Goal: Task Accomplishment & Management: Use online tool/utility

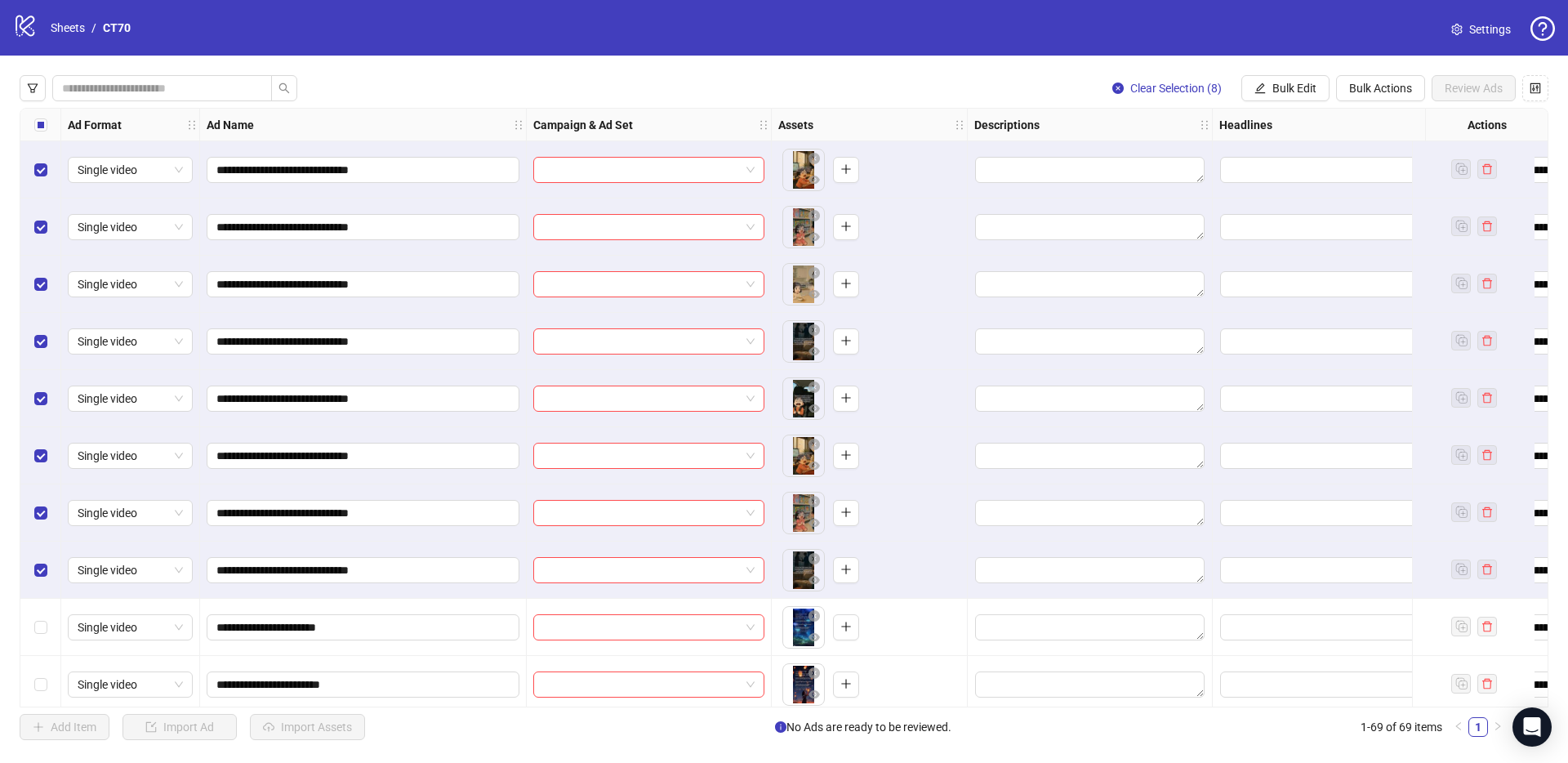
scroll to position [0, 346]
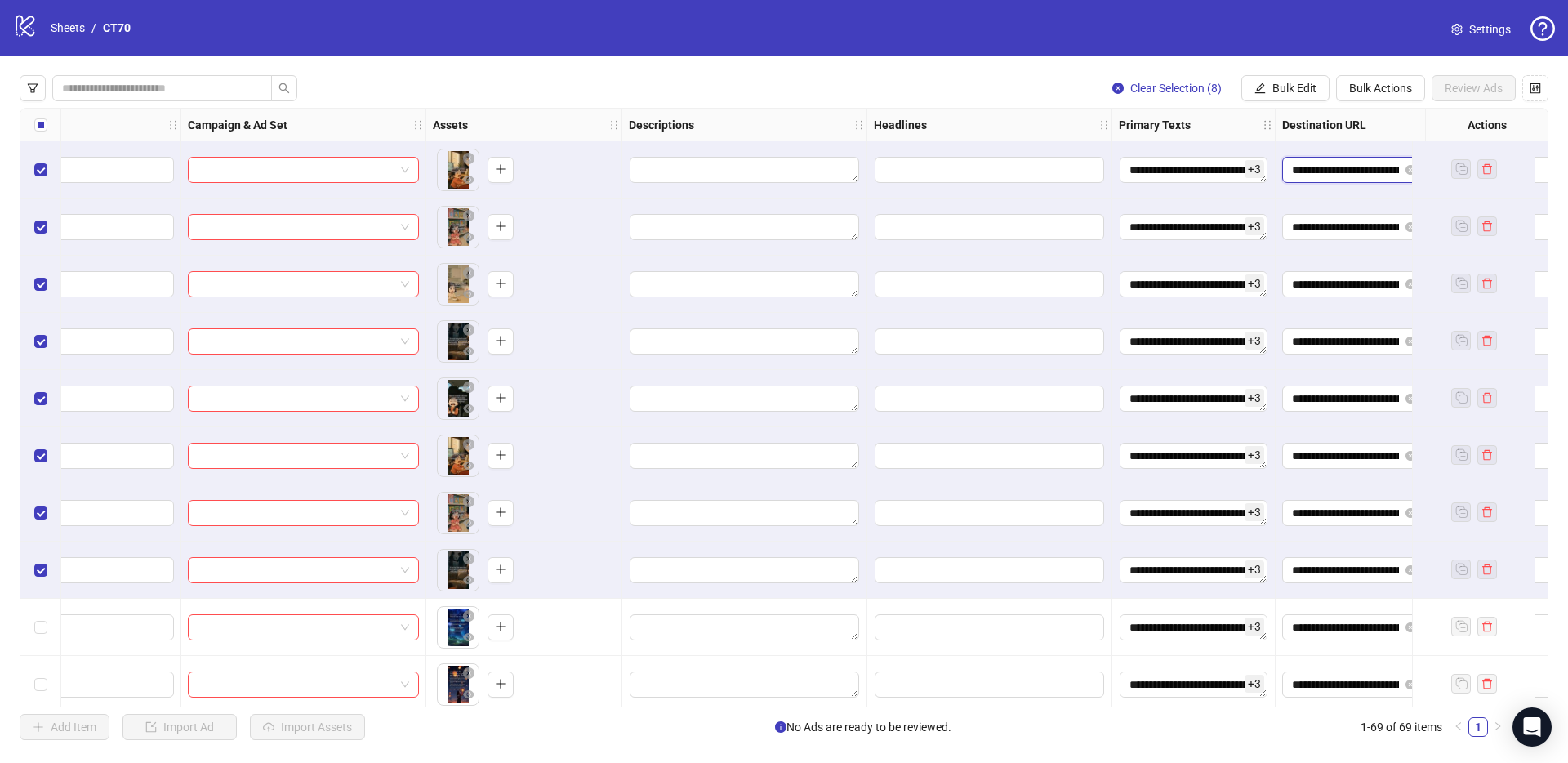
click at [1292, 172] on input "**********" at bounding box center [1346, 169] width 107 height 18
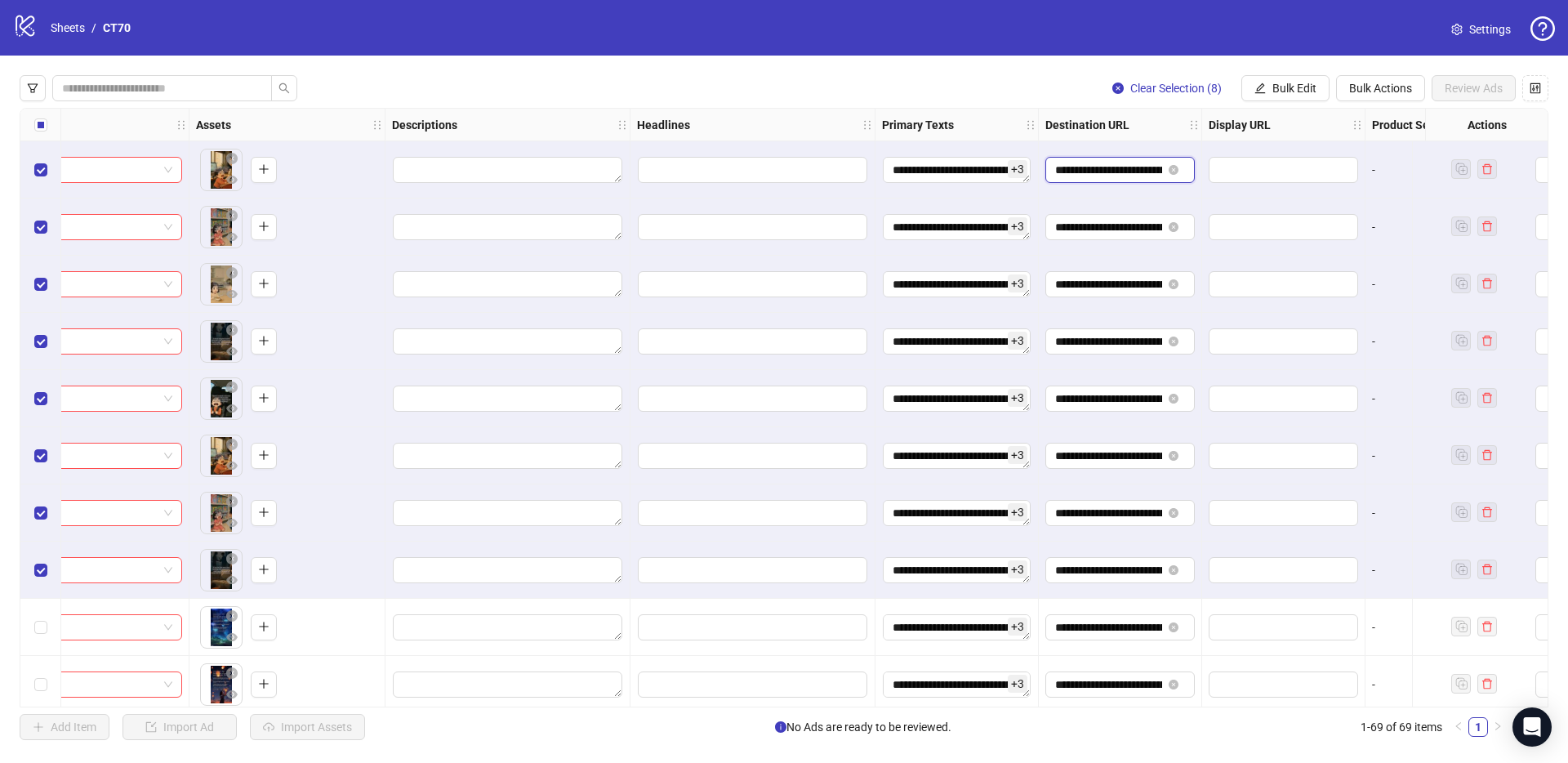
click at [1109, 176] on input "**********" at bounding box center [1109, 169] width 107 height 18
click at [1117, 169] on input "**********" at bounding box center [1109, 169] width 107 height 18
click at [1272, 169] on input "text" at bounding box center [1282, 169] width 126 height 18
click at [1305, 80] on button "Bulk Edit" at bounding box center [1286, 88] width 88 height 27
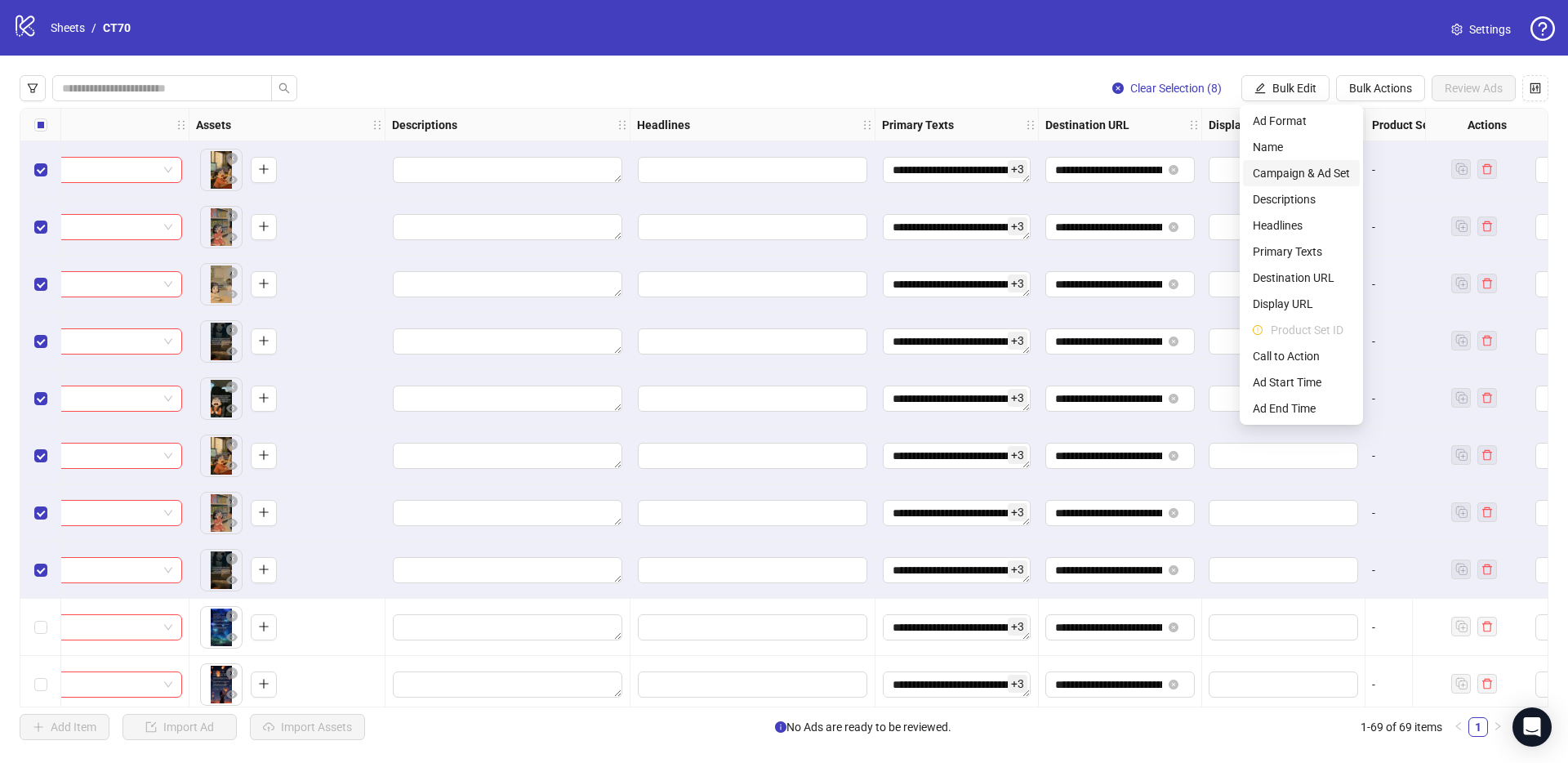
click at [1310, 177] on span "Campaign & Ad Set" at bounding box center [1302, 173] width 97 height 18
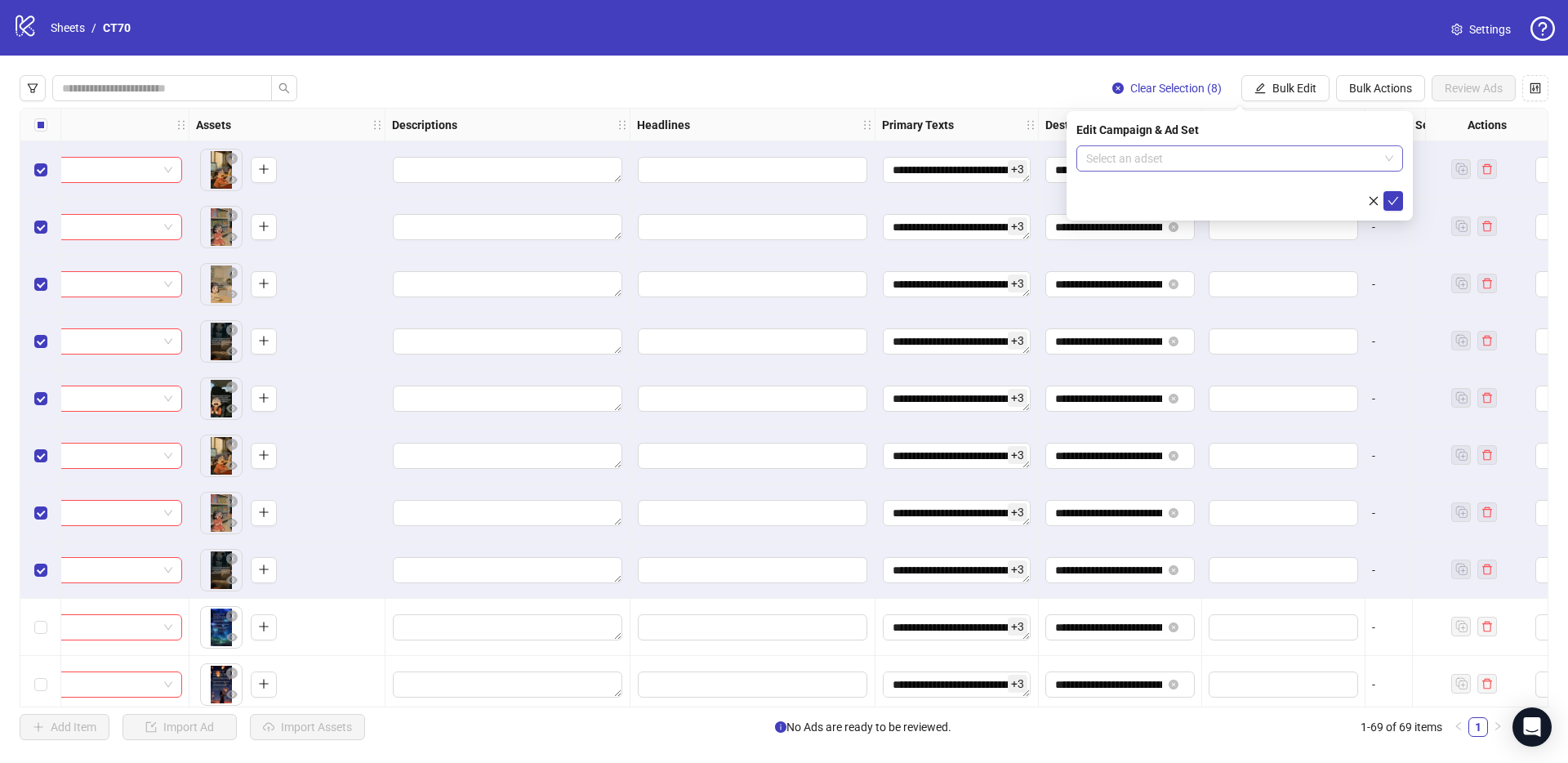
click at [1191, 160] on input "search" at bounding box center [1233, 159] width 293 height 25
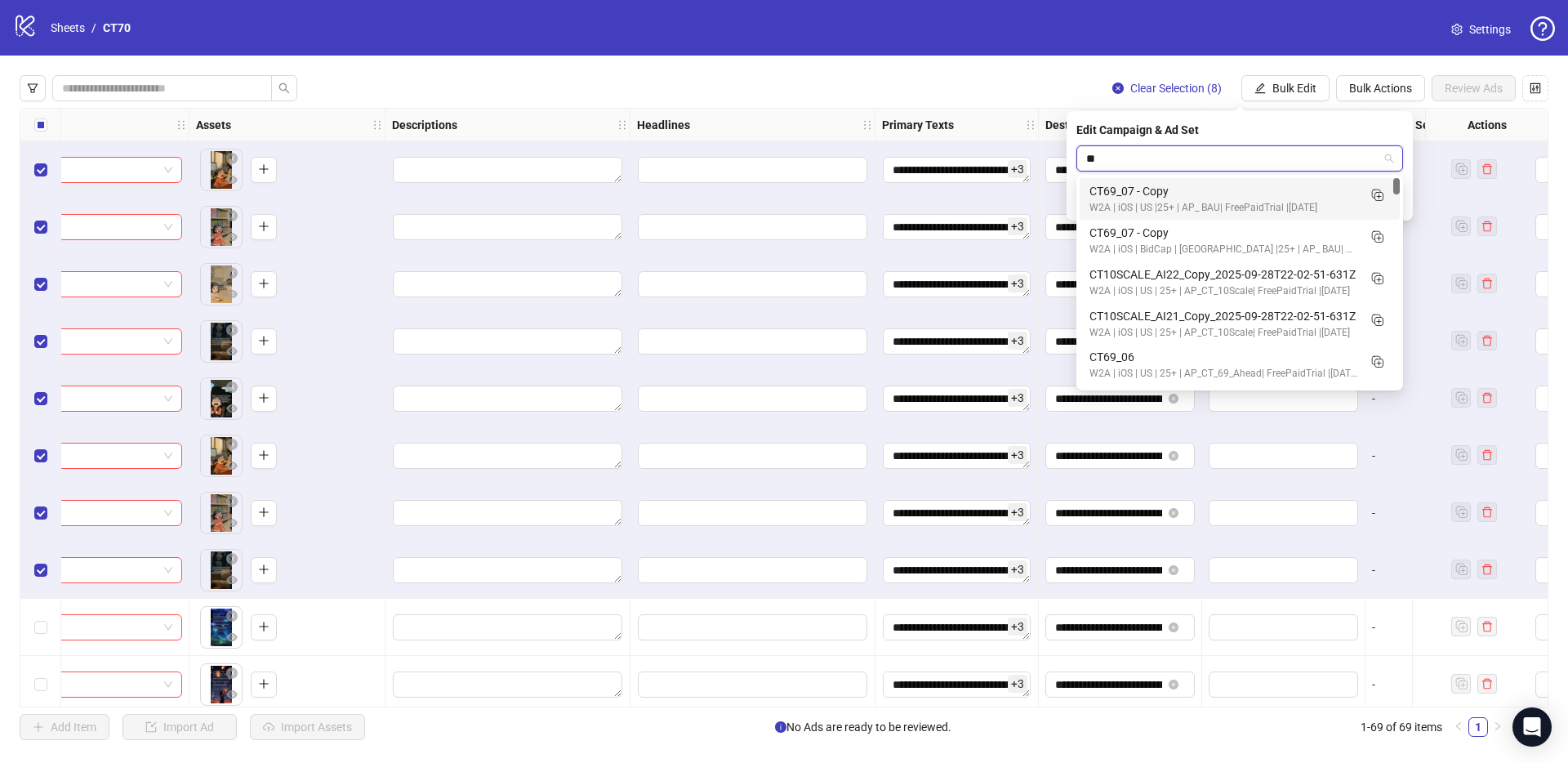
type input "*"
click at [995, 61] on div "**********" at bounding box center [784, 407] width 1568 height 704
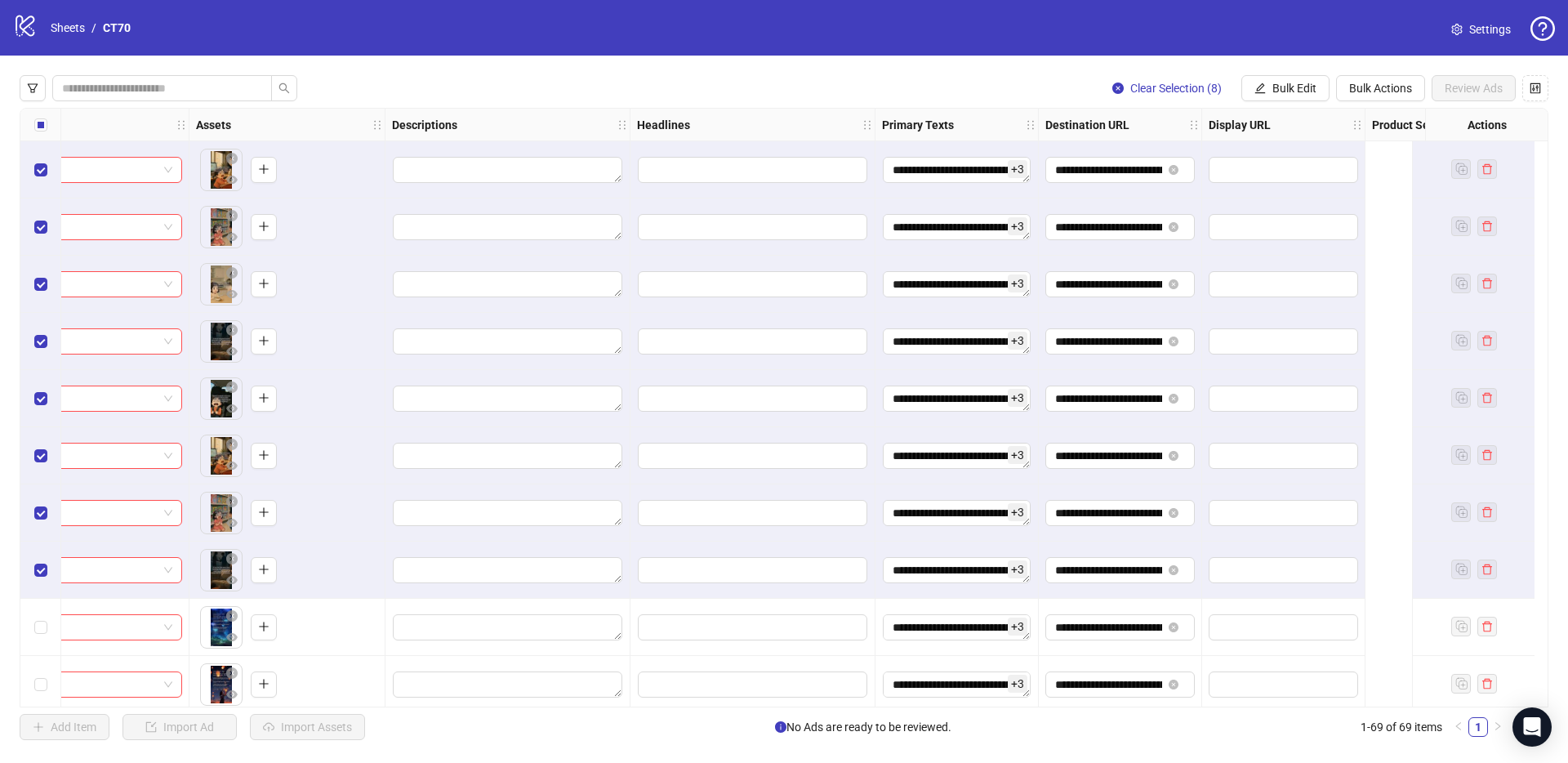
scroll to position [0, 165]
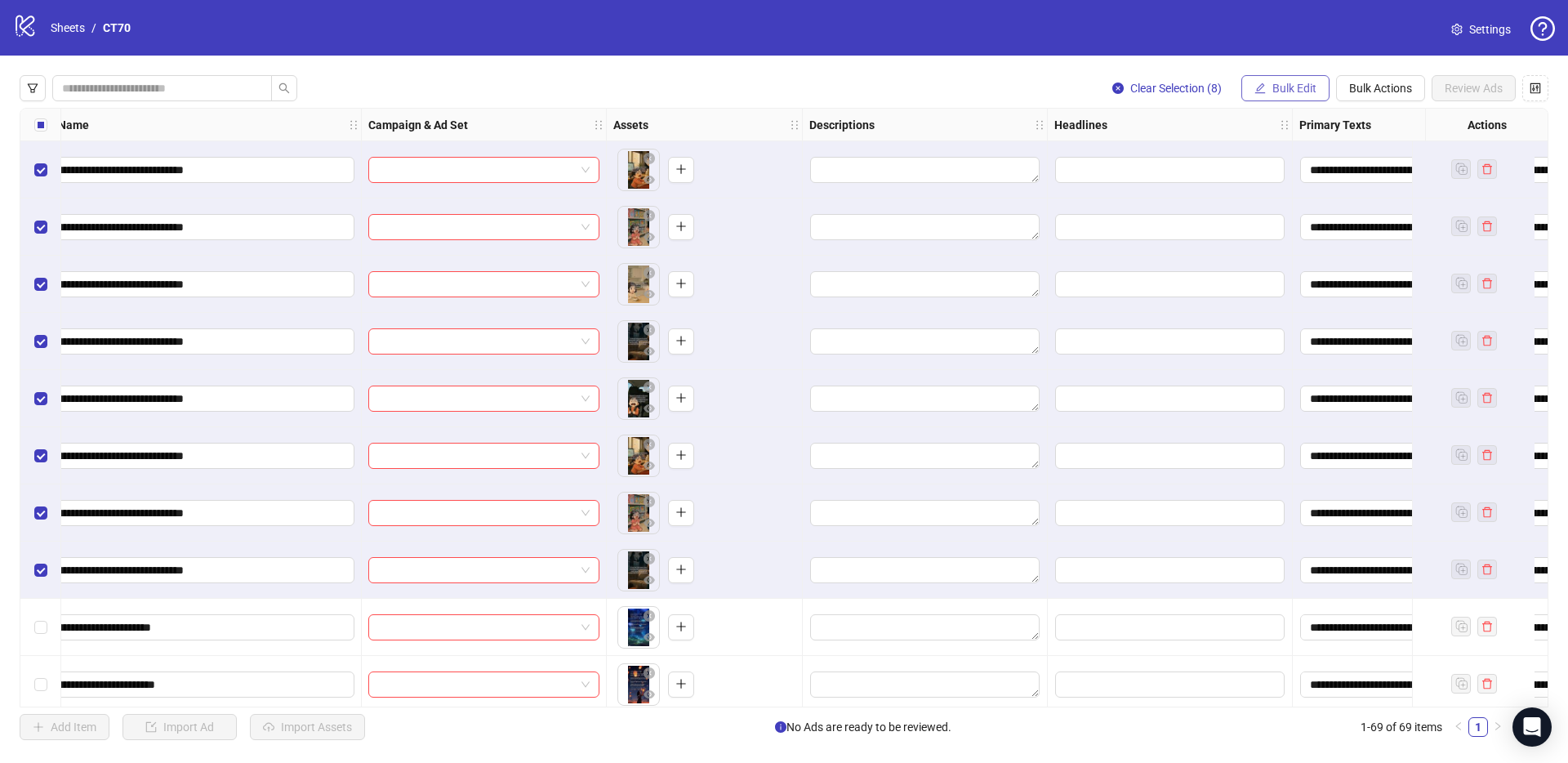
click at [1299, 86] on span "Bulk Edit" at bounding box center [1294, 88] width 44 height 13
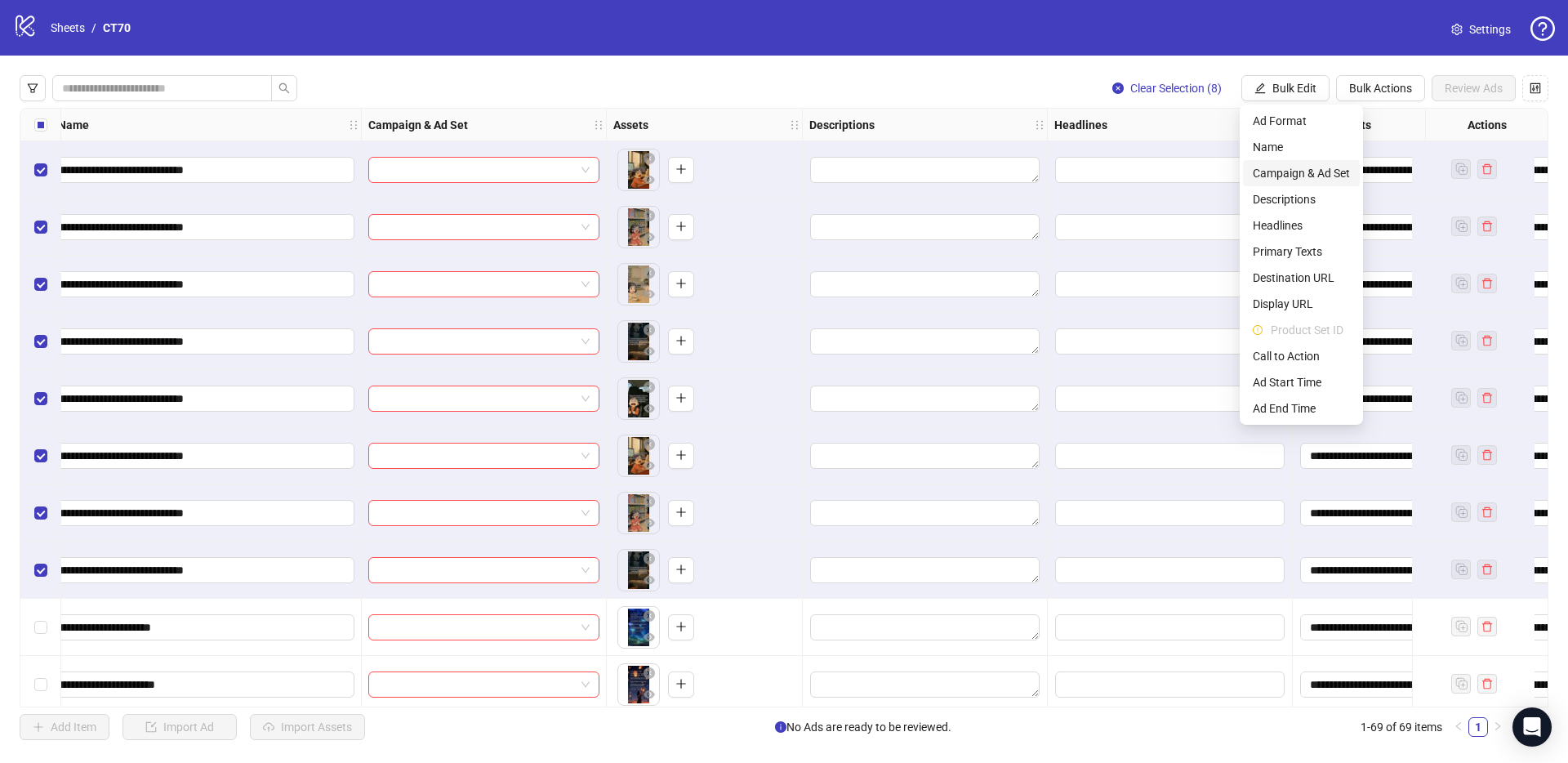
click at [1308, 178] on span "Campaign & Ad Set" at bounding box center [1302, 173] width 97 height 18
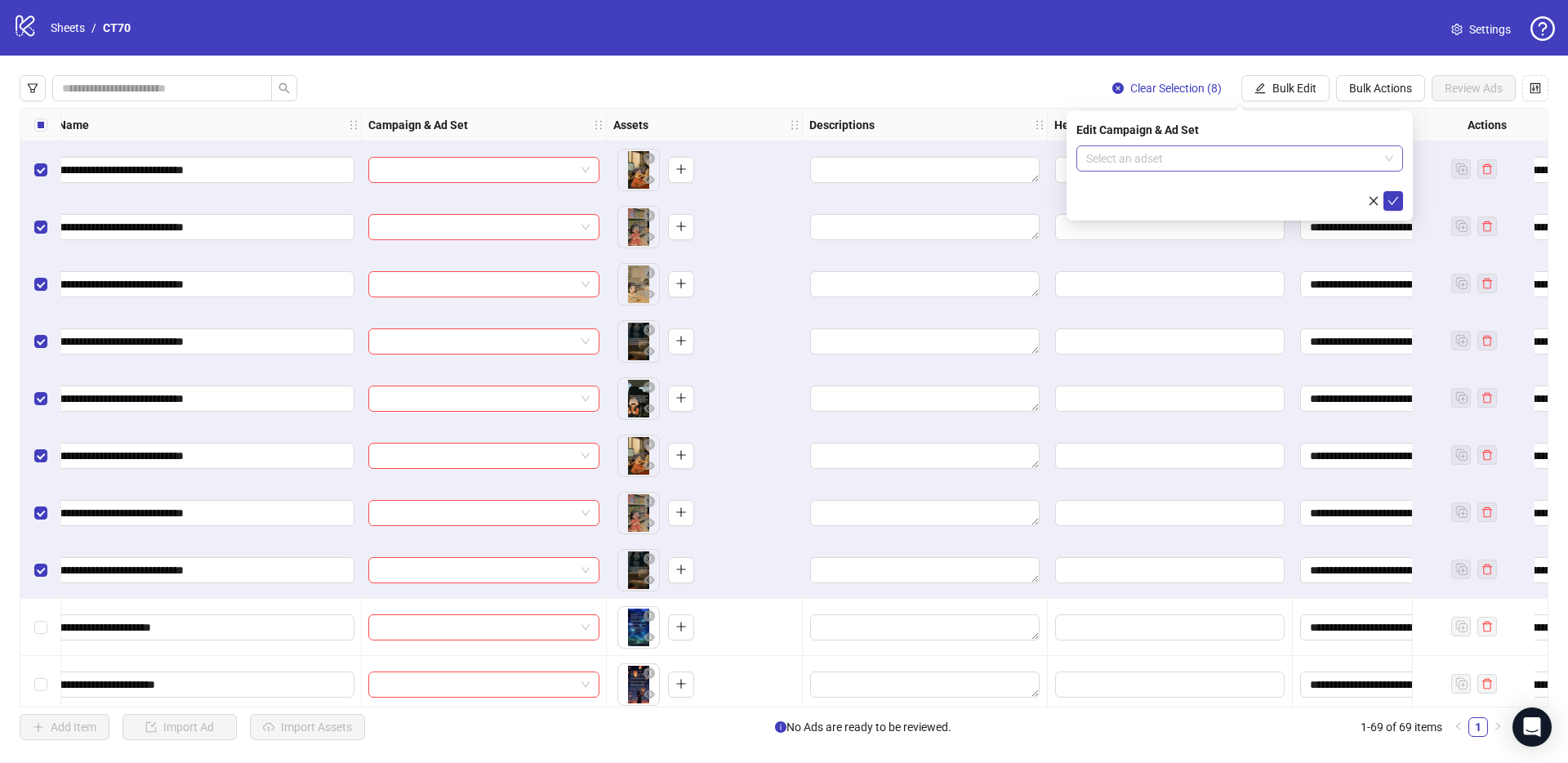
click at [1149, 149] on input "search" at bounding box center [1233, 159] width 293 height 25
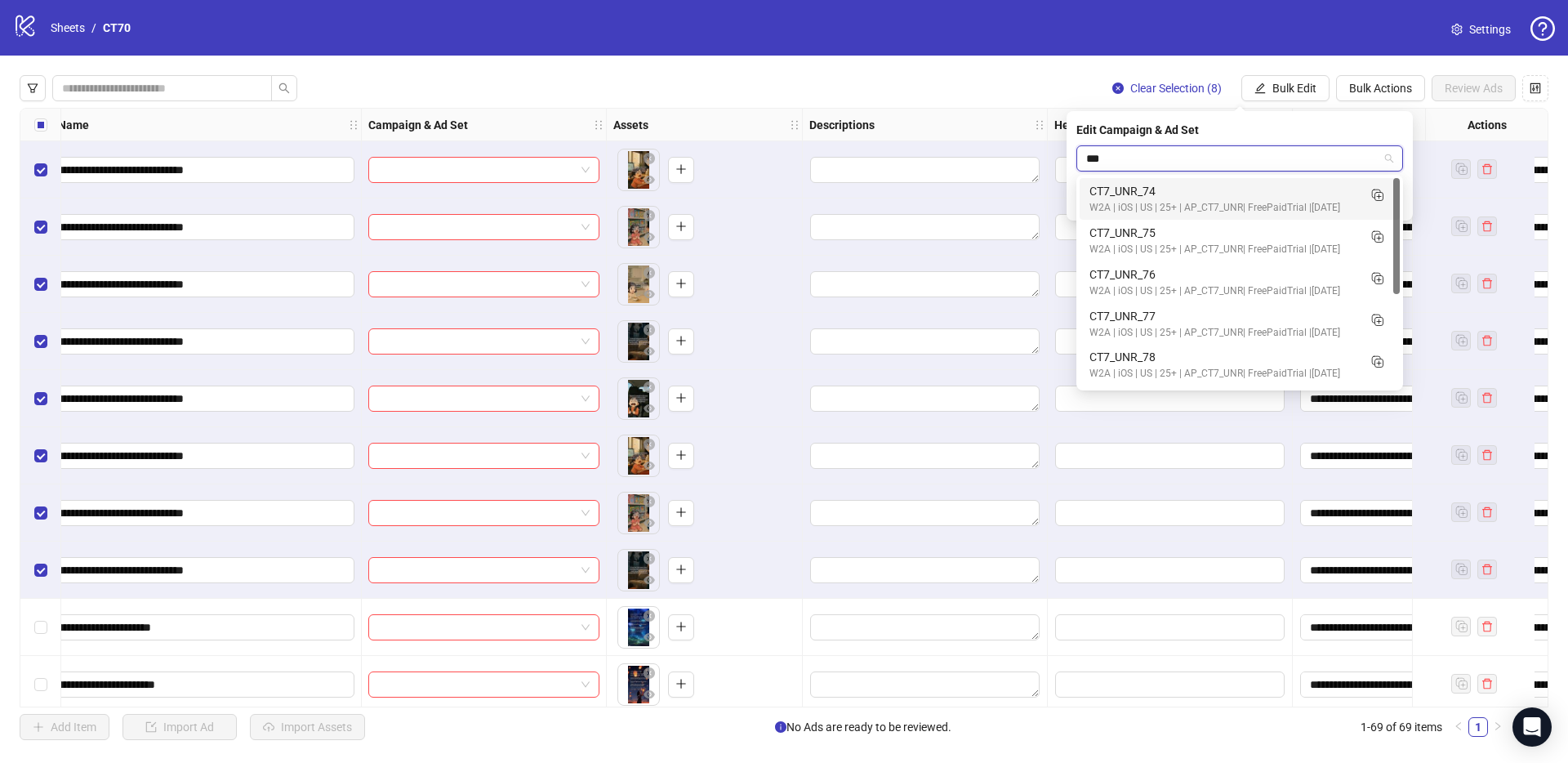
type input "****"
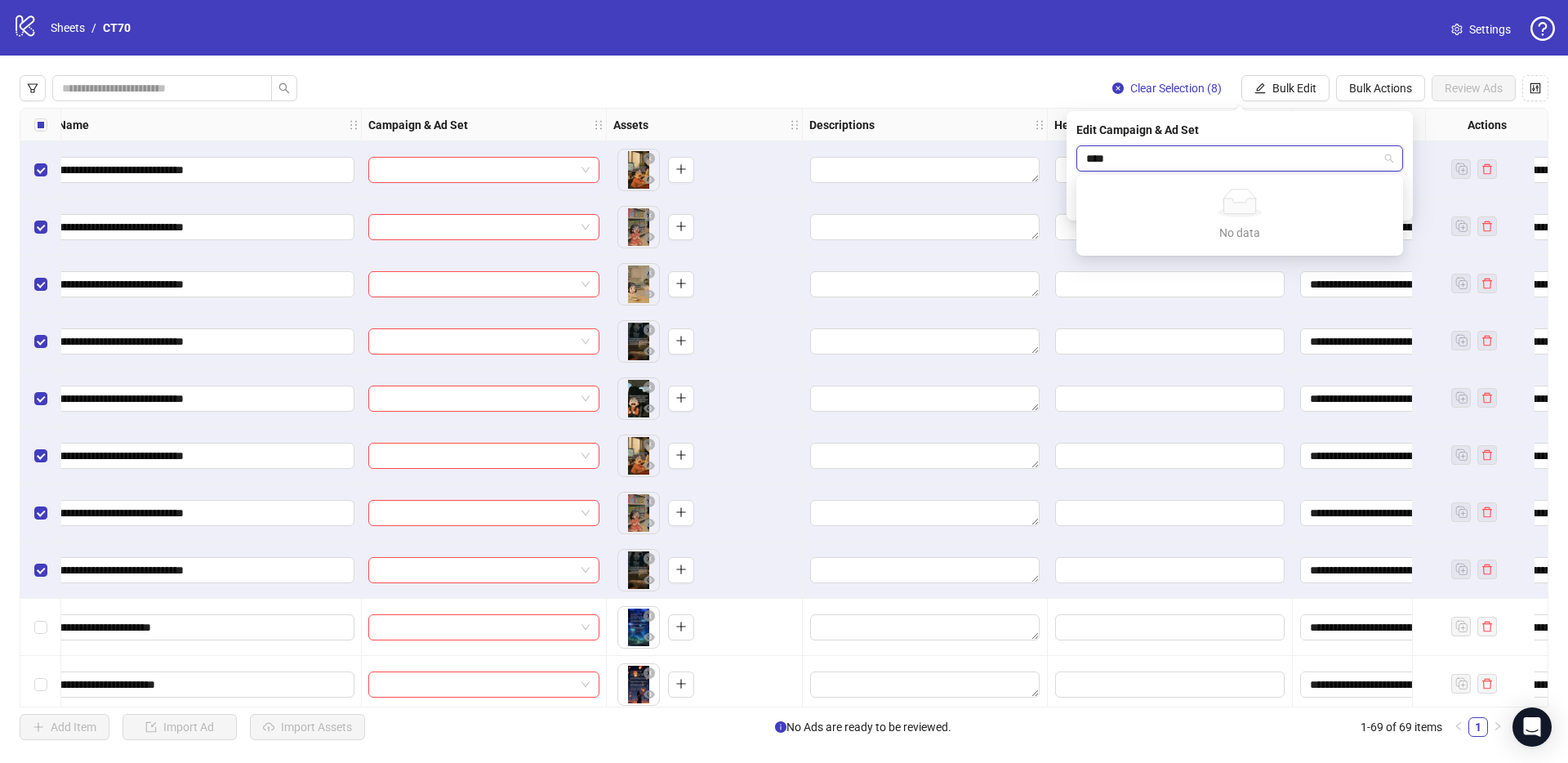
click at [1345, 158] on input "****" at bounding box center [1233, 159] width 293 height 25
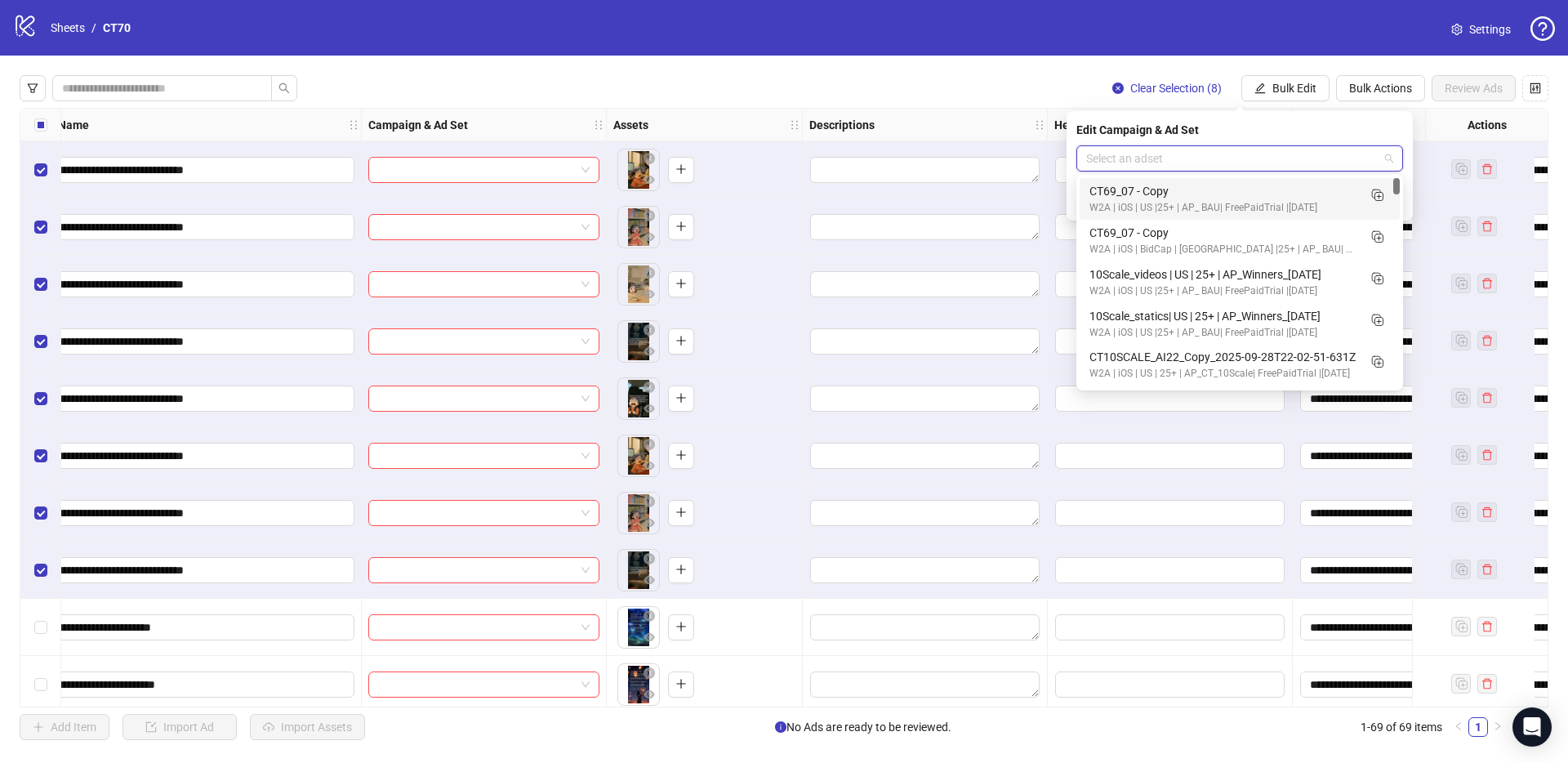
click at [960, 96] on div "Clear Selection (8) Bulk Edit Bulk Actions Review Ads" at bounding box center [784, 88] width 1529 height 27
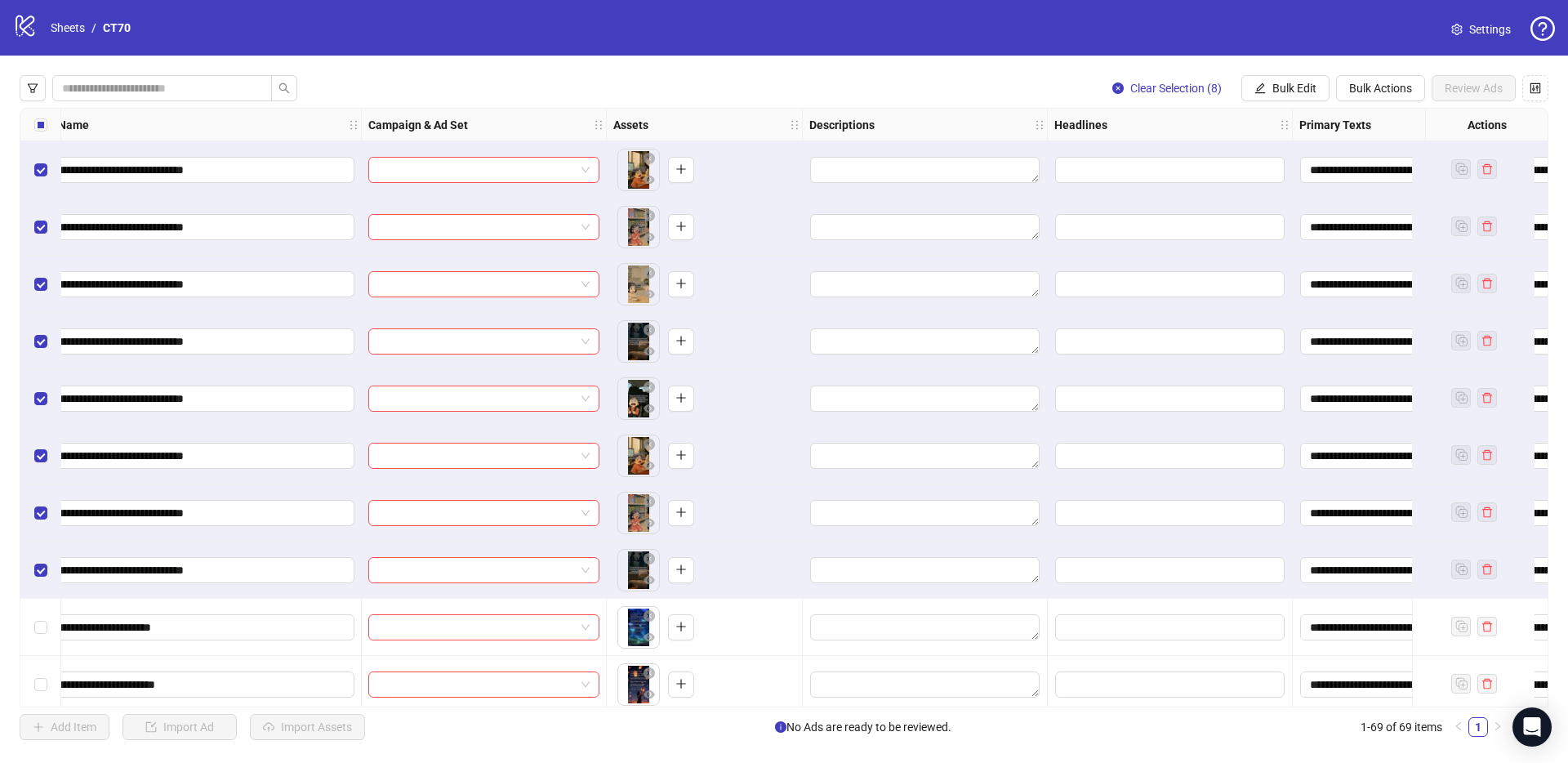
scroll to position [0, 0]
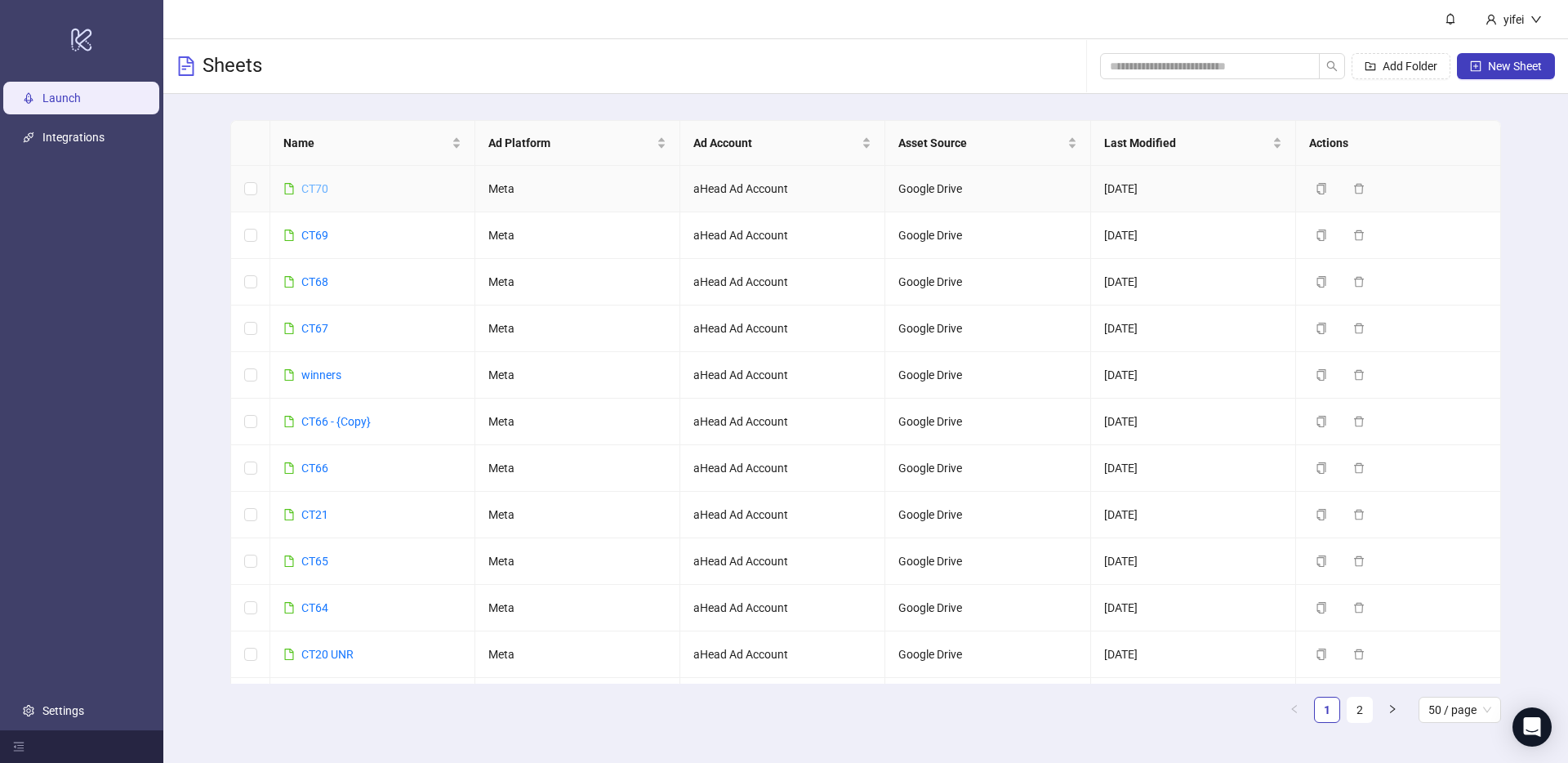
click at [318, 189] on link "CT70" at bounding box center [315, 189] width 27 height 13
click at [317, 183] on link "CT70" at bounding box center [315, 189] width 27 height 13
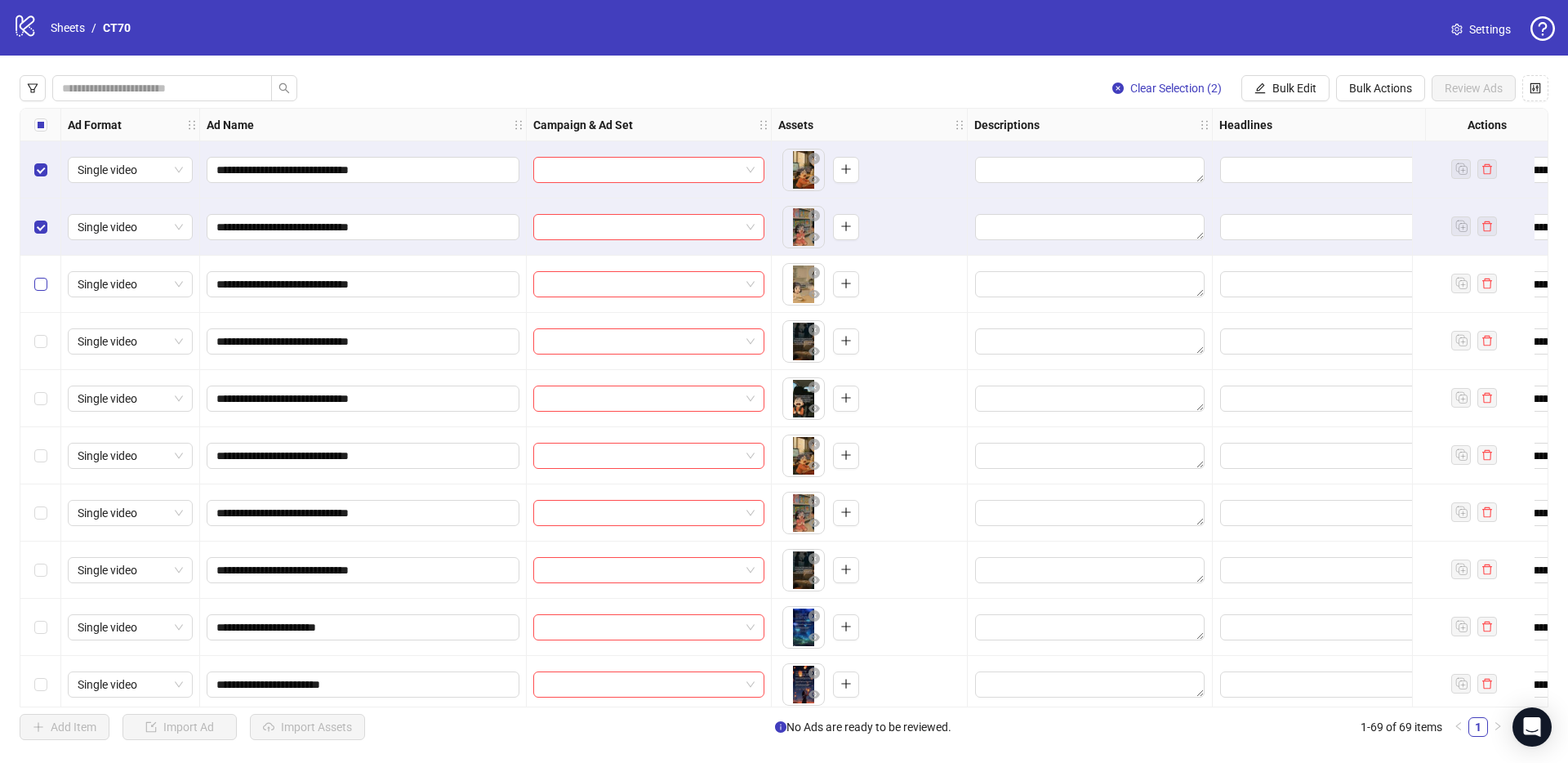
click at [39, 276] on label "Select row 3" at bounding box center [41, 284] width 13 height 18
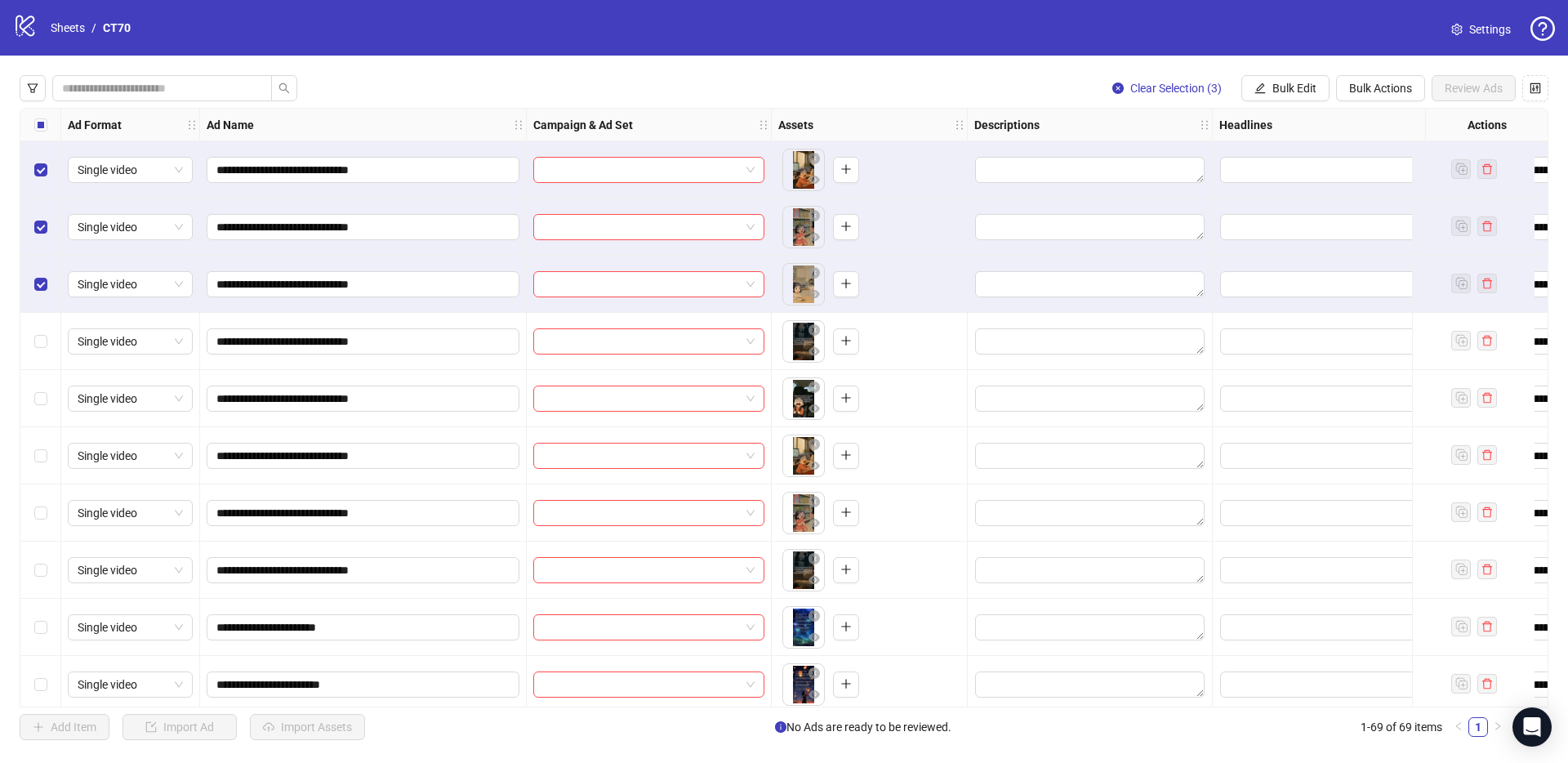
click at [48, 329] on div "Select row 4" at bounding box center [40, 341] width 41 height 57
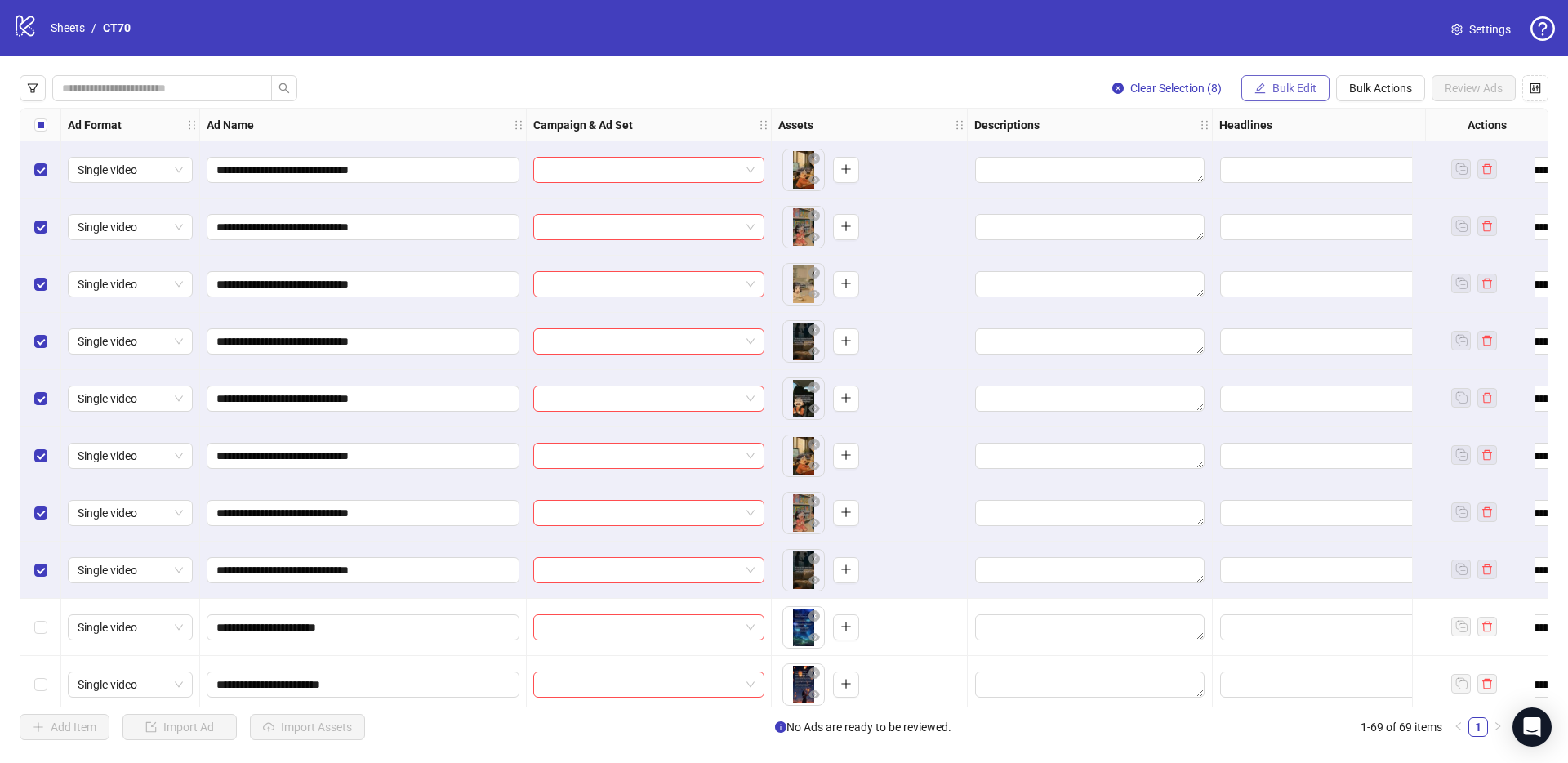
click at [1294, 95] on button "Bulk Edit" at bounding box center [1286, 88] width 88 height 27
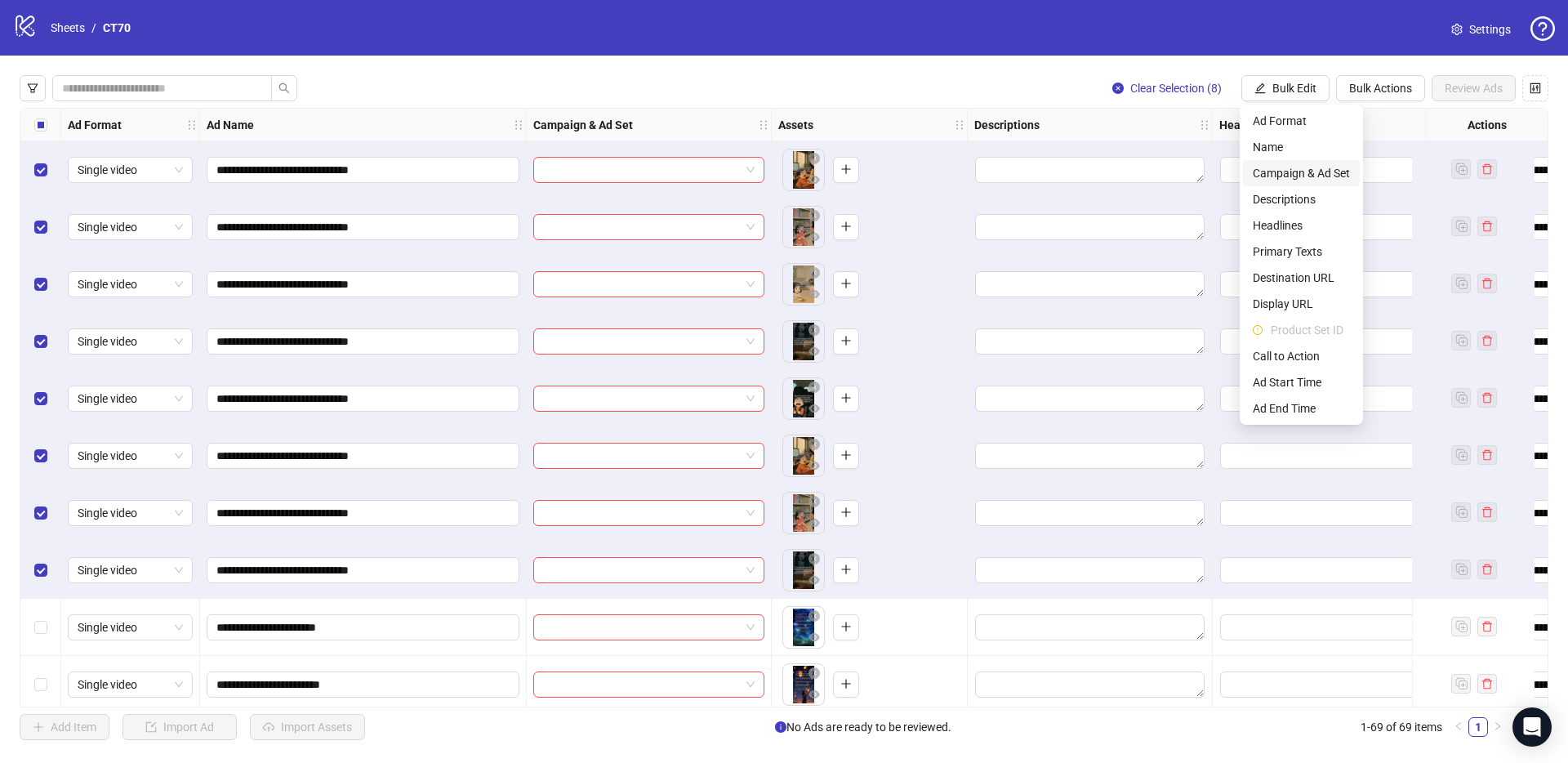
click at [1304, 170] on span "Campaign & Ad Set" at bounding box center [1302, 173] width 97 height 18
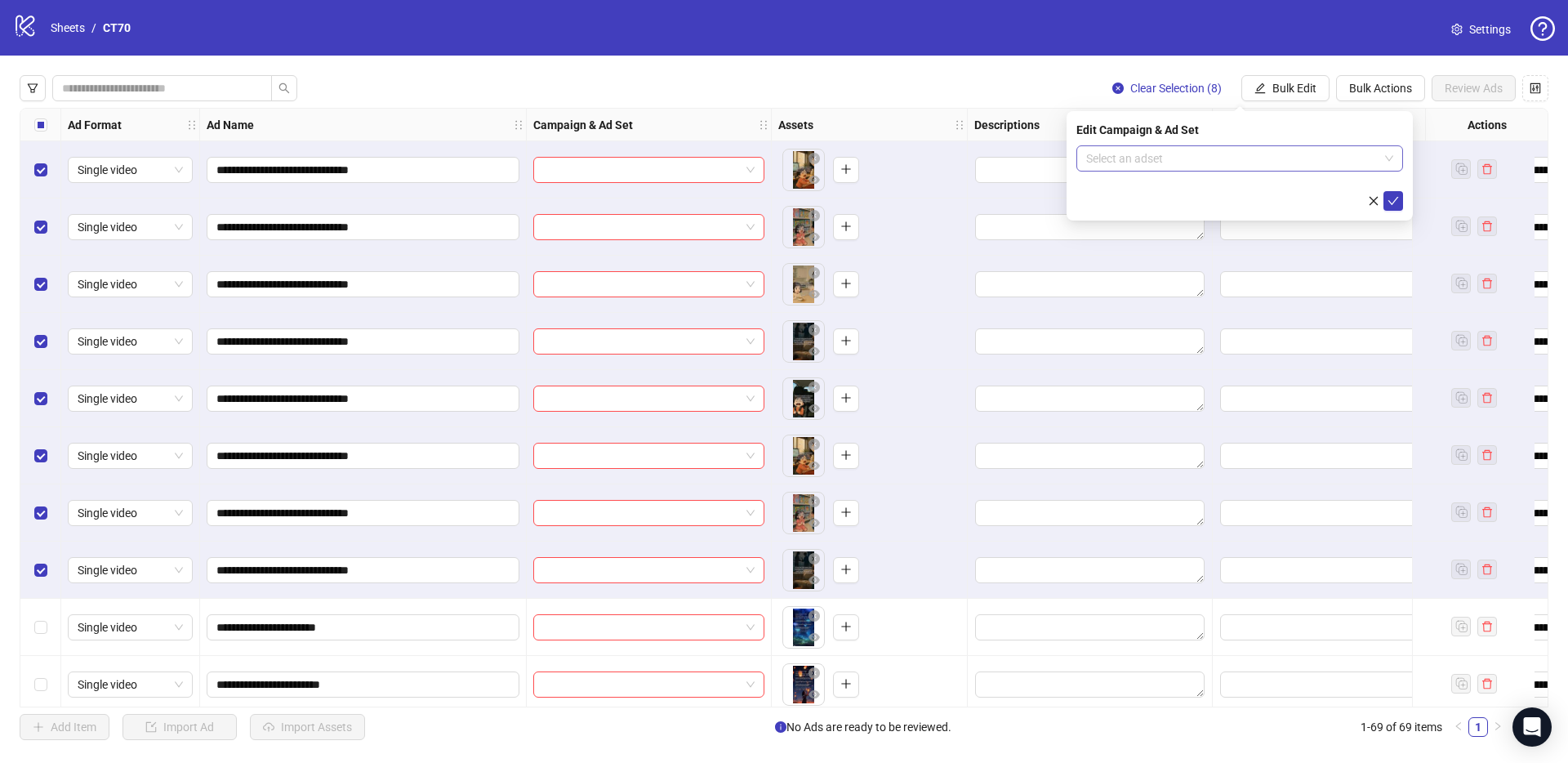
click at [1173, 153] on input "search" at bounding box center [1233, 159] width 293 height 25
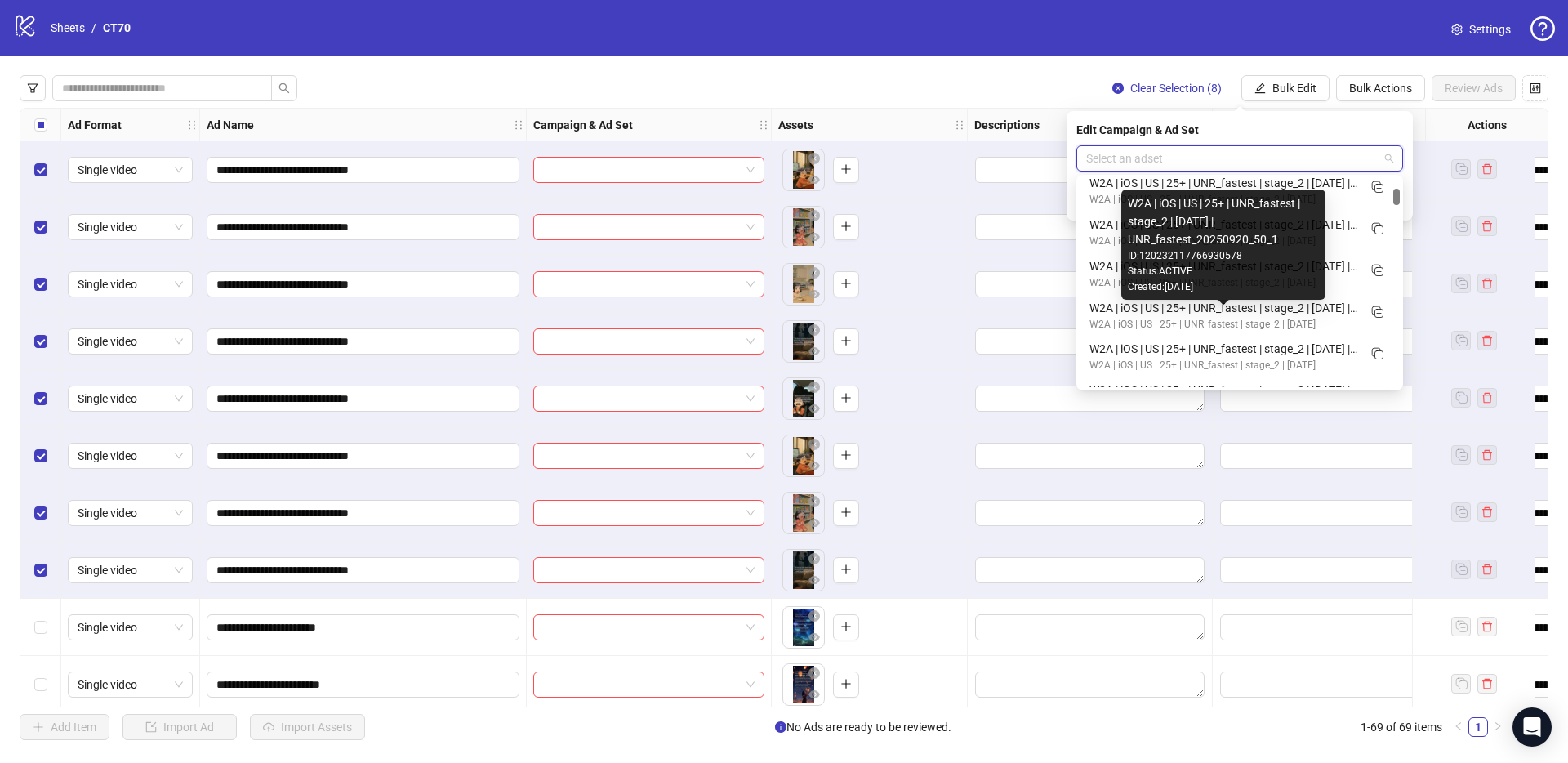
scroll to position [2054, 0]
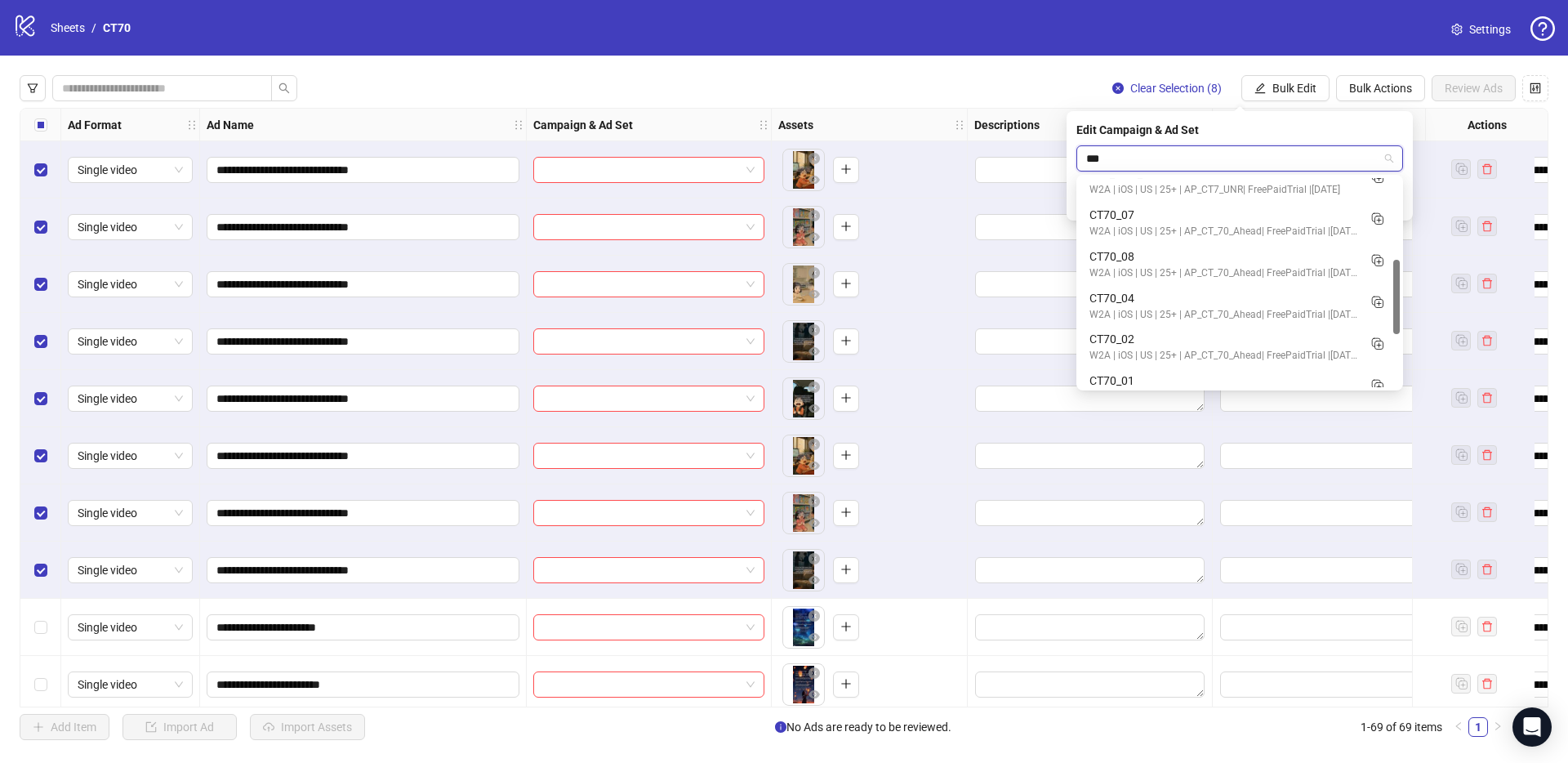
type input "****"
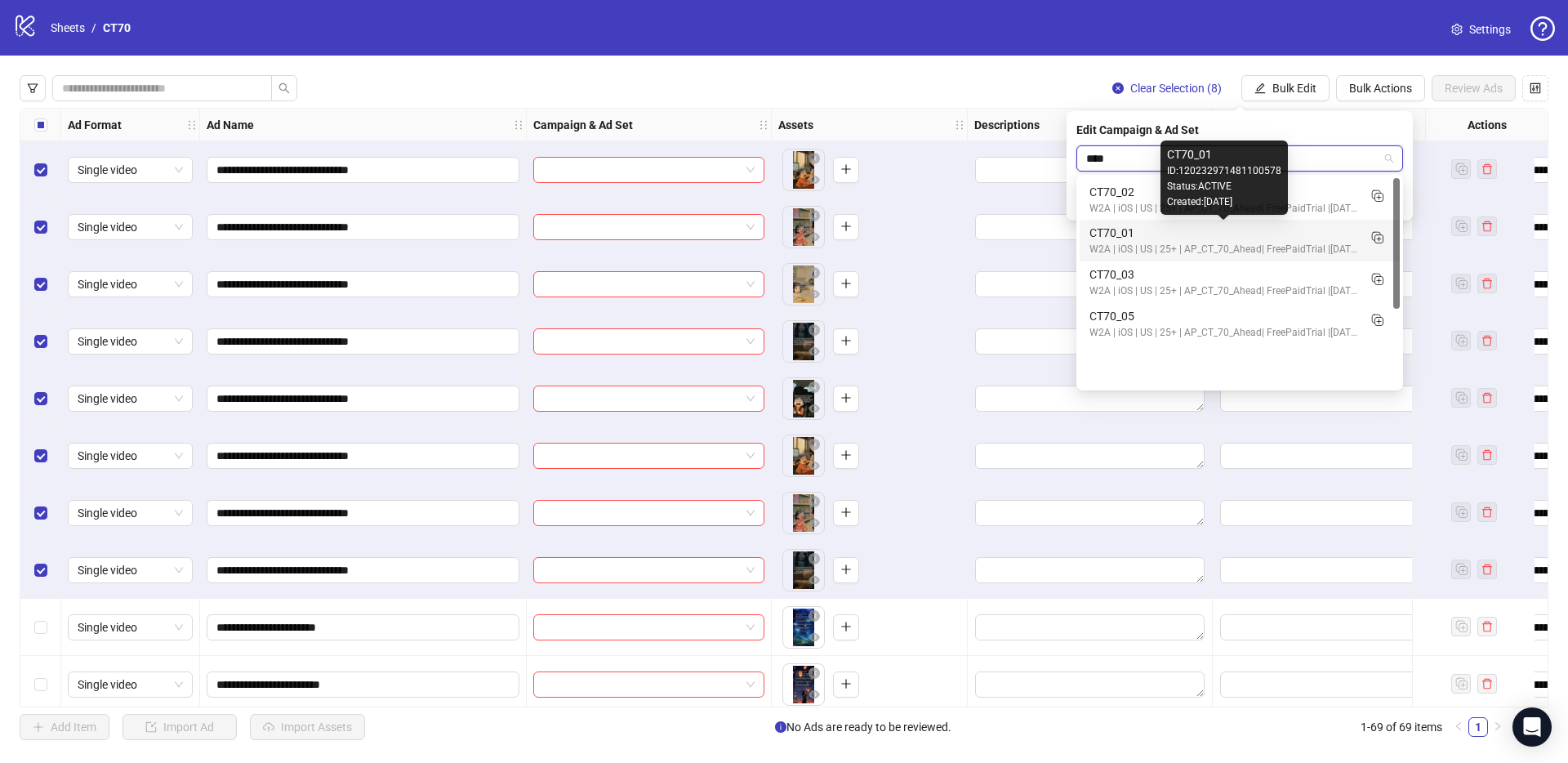
scroll to position [0, 0]
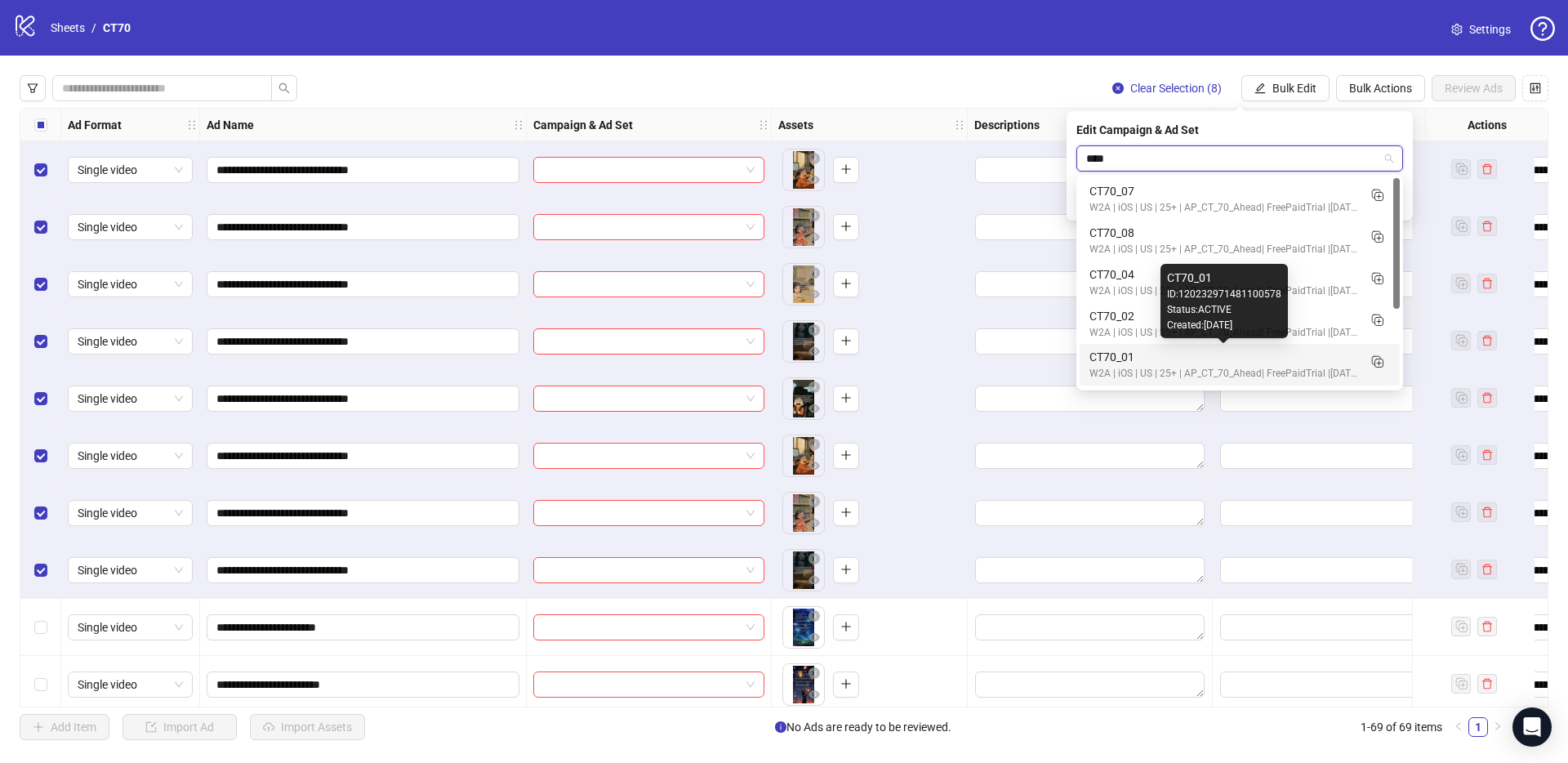
click at [1149, 357] on div "CT70_01" at bounding box center [1224, 356] width 268 height 18
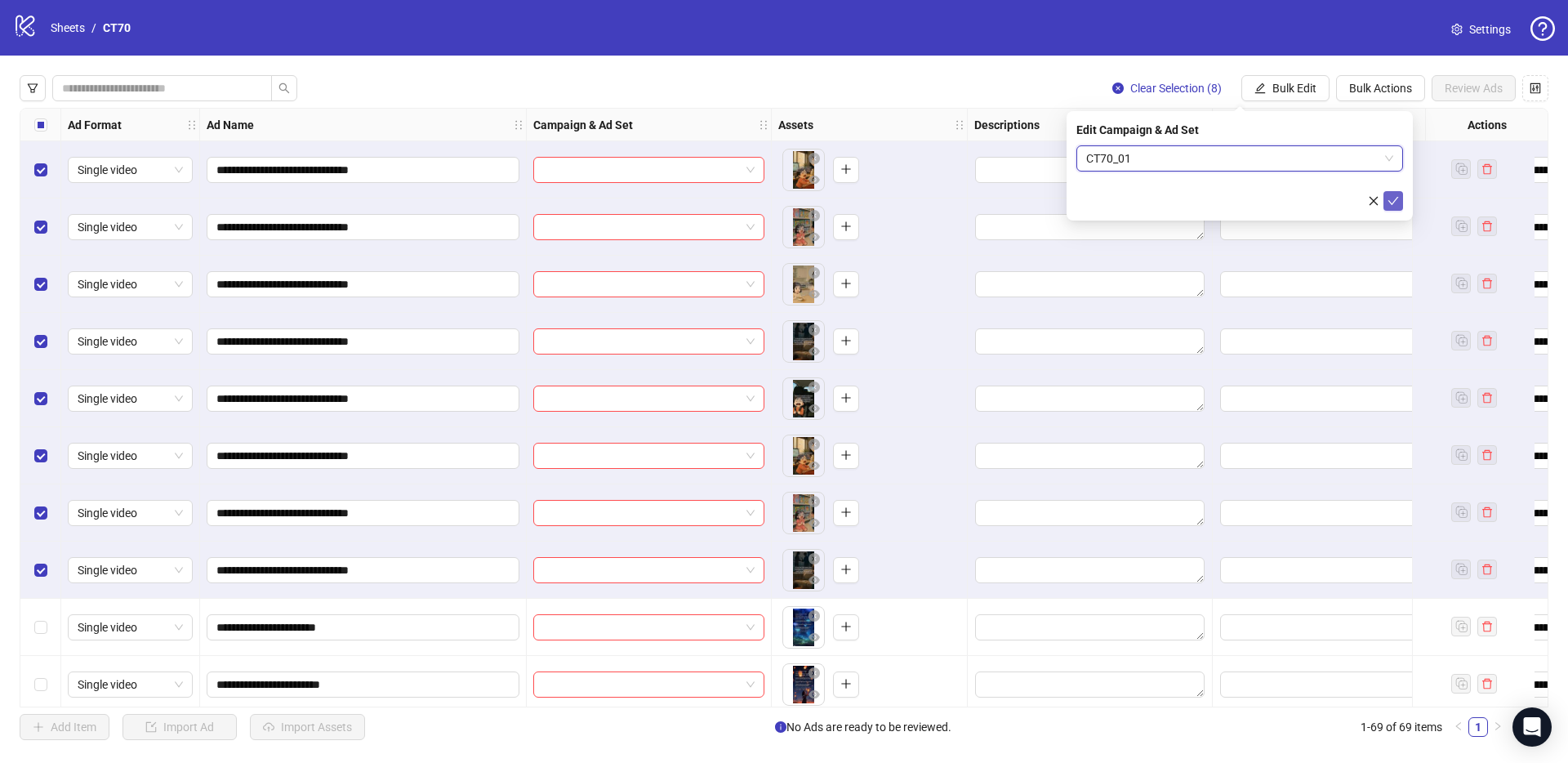
click at [1403, 196] on button "submit" at bounding box center [1393, 200] width 20 height 20
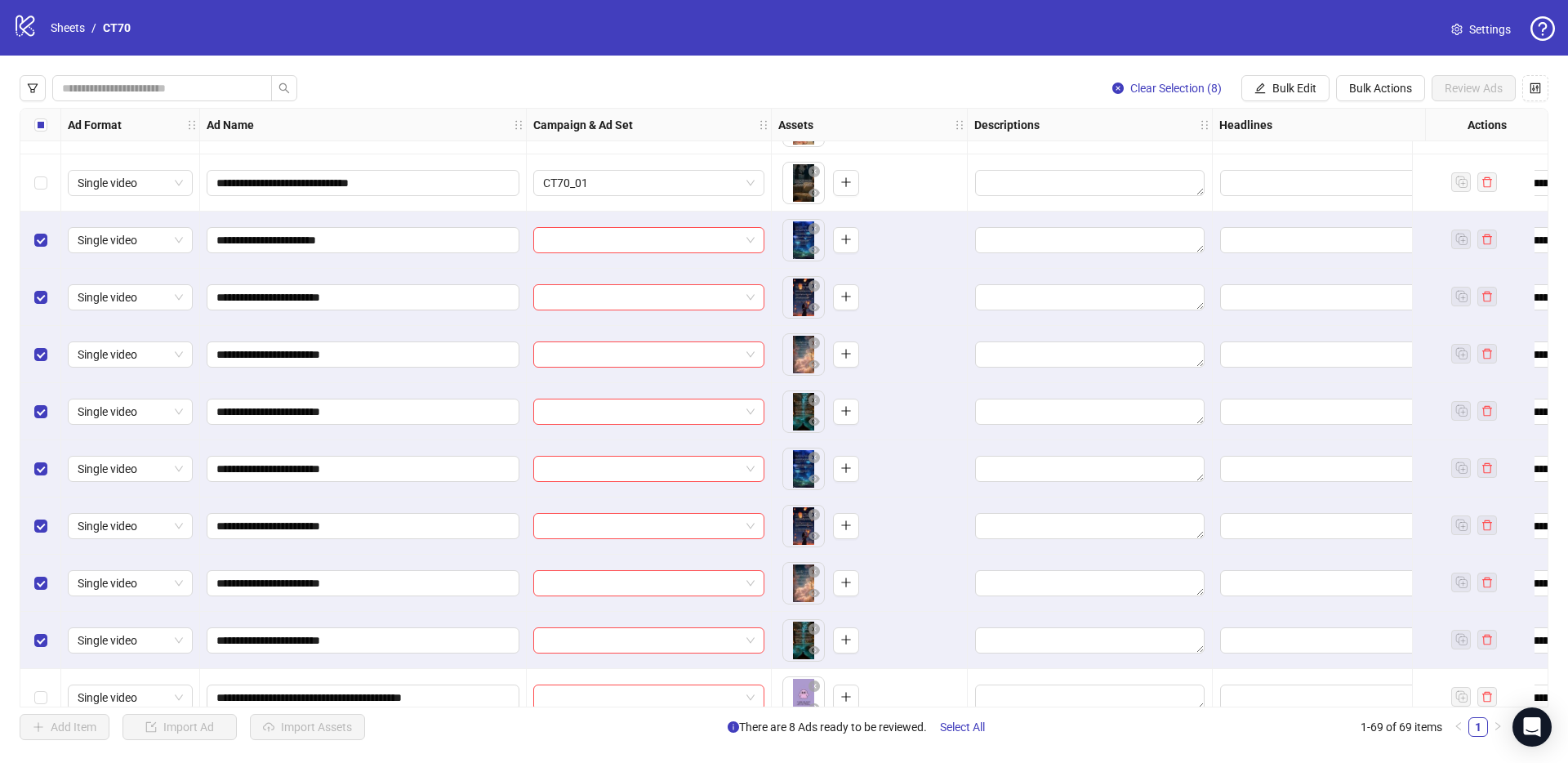
scroll to position [480, 0]
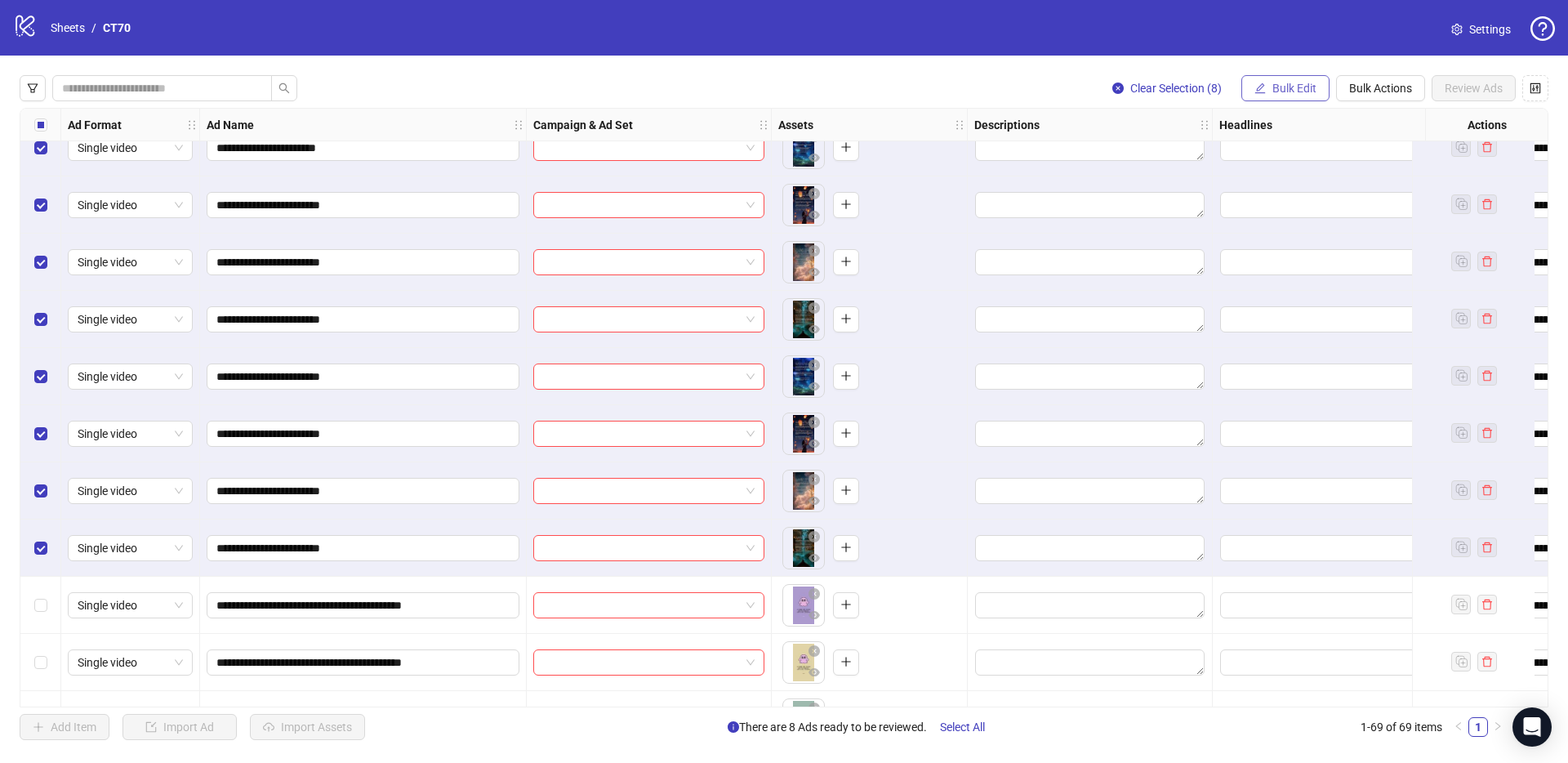
click at [1302, 88] on span "Bulk Edit" at bounding box center [1294, 88] width 44 height 13
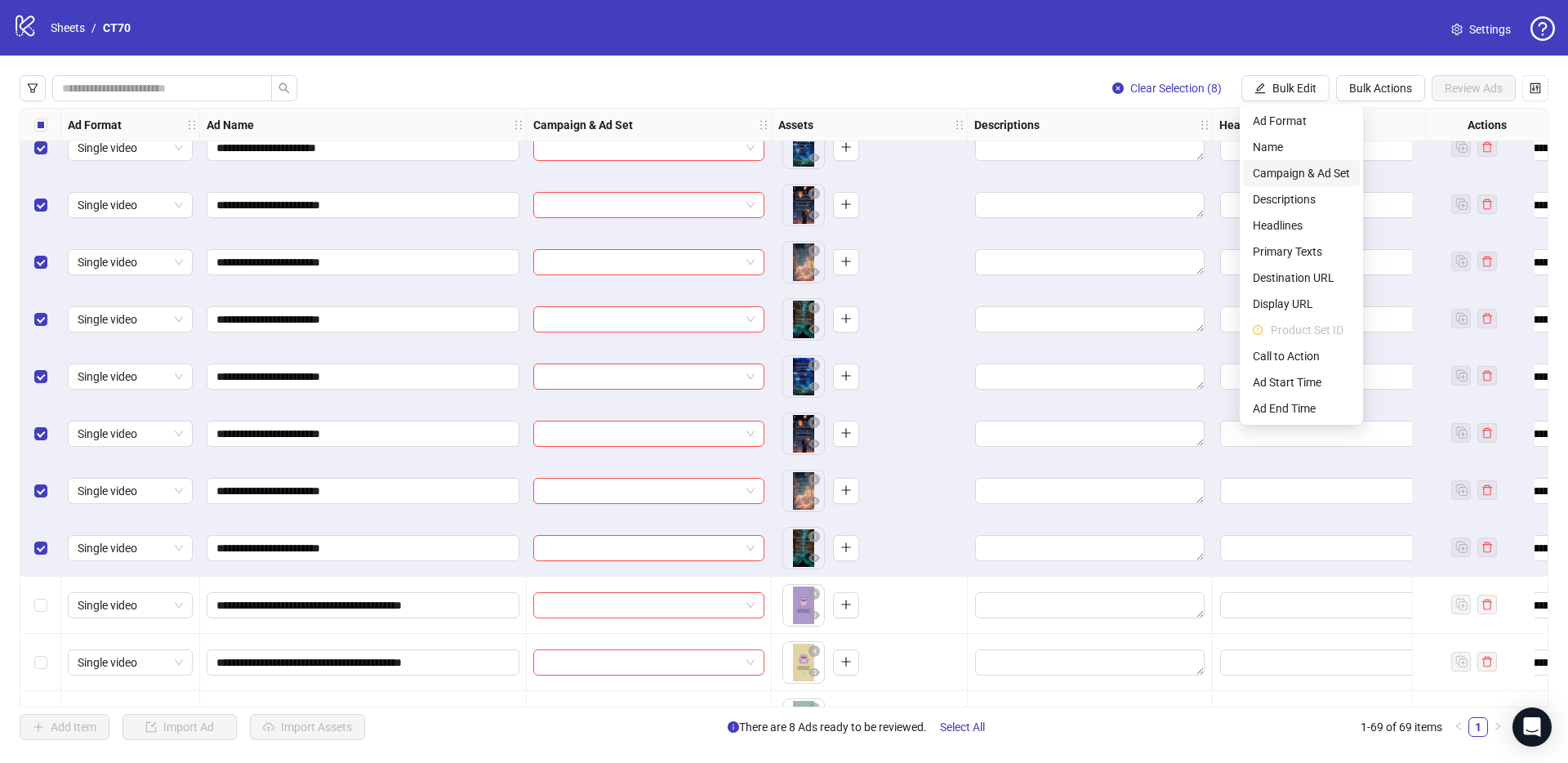
click at [1292, 175] on span "Campaign & Ad Set" at bounding box center [1302, 173] width 97 height 18
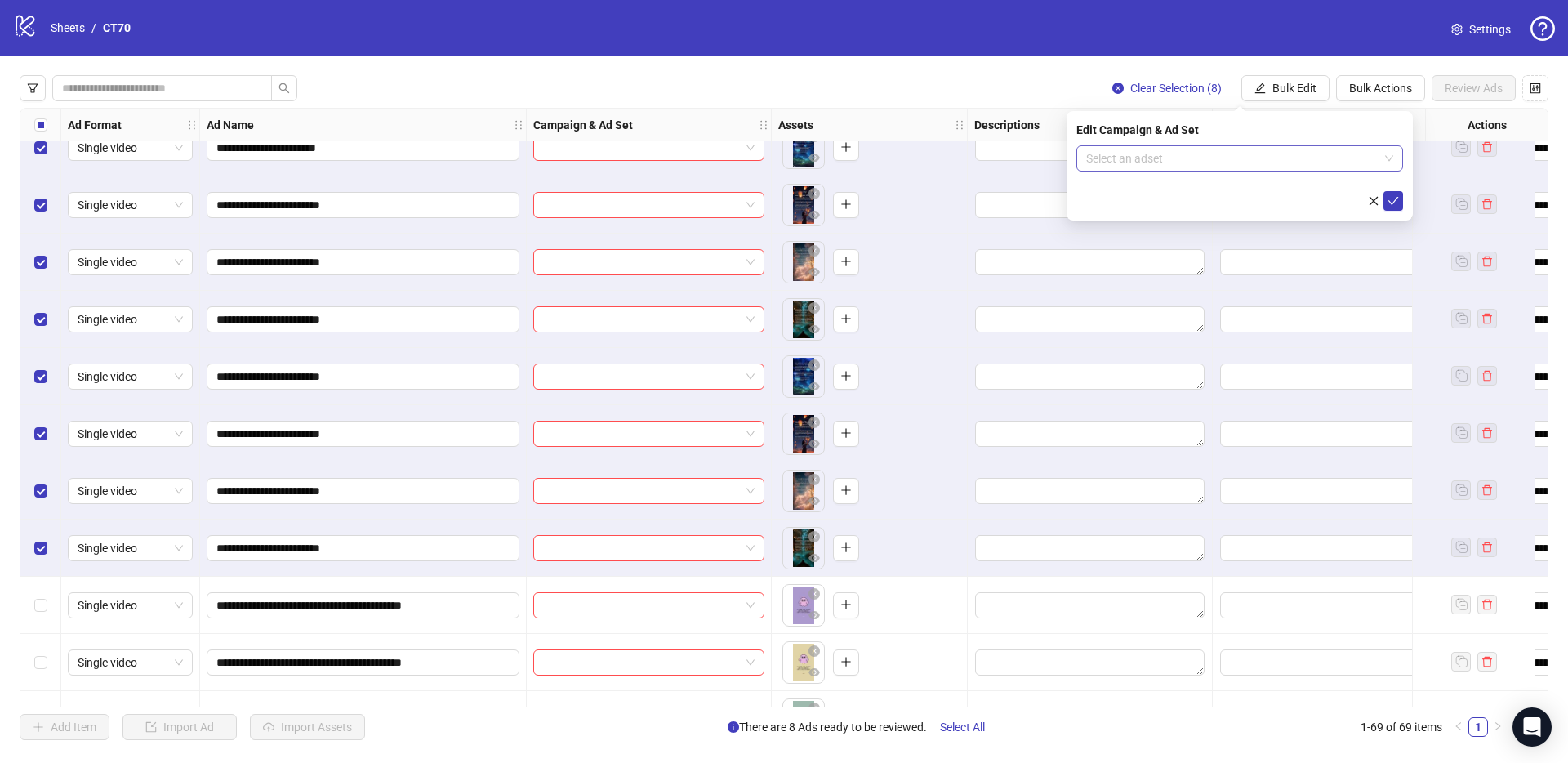
click at [1184, 159] on input "search" at bounding box center [1233, 159] width 293 height 25
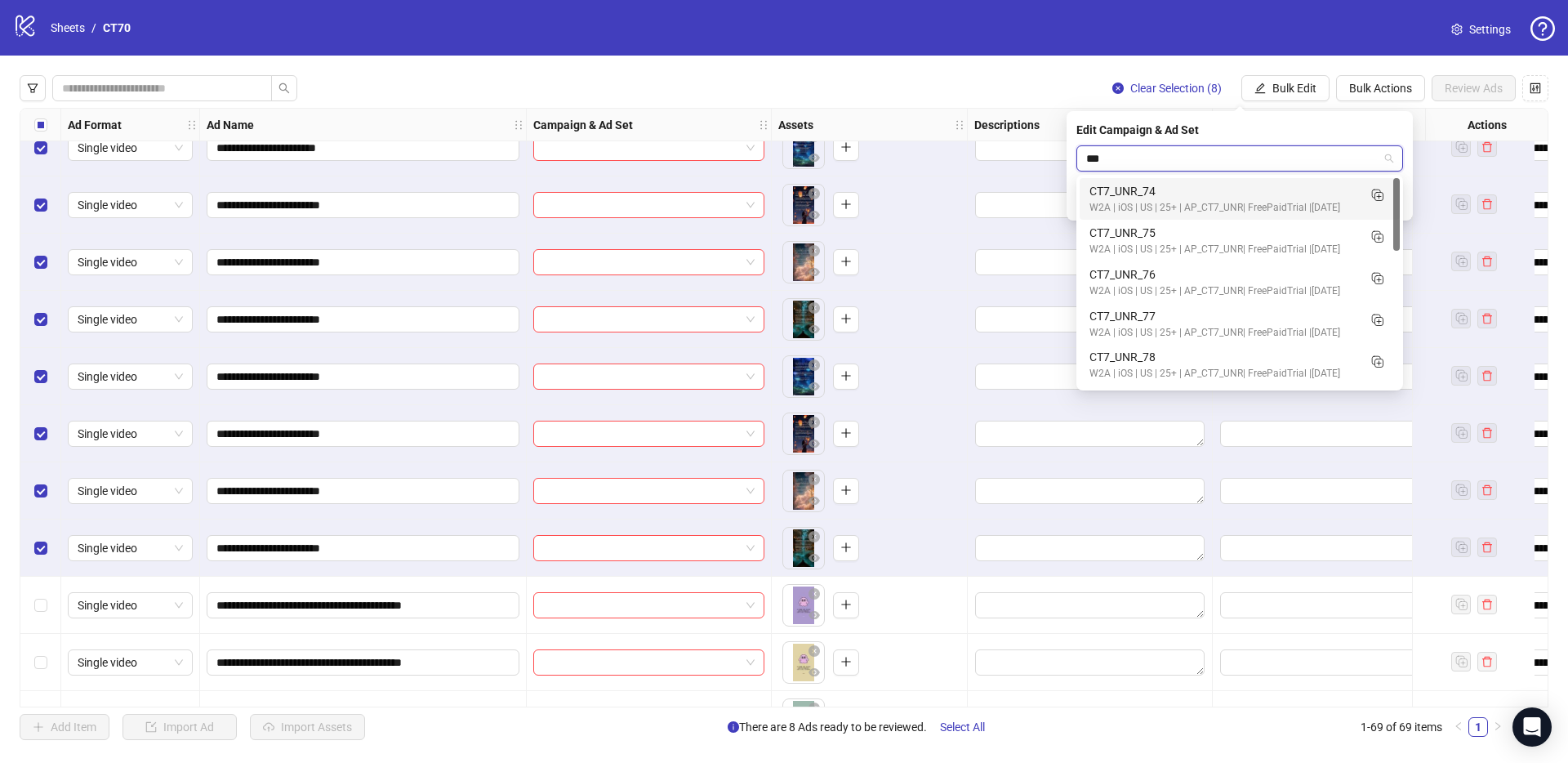
type input "****"
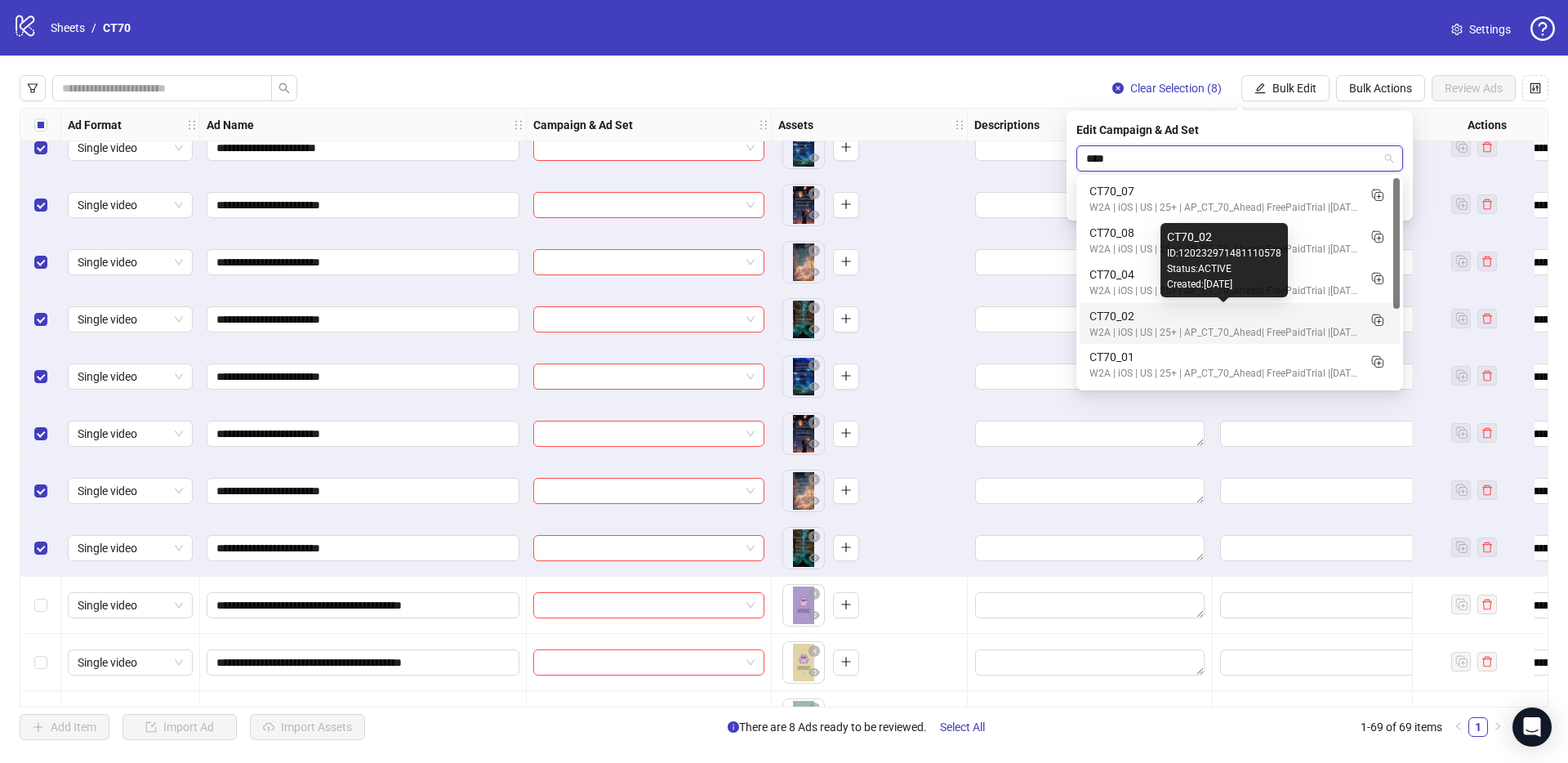
click at [1153, 323] on div "CT70_02" at bounding box center [1224, 315] width 268 height 18
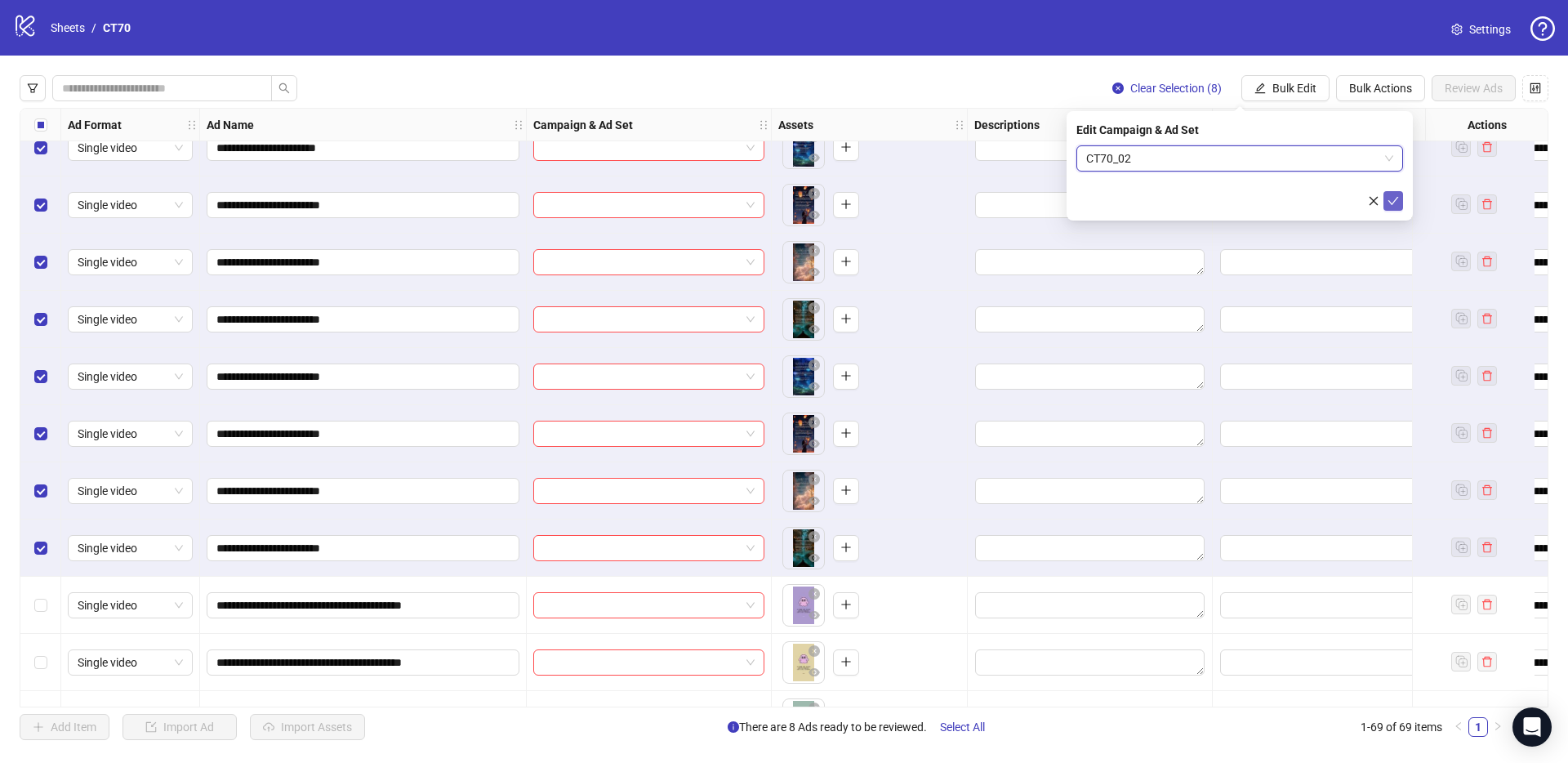
click at [1390, 195] on span "submit" at bounding box center [1393, 201] width 11 height 13
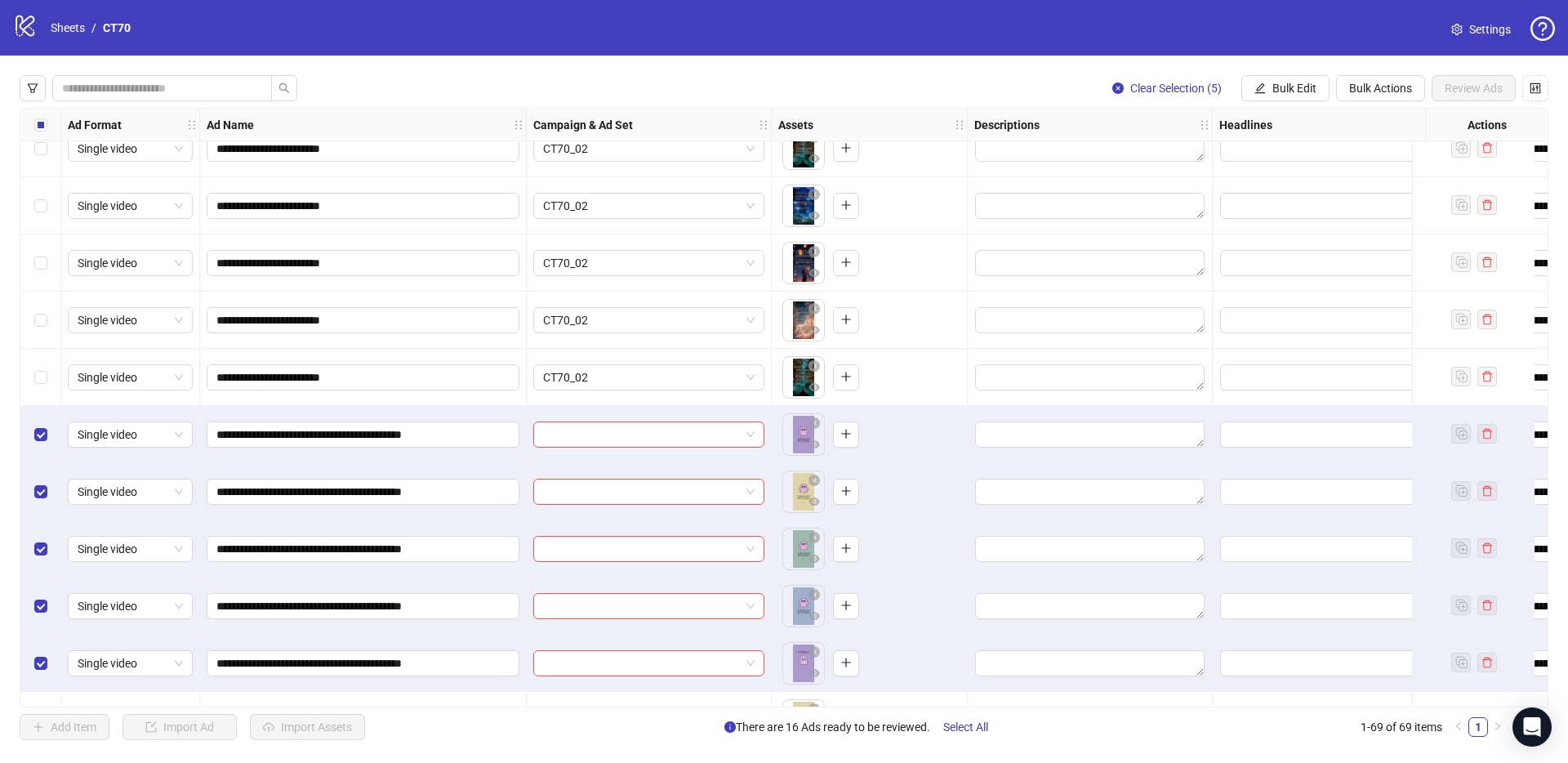
scroll to position [738, 0]
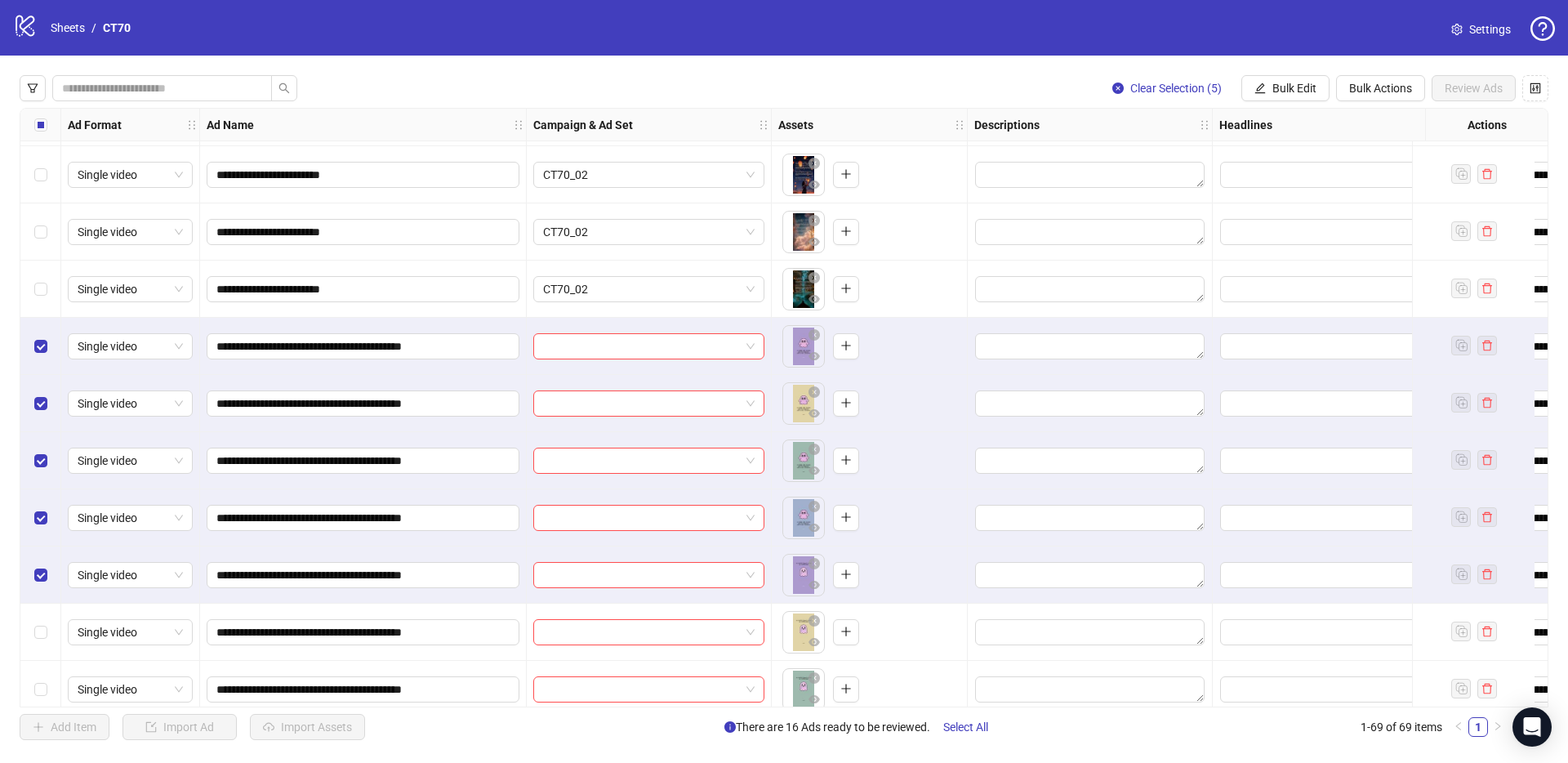
click at [31, 629] on div "Select row 22" at bounding box center [40, 632] width 41 height 57
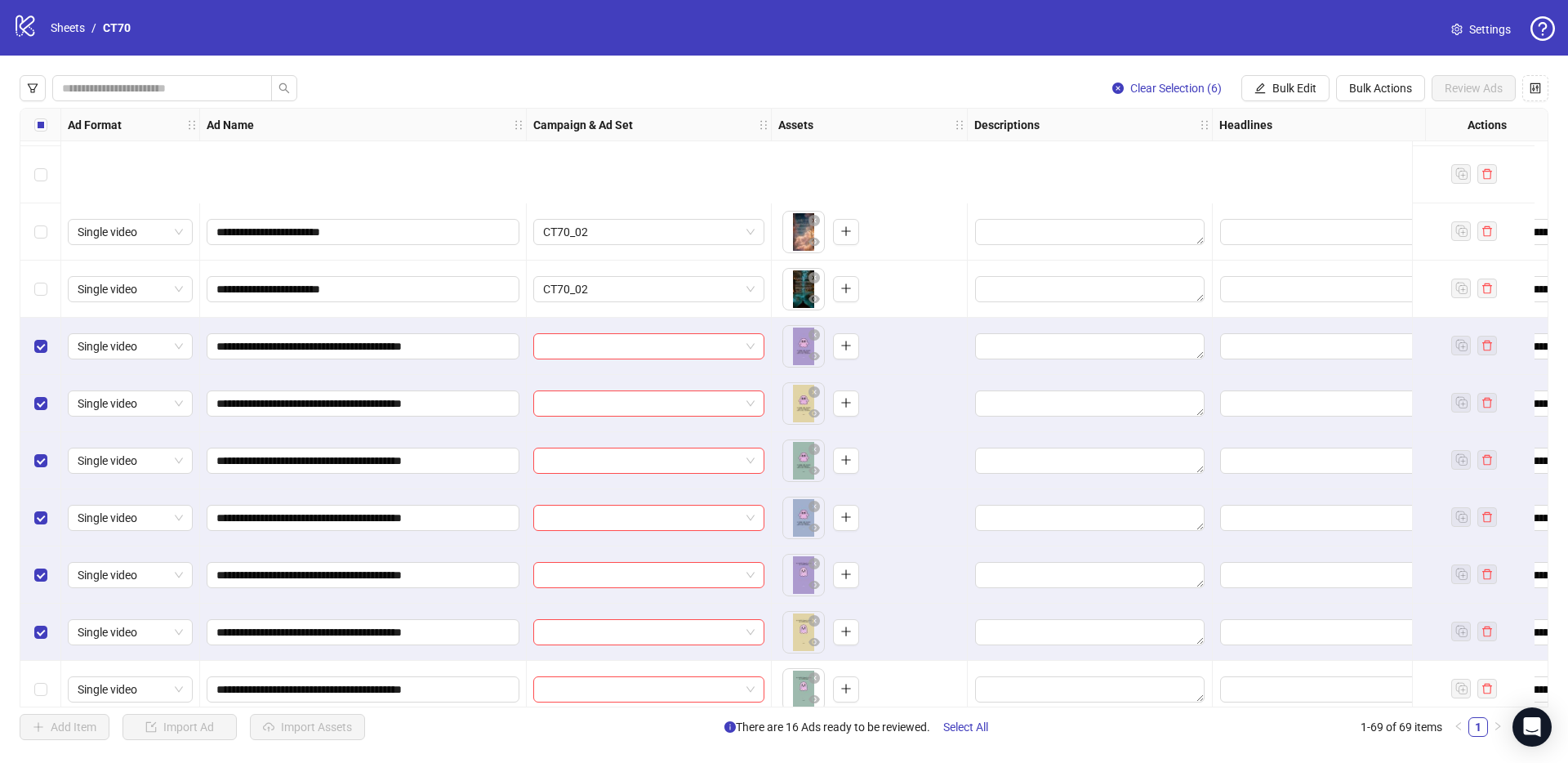
scroll to position [896, 0]
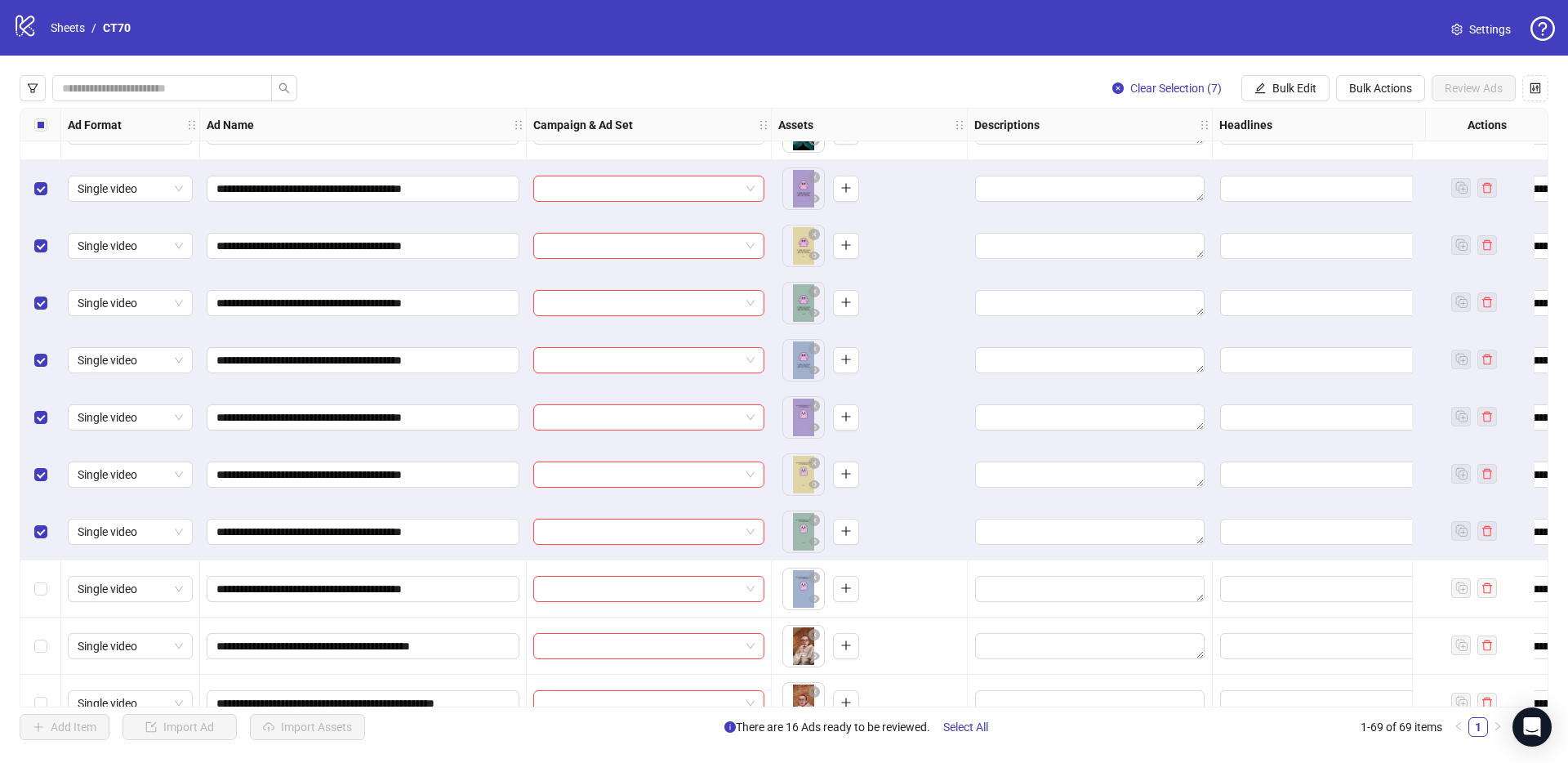
click at [38, 566] on div "Select row 24" at bounding box center [40, 589] width 41 height 57
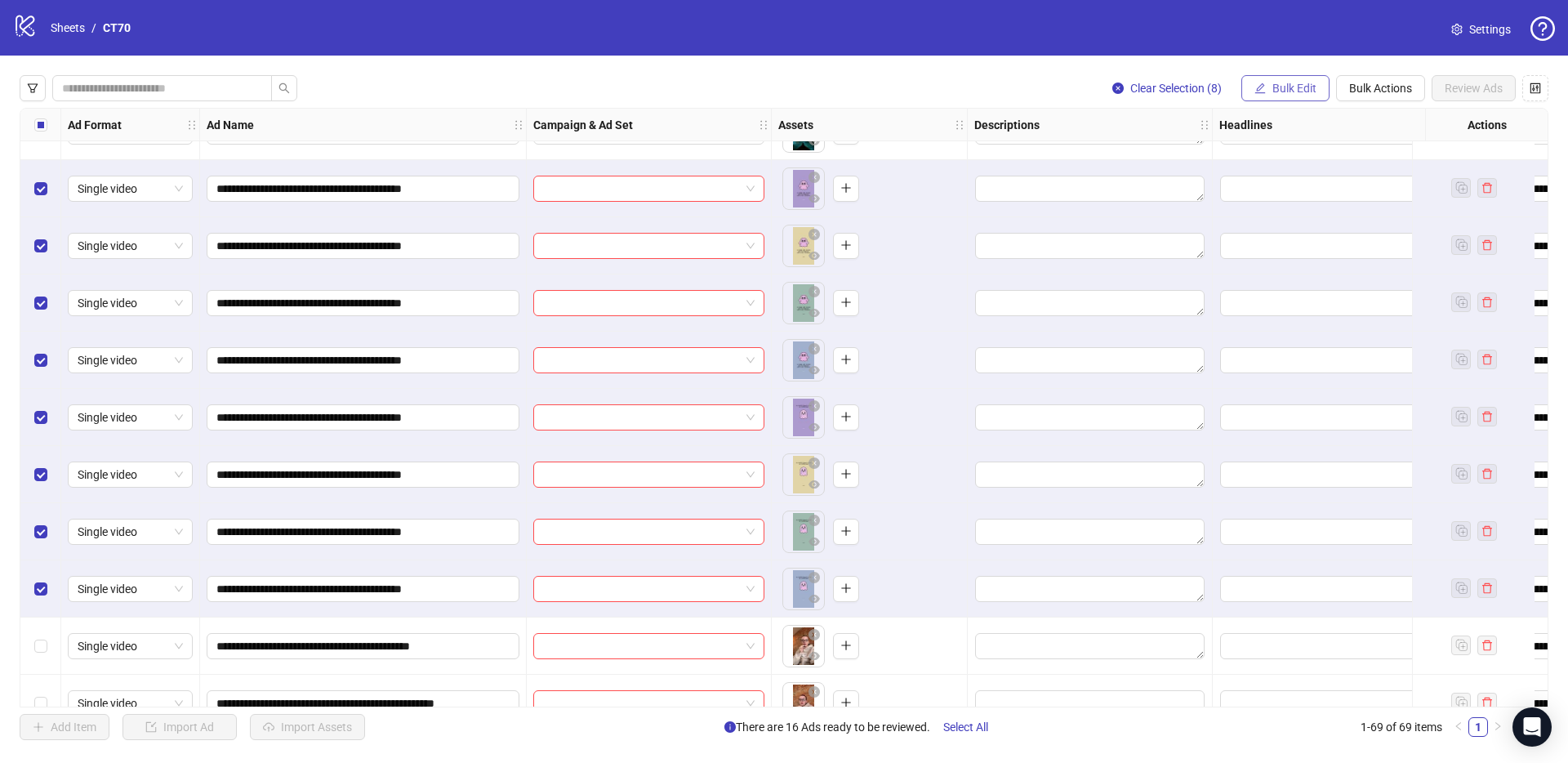
click at [1283, 96] on button "Bulk Edit" at bounding box center [1286, 88] width 88 height 27
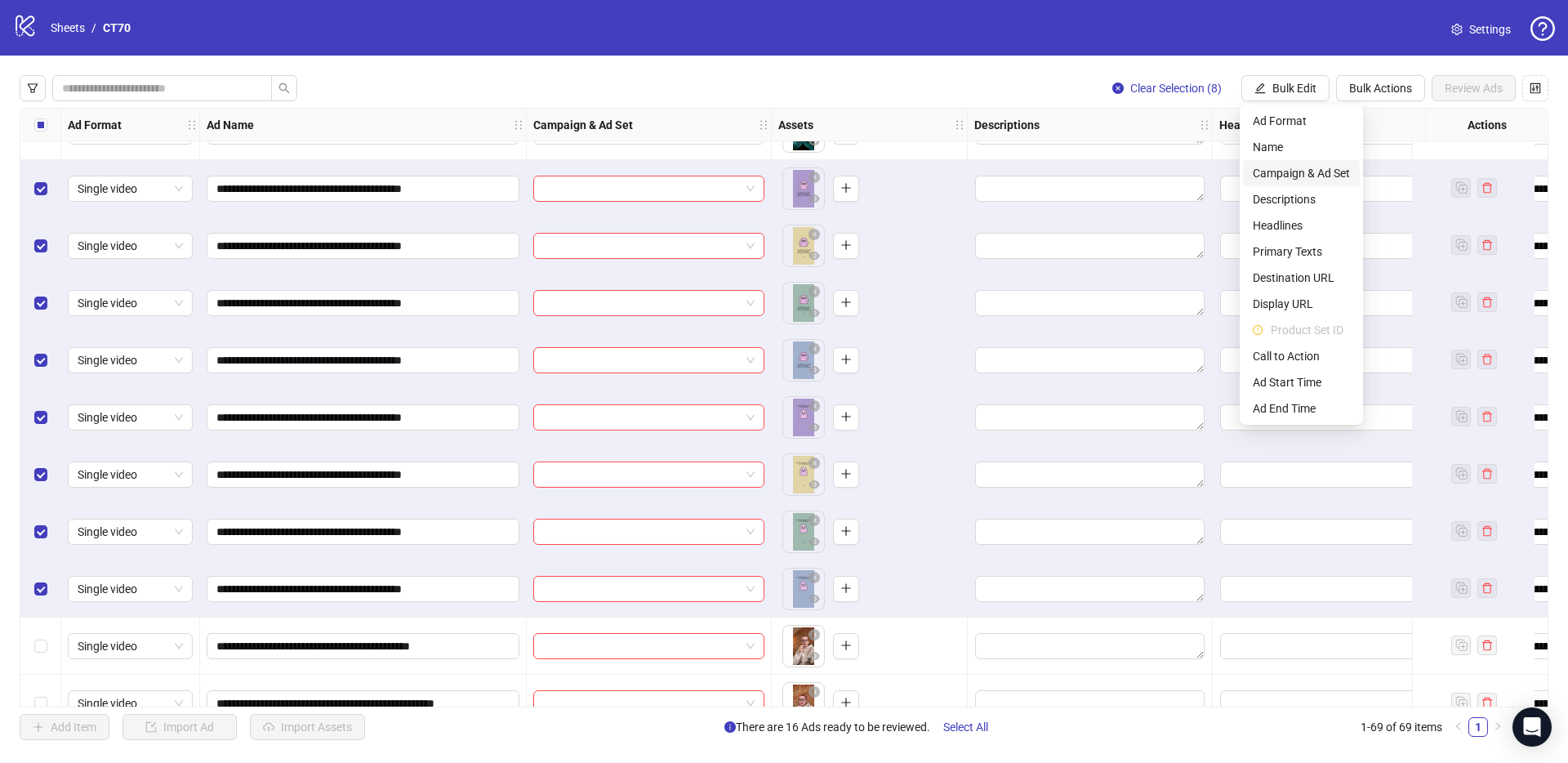
click at [1294, 172] on span "Campaign & Ad Set" at bounding box center [1302, 173] width 97 height 18
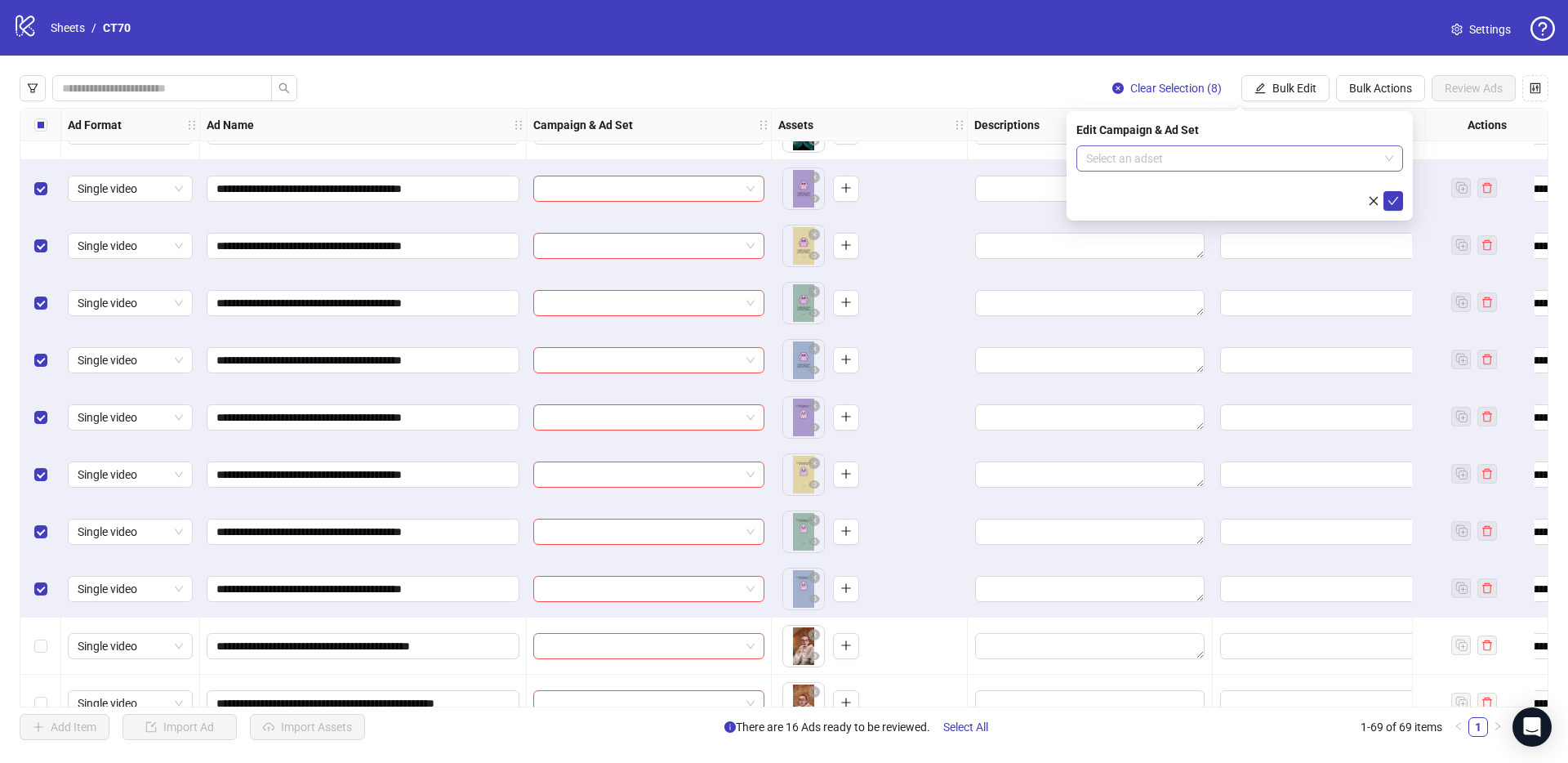
click at [1172, 153] on input "search" at bounding box center [1233, 159] width 293 height 25
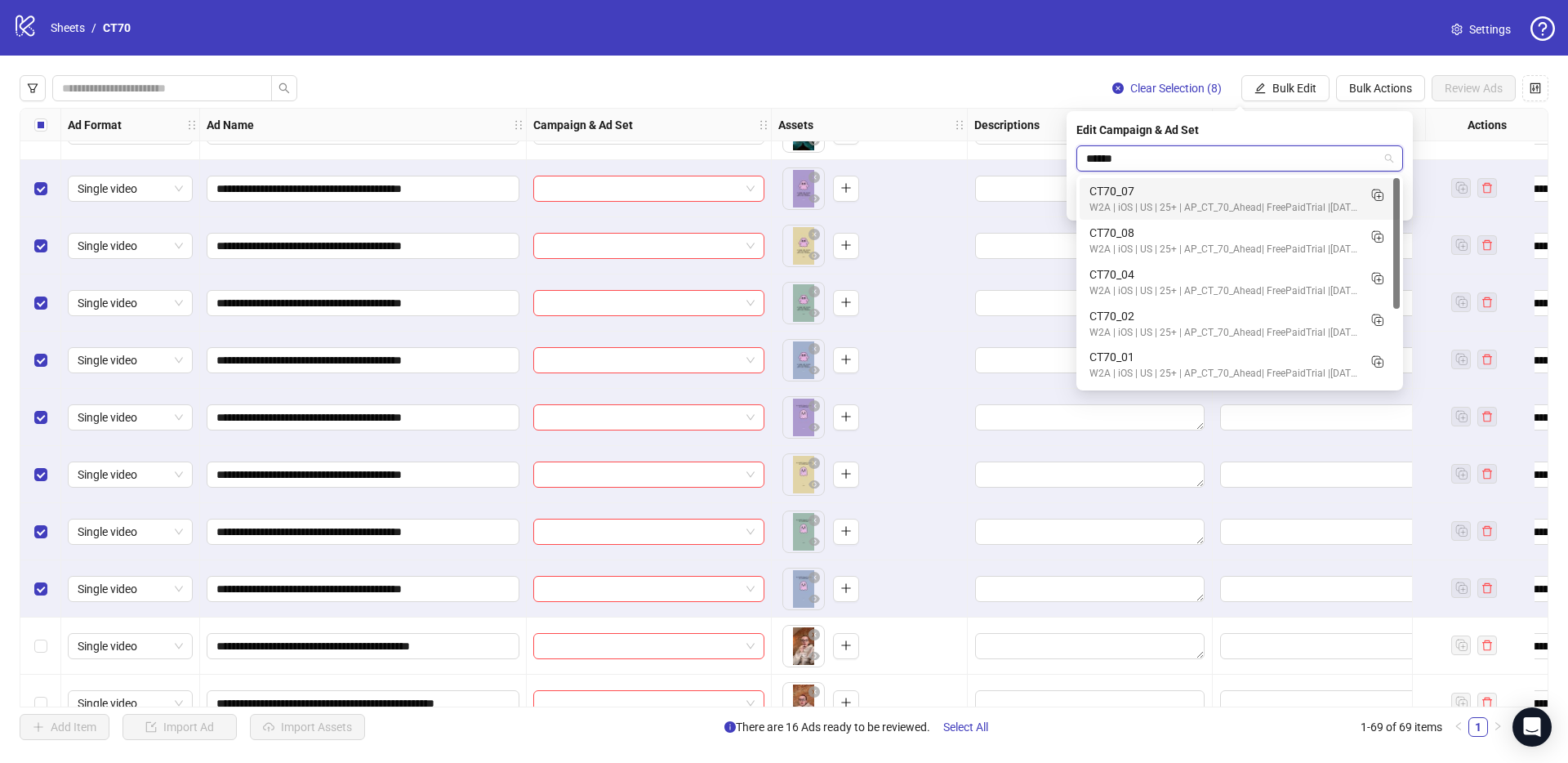
type input "*******"
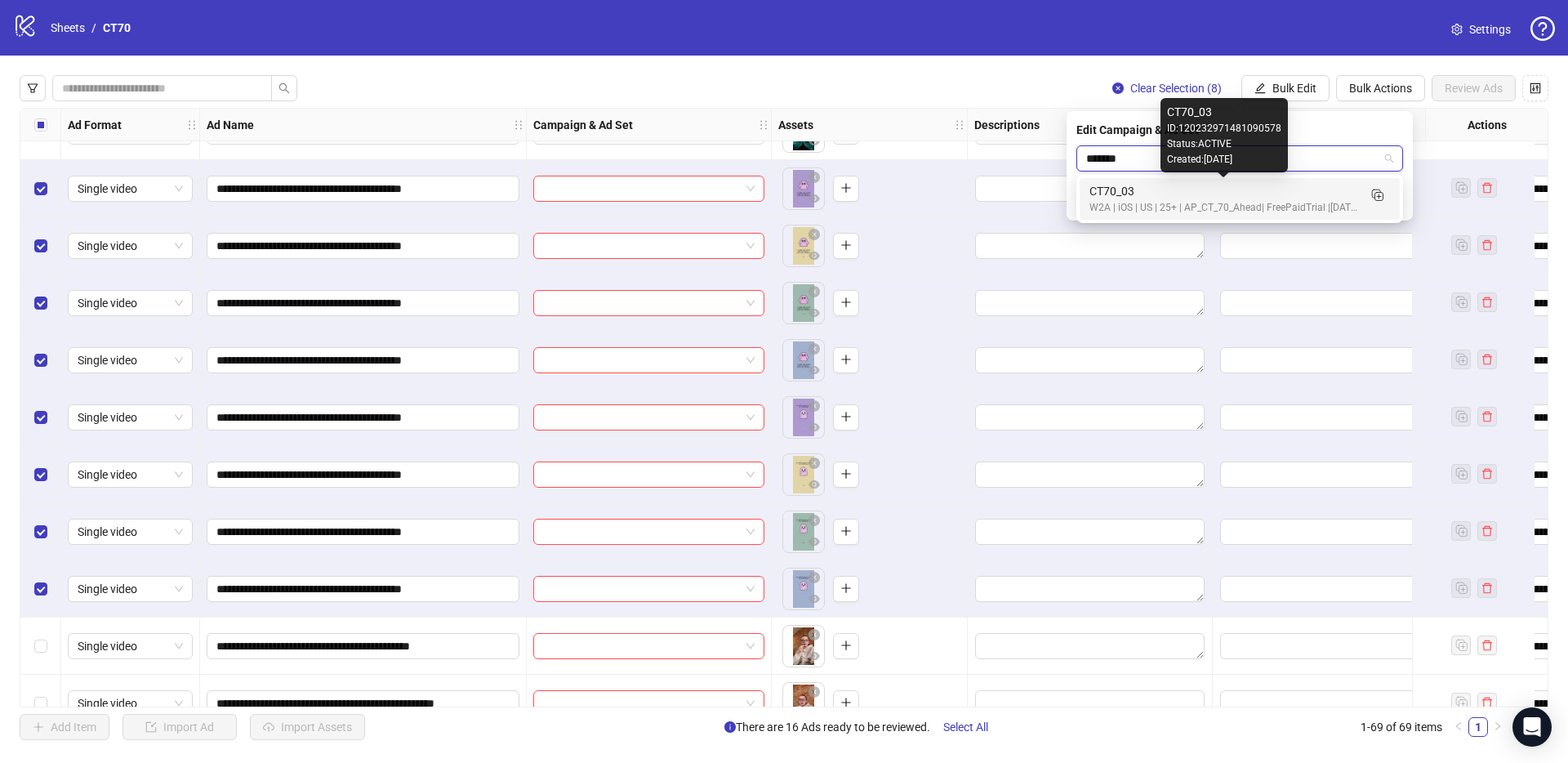
click at [1174, 194] on div "CT70_03" at bounding box center [1224, 191] width 268 height 18
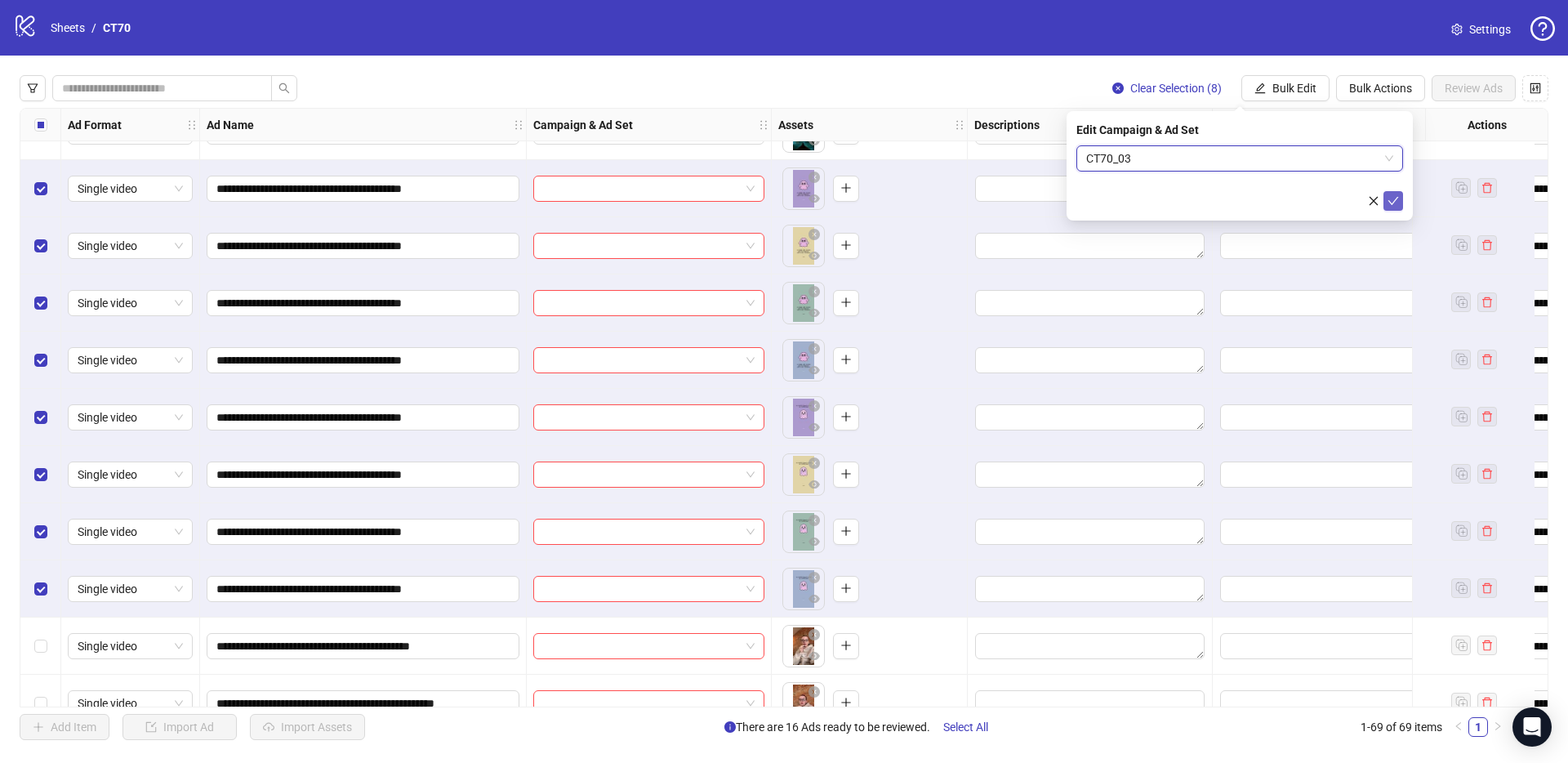
click at [1392, 202] on icon "check" at bounding box center [1393, 200] width 11 height 11
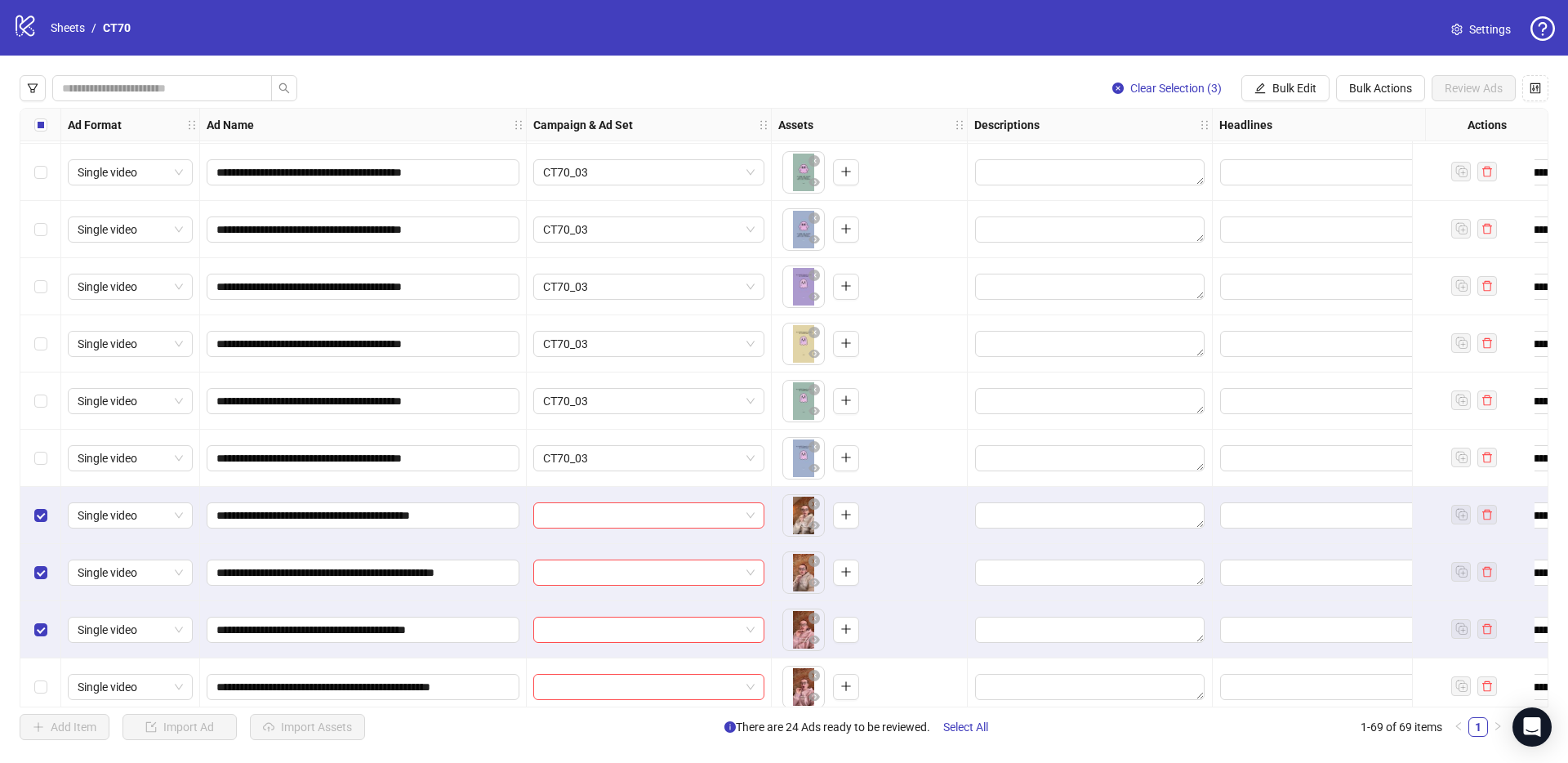
scroll to position [1125, 0]
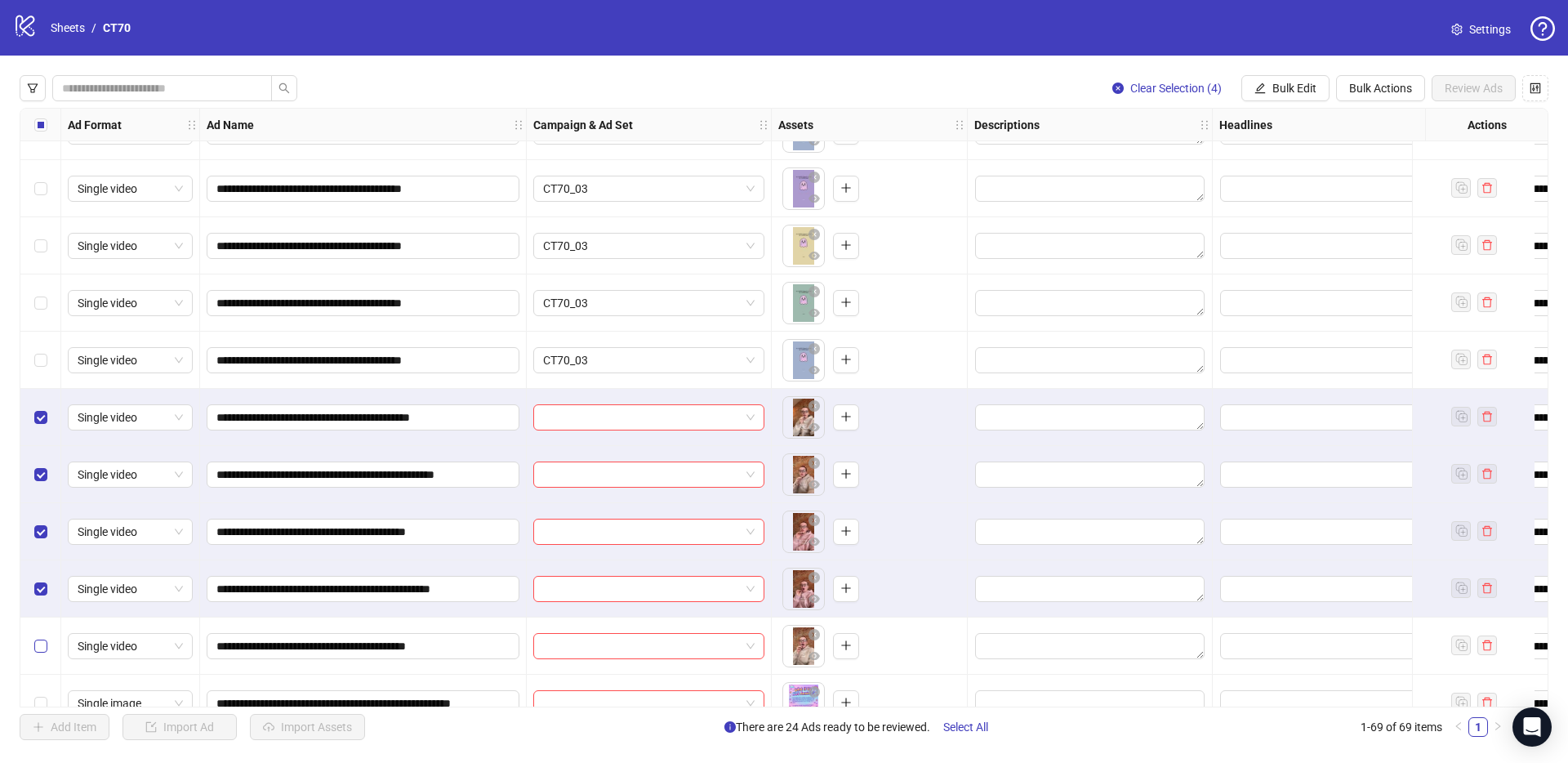
click at [42, 637] on label "Select row 29" at bounding box center [41, 645] width 13 height 18
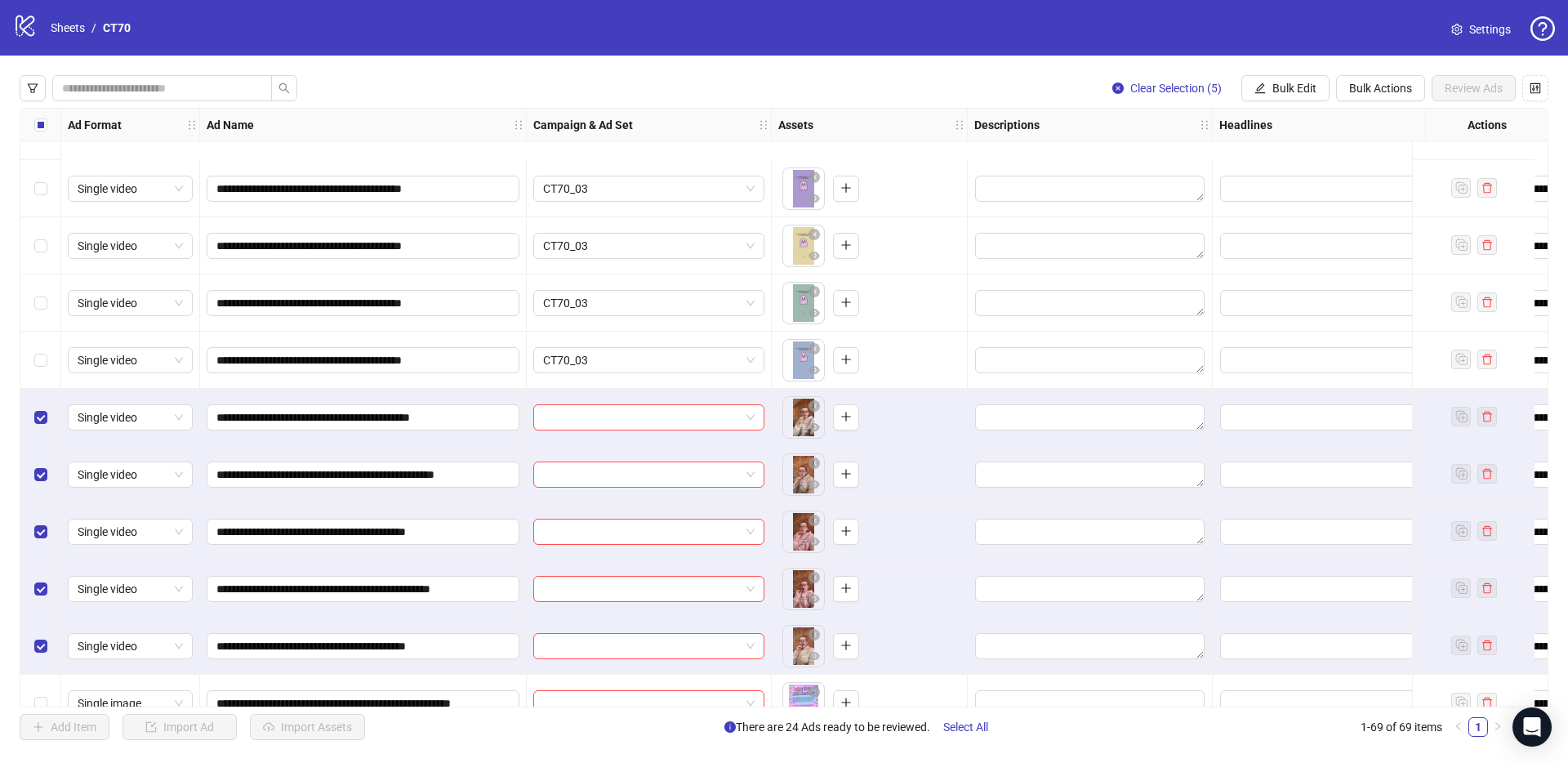
scroll to position [1276, 0]
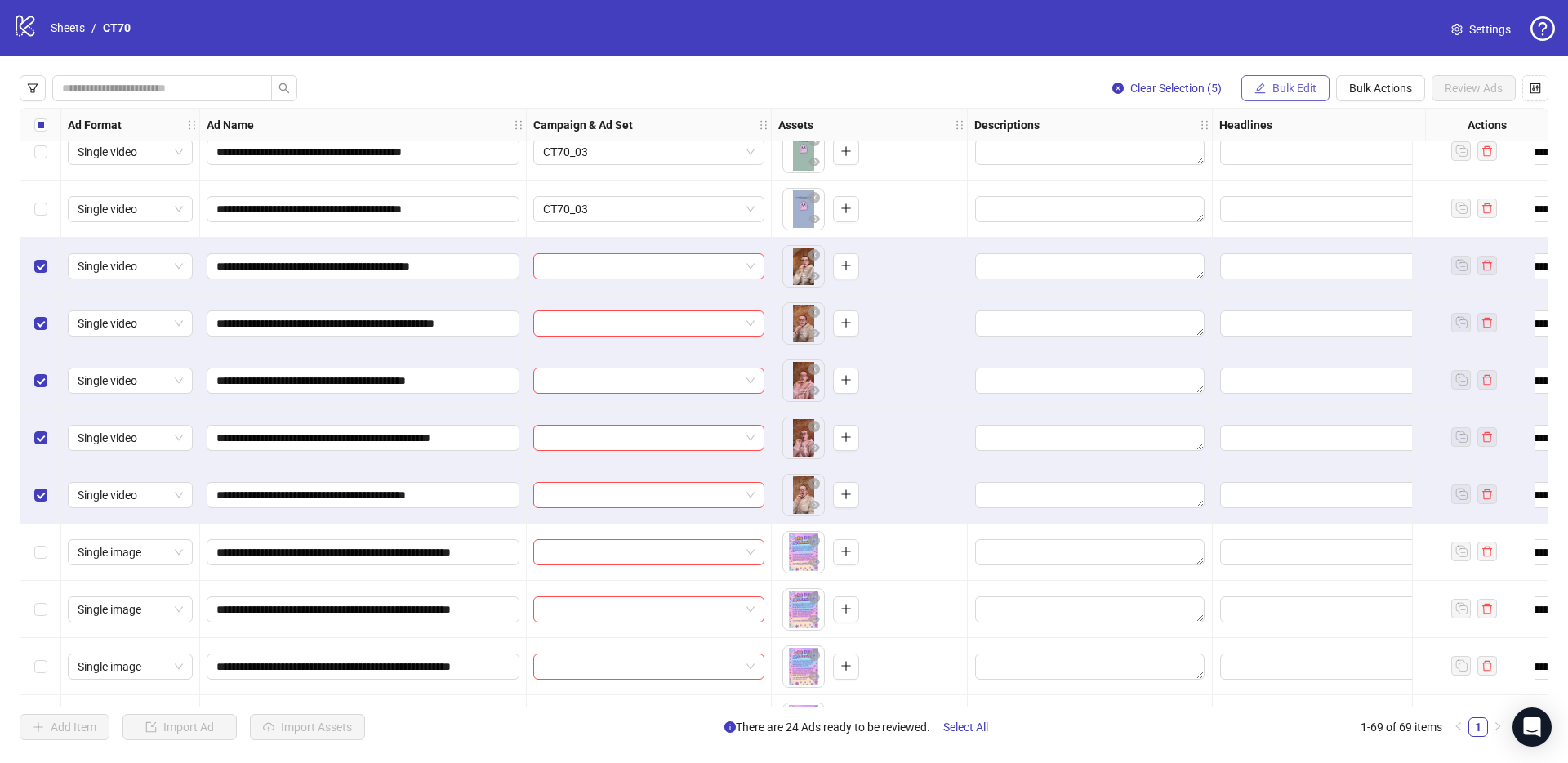
click at [1310, 90] on span "Bulk Edit" at bounding box center [1294, 88] width 44 height 13
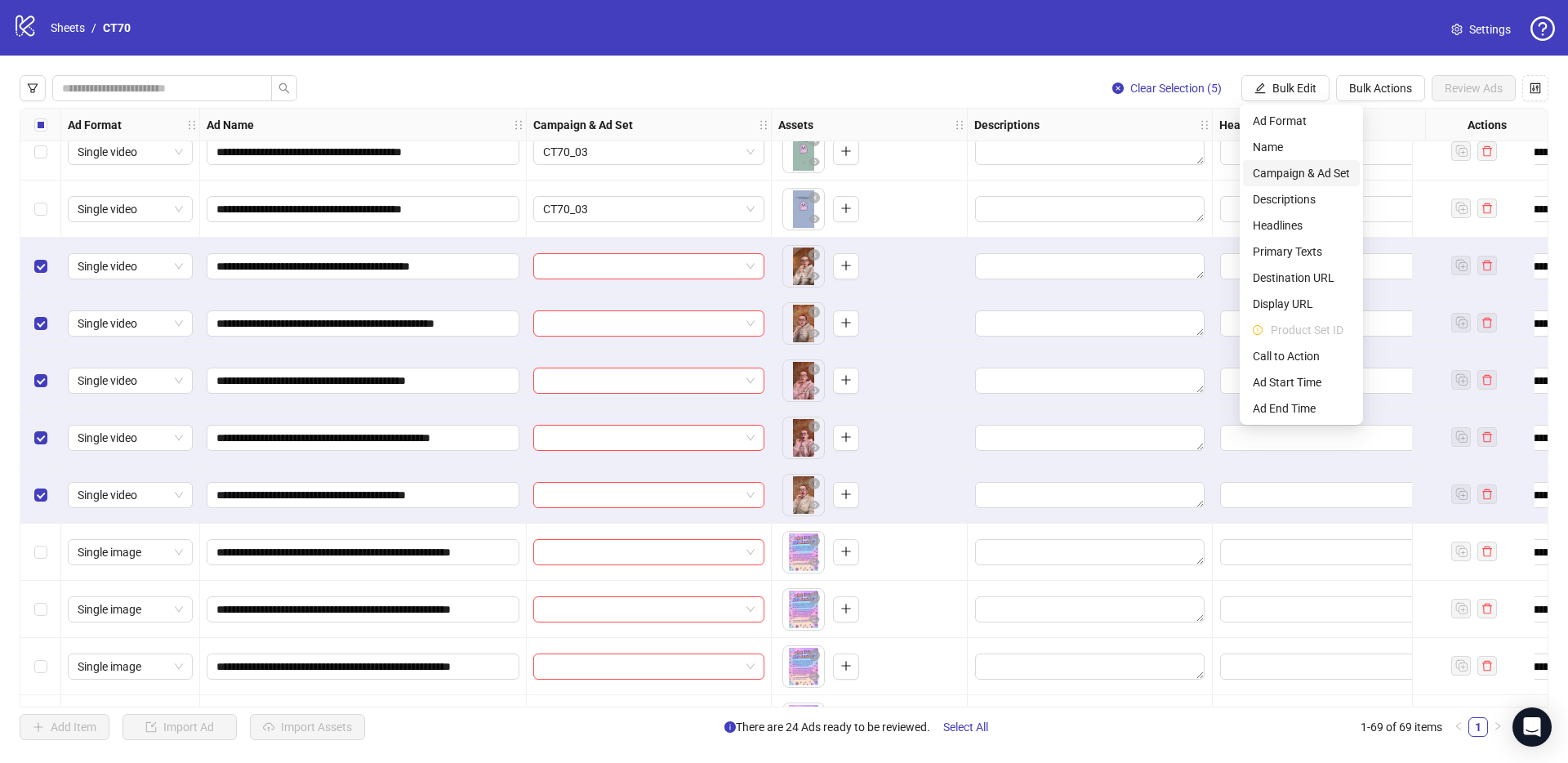
click at [1280, 179] on span "Campaign & Ad Set" at bounding box center [1302, 173] width 97 height 18
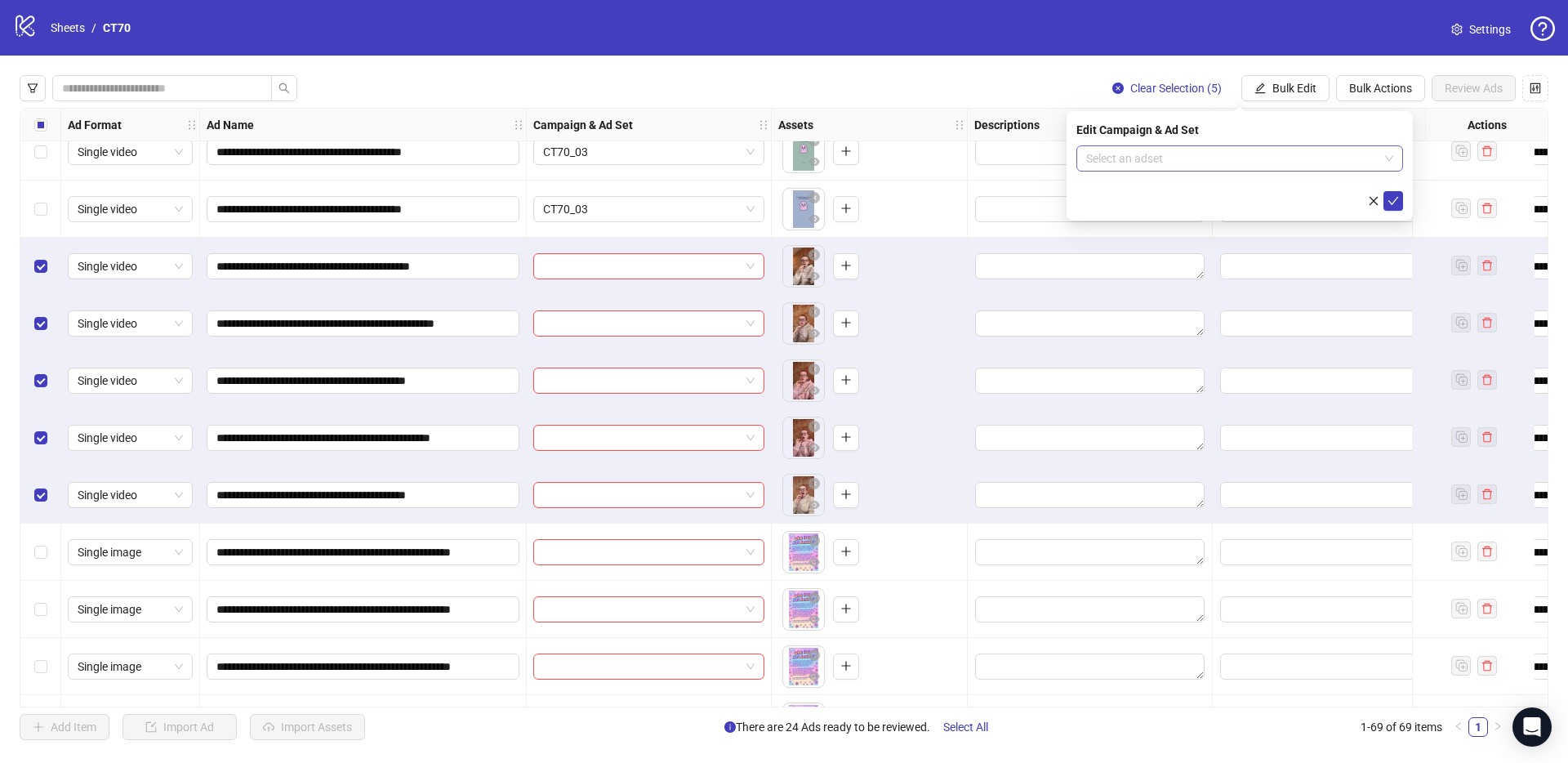
click at [1149, 170] on input "search" at bounding box center [1233, 159] width 293 height 25
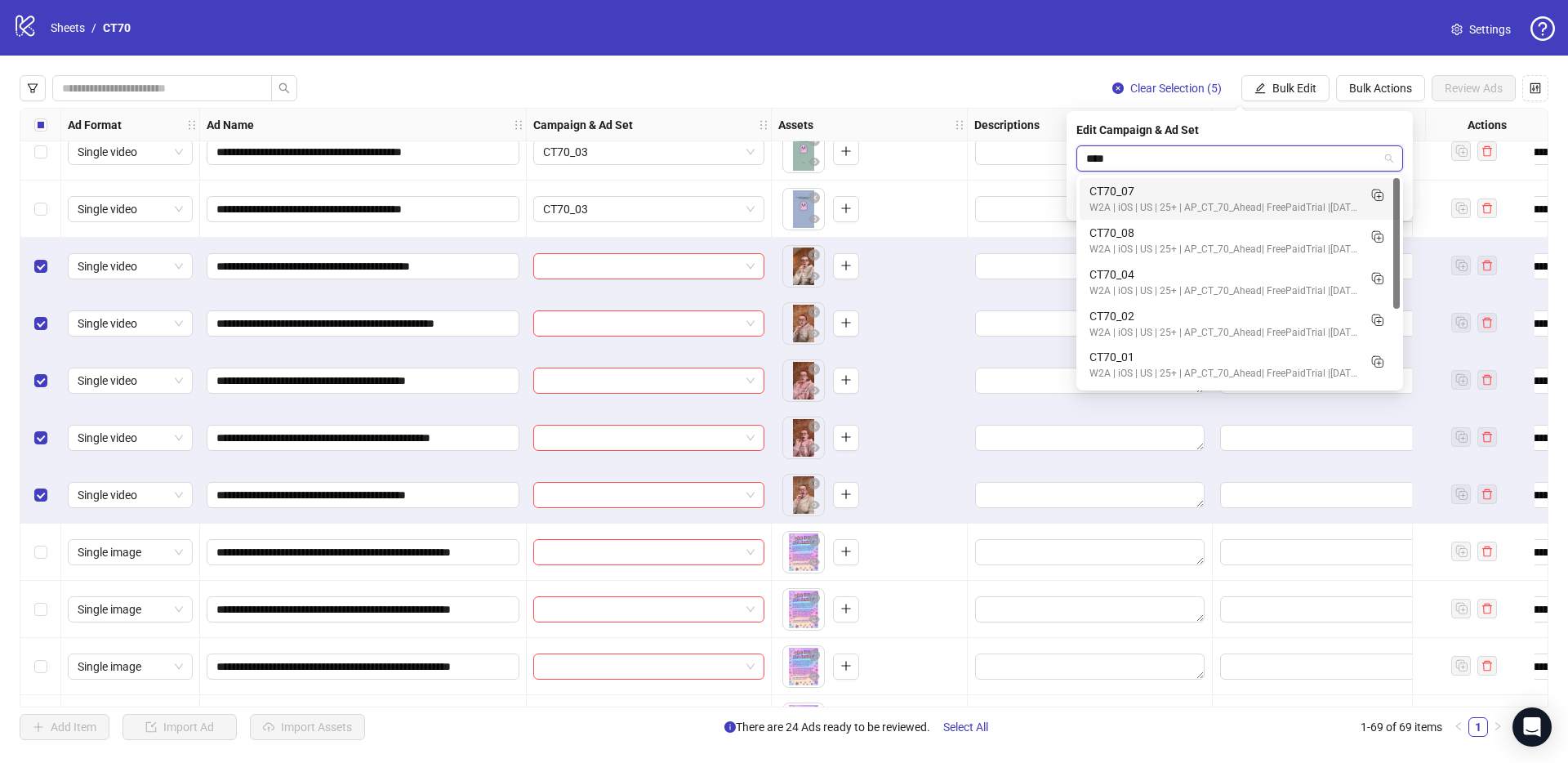
type input "*****"
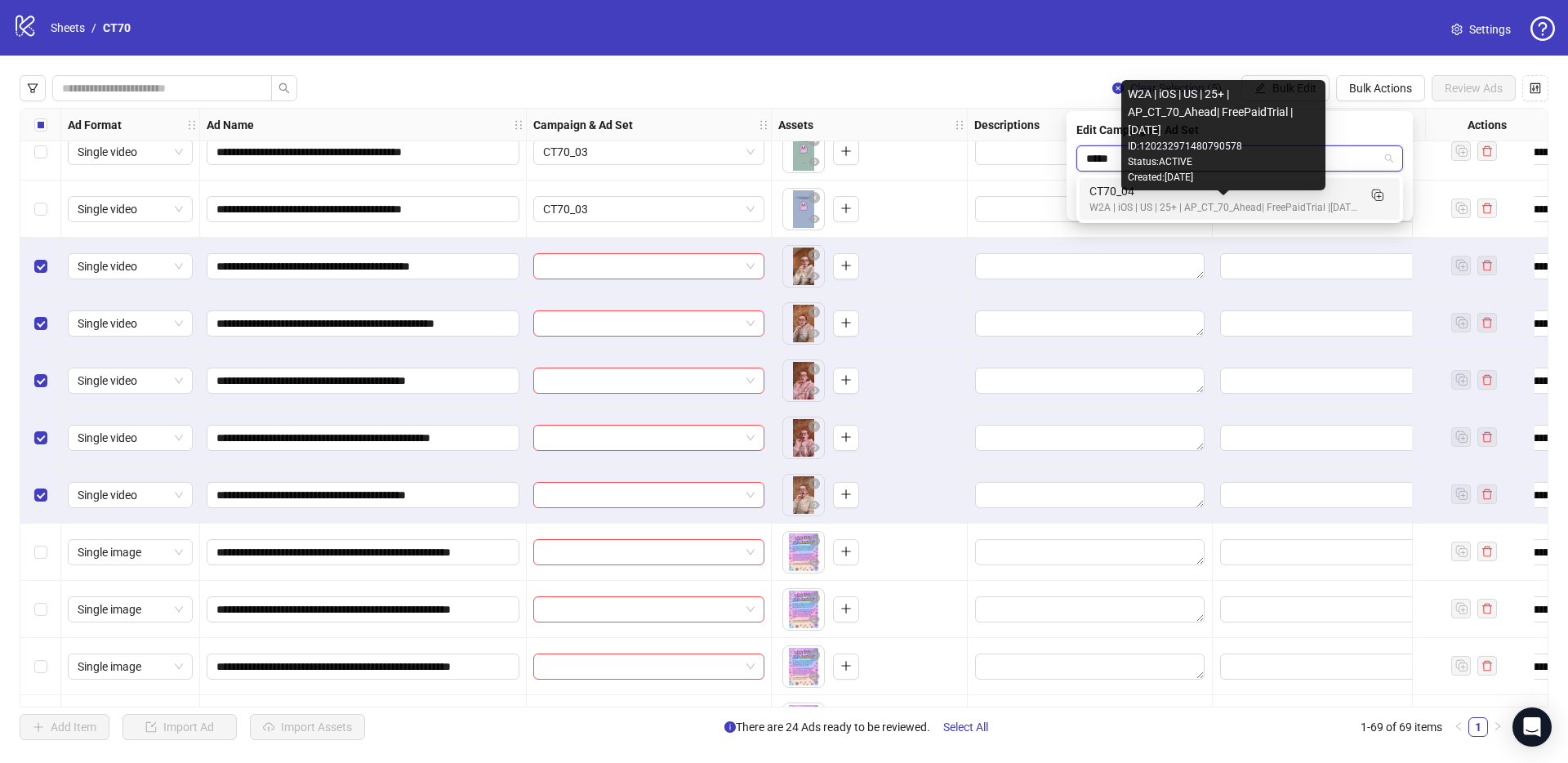
click at [1175, 202] on div "W2A | iOS | US | 25+ | AP_CT_70_Ahead| FreePaidTrial |[DATE]" at bounding box center [1224, 208] width 268 height 15
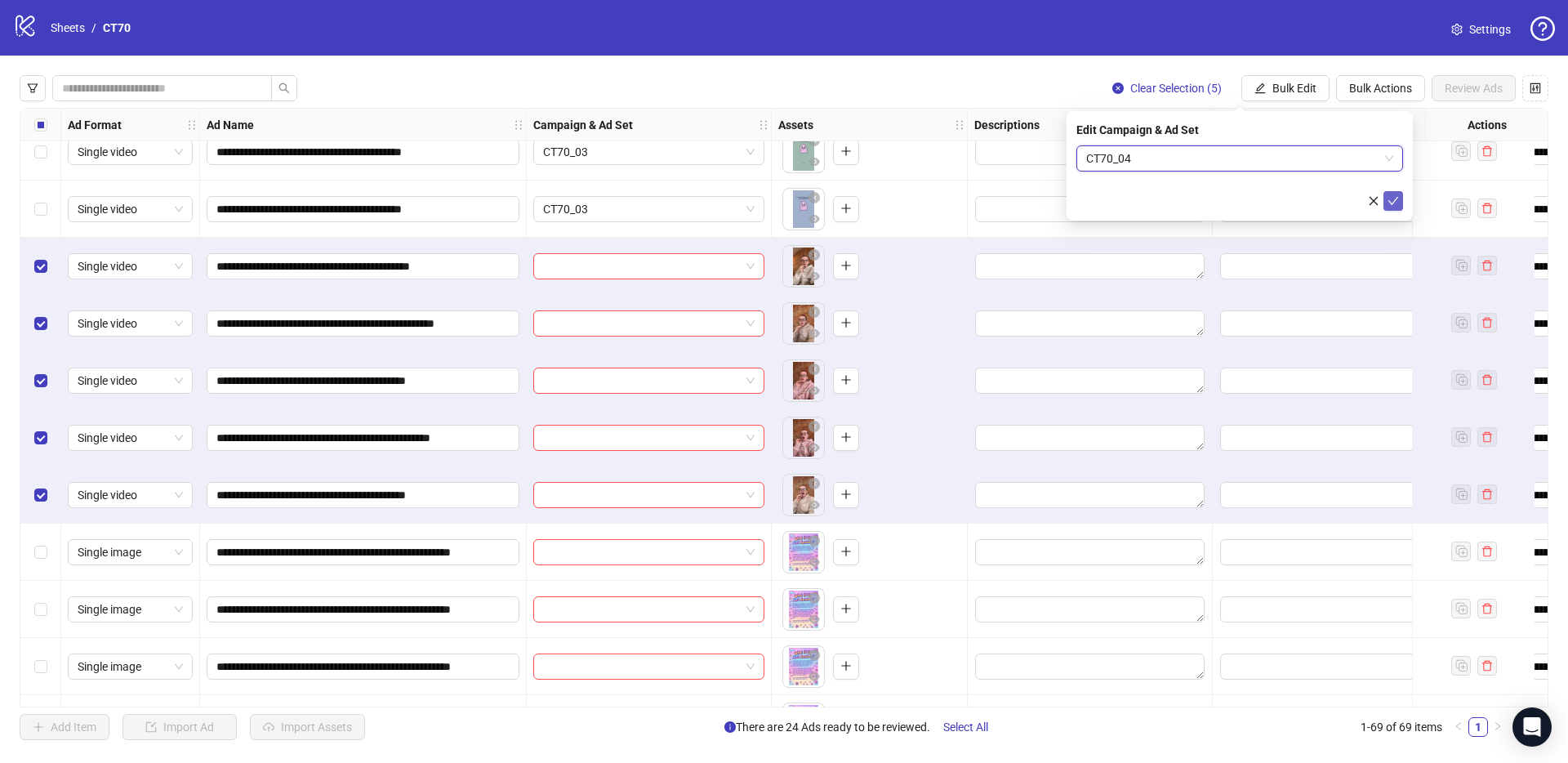
click at [1394, 195] on icon "check" at bounding box center [1393, 200] width 11 height 11
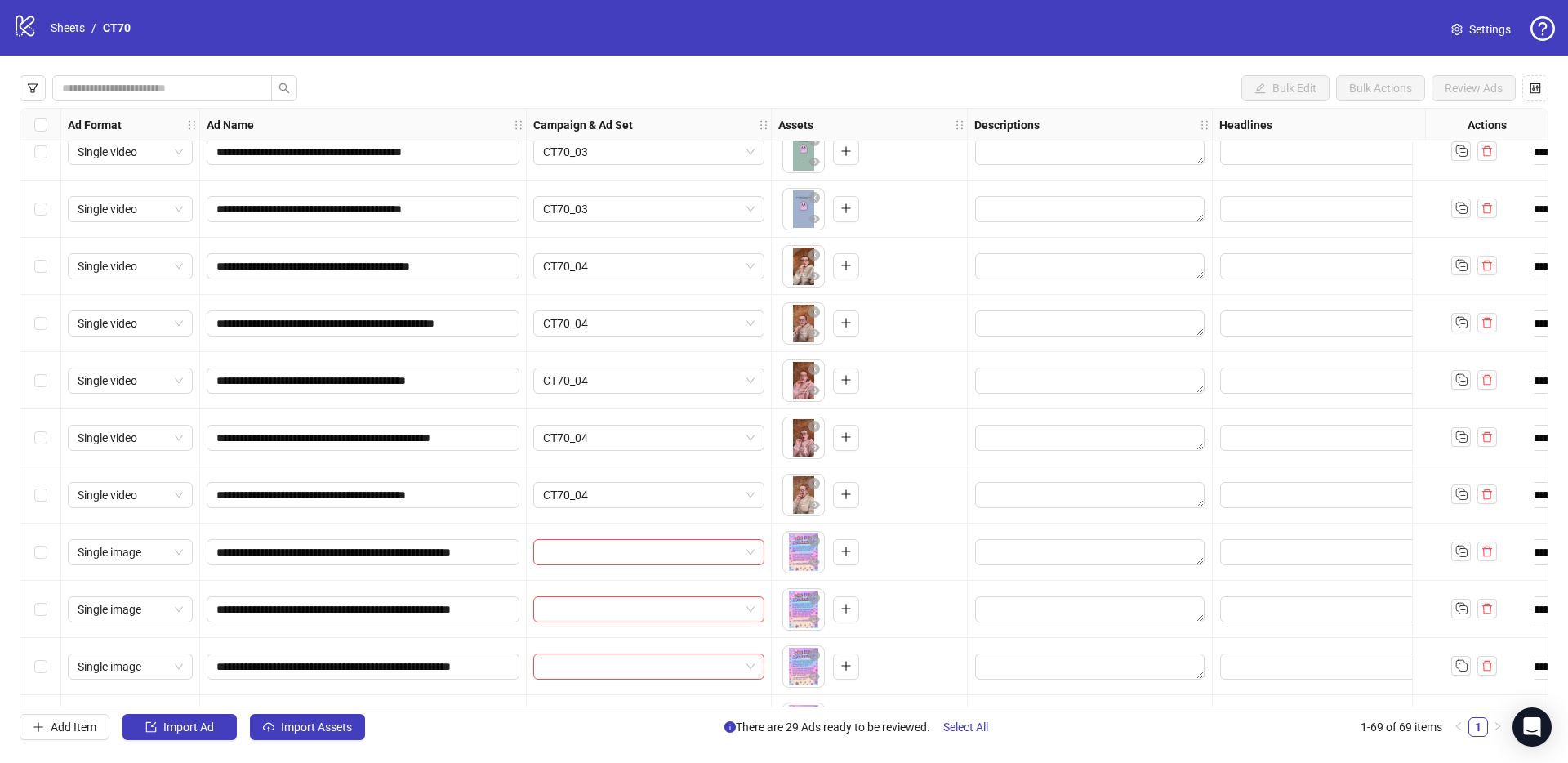
scroll to position [1361, 0]
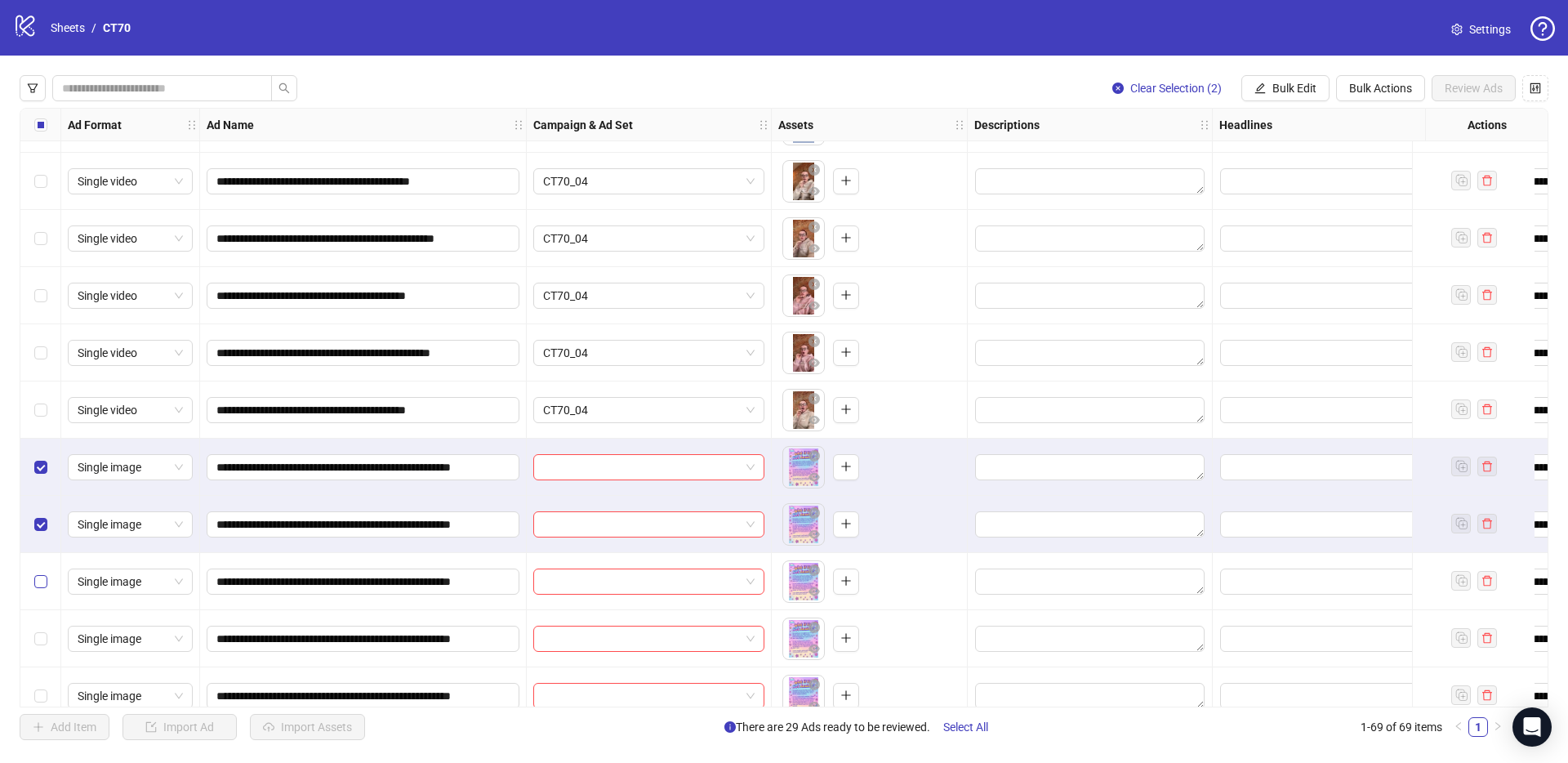
click at [42, 573] on label "Select row 32" at bounding box center [41, 582] width 13 height 18
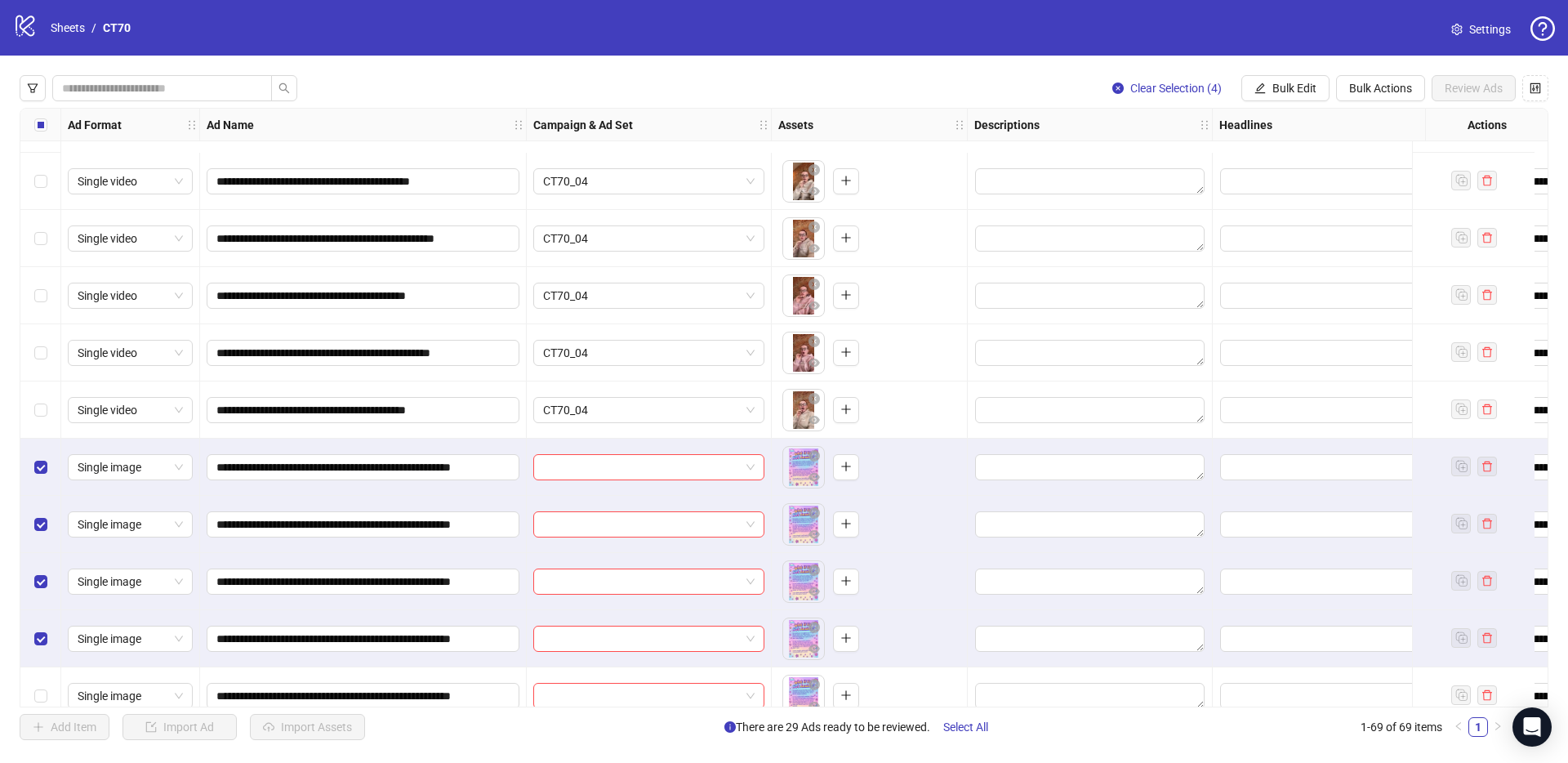
scroll to position [1516, 0]
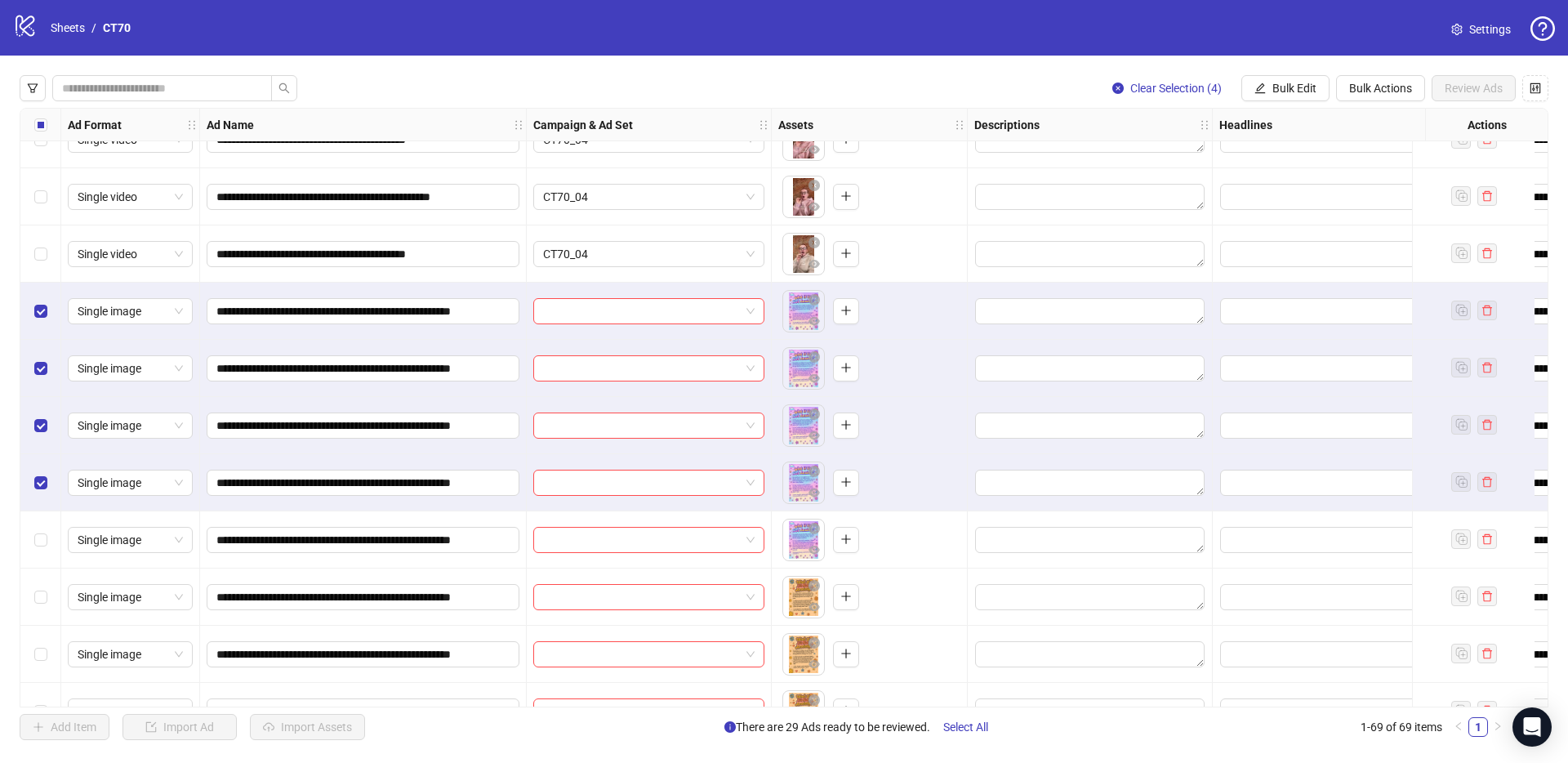
click at [47, 549] on div "Select row 34" at bounding box center [40, 540] width 41 height 57
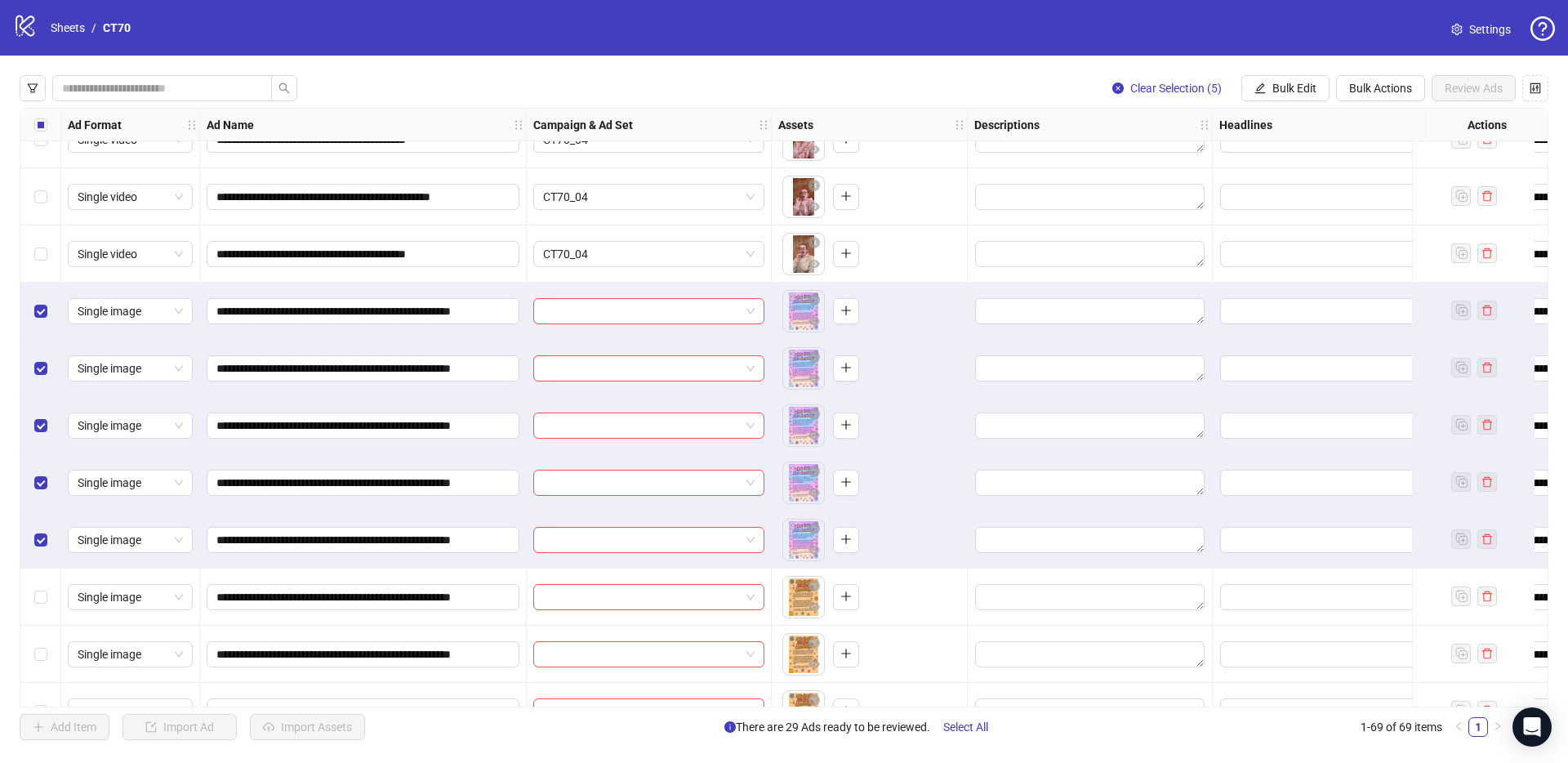
click at [48, 584] on div "Select row 35" at bounding box center [40, 597] width 41 height 57
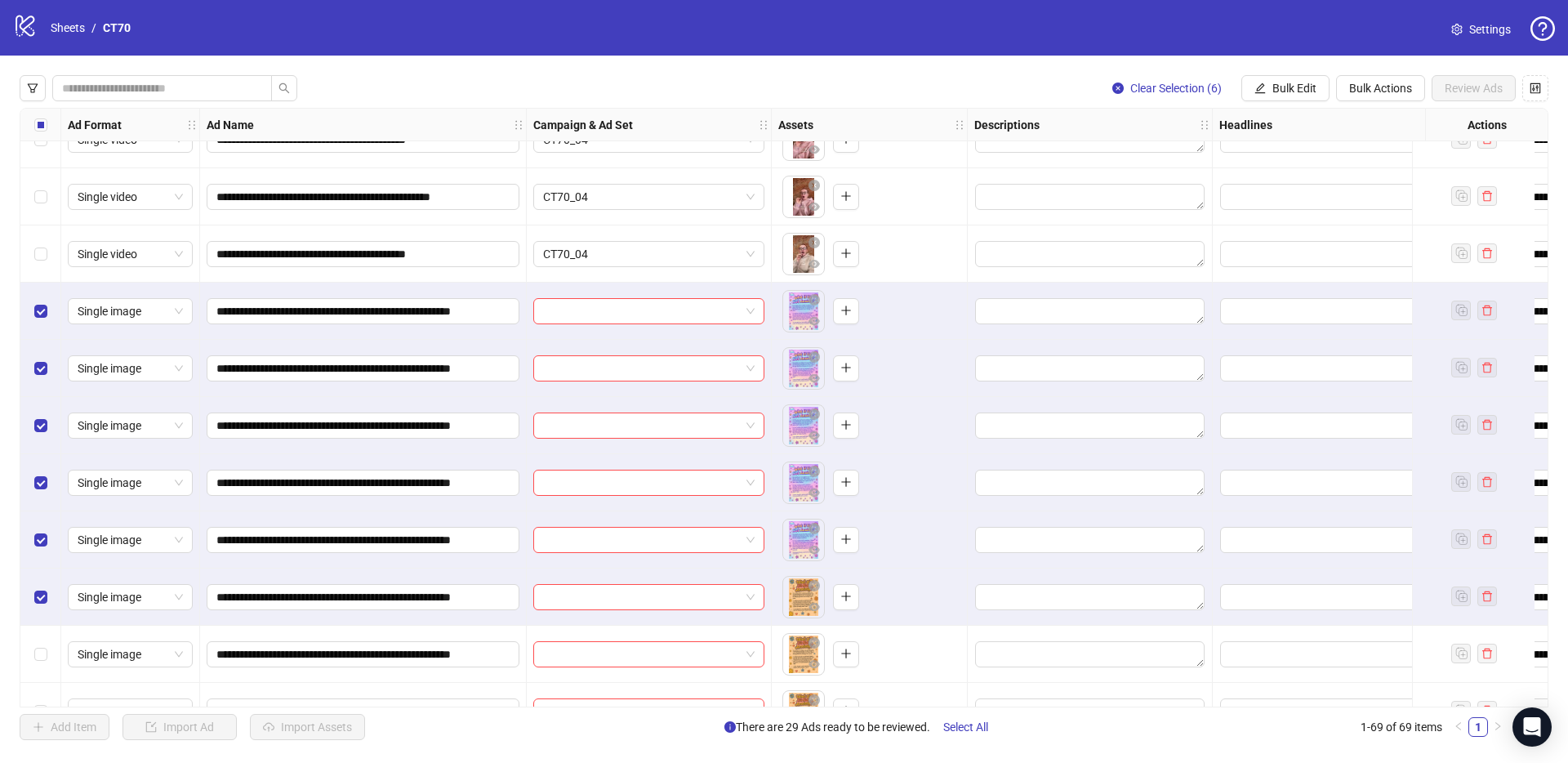
click at [44, 639] on div "Select row 36" at bounding box center [40, 654] width 41 height 57
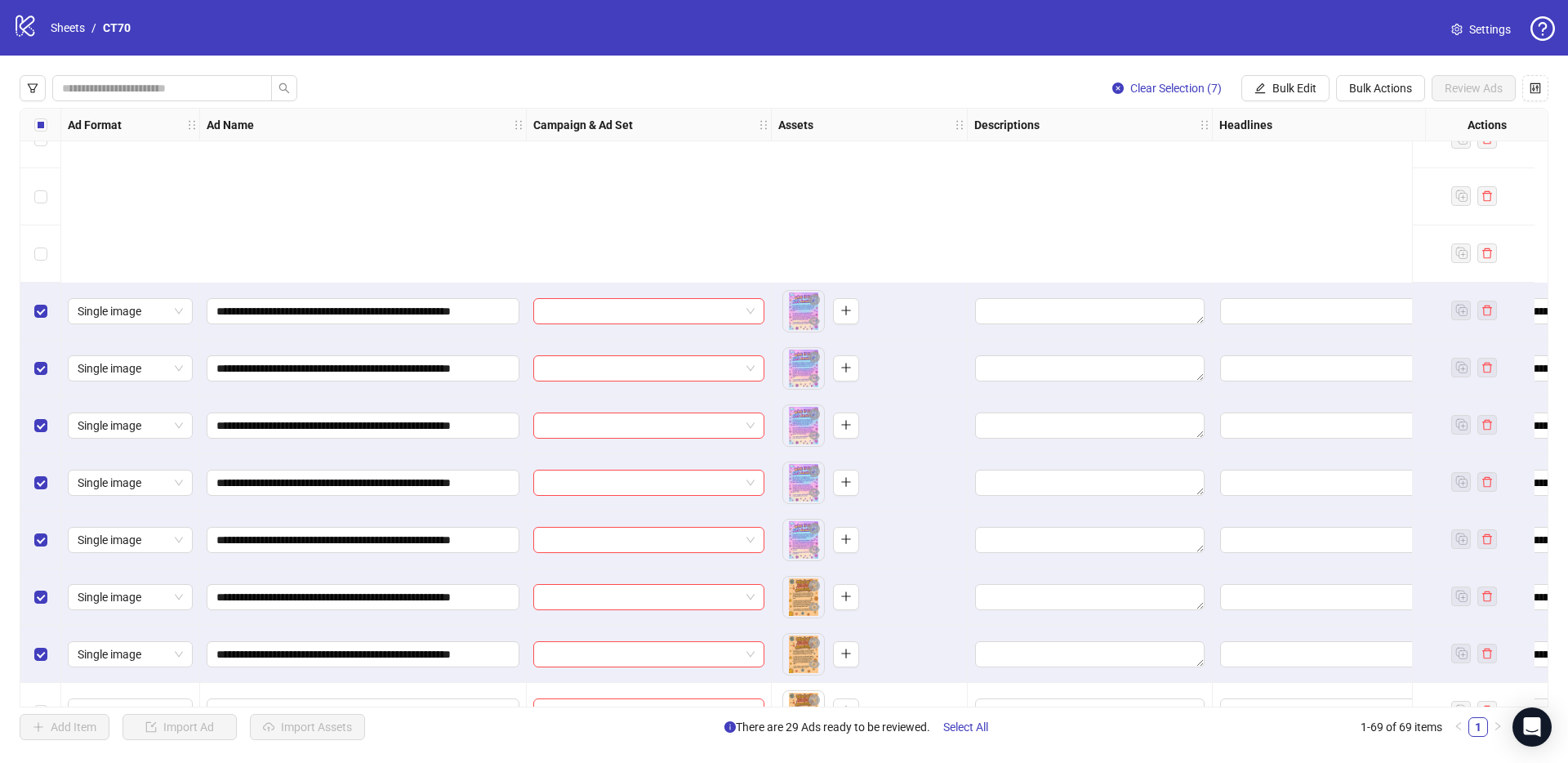
scroll to position [1749, 0]
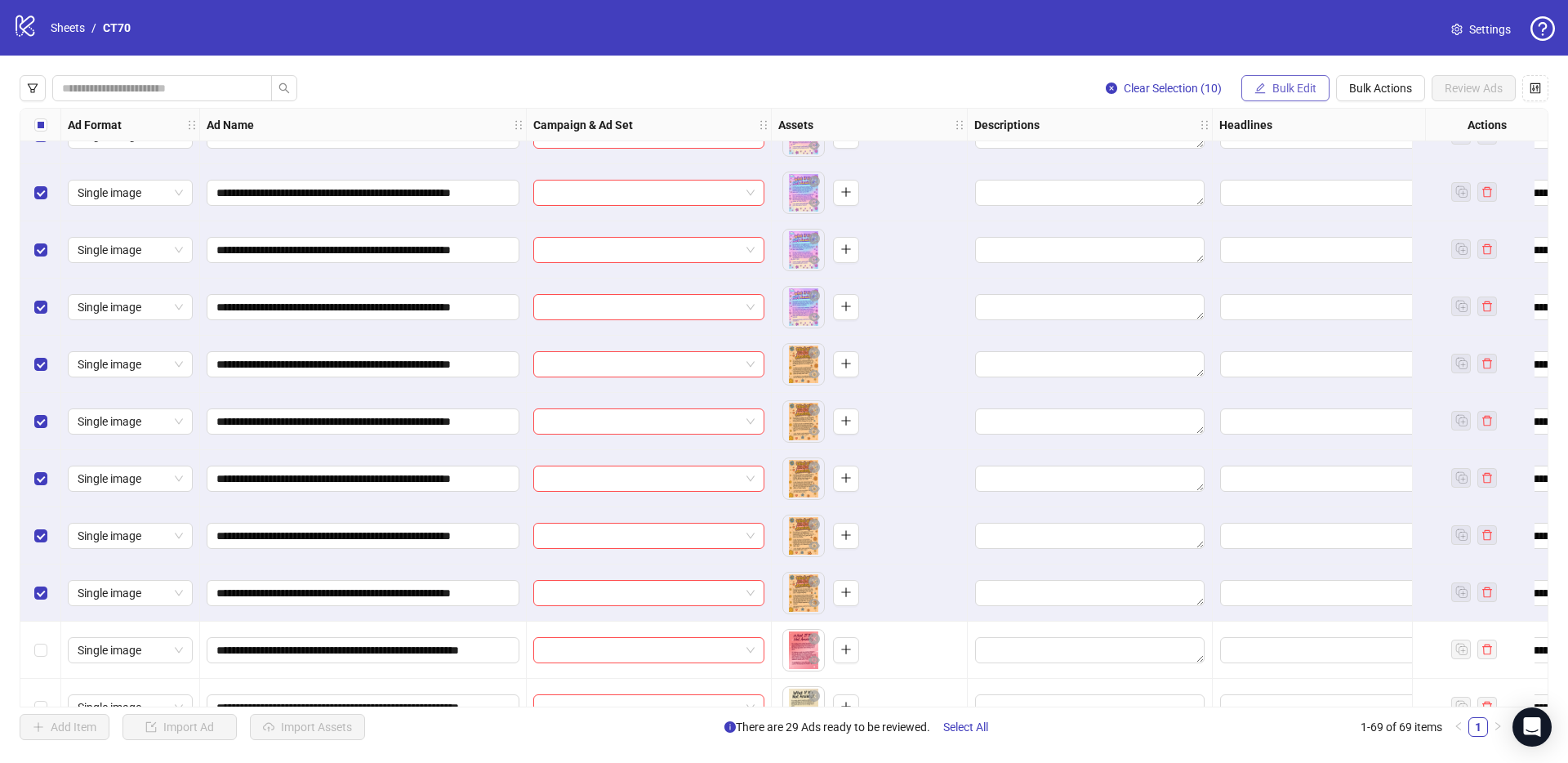
click at [1302, 89] on span "Bulk Edit" at bounding box center [1294, 88] width 44 height 13
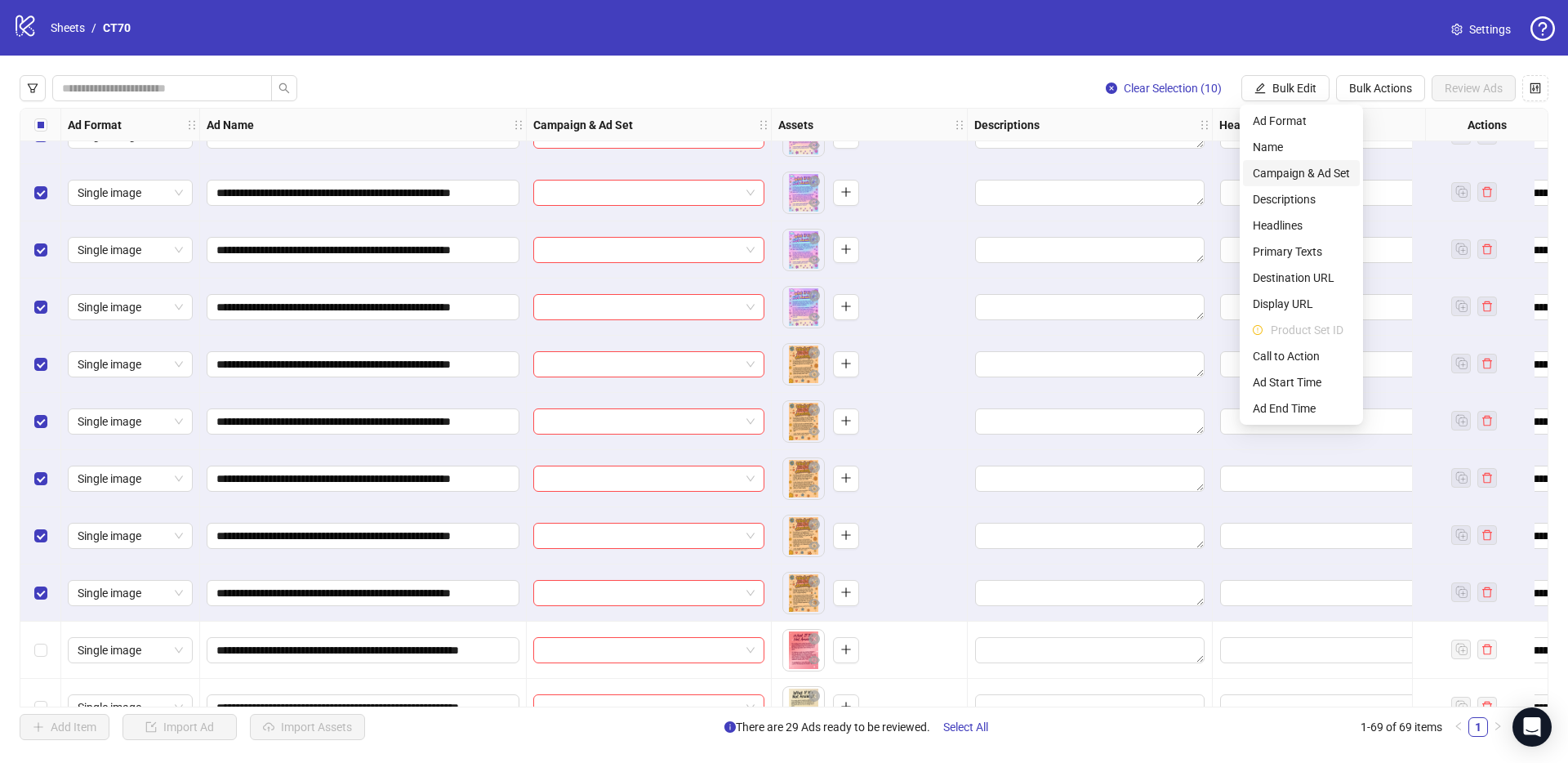
click at [1294, 167] on span "Campaign & Ad Set" at bounding box center [1302, 173] width 97 height 18
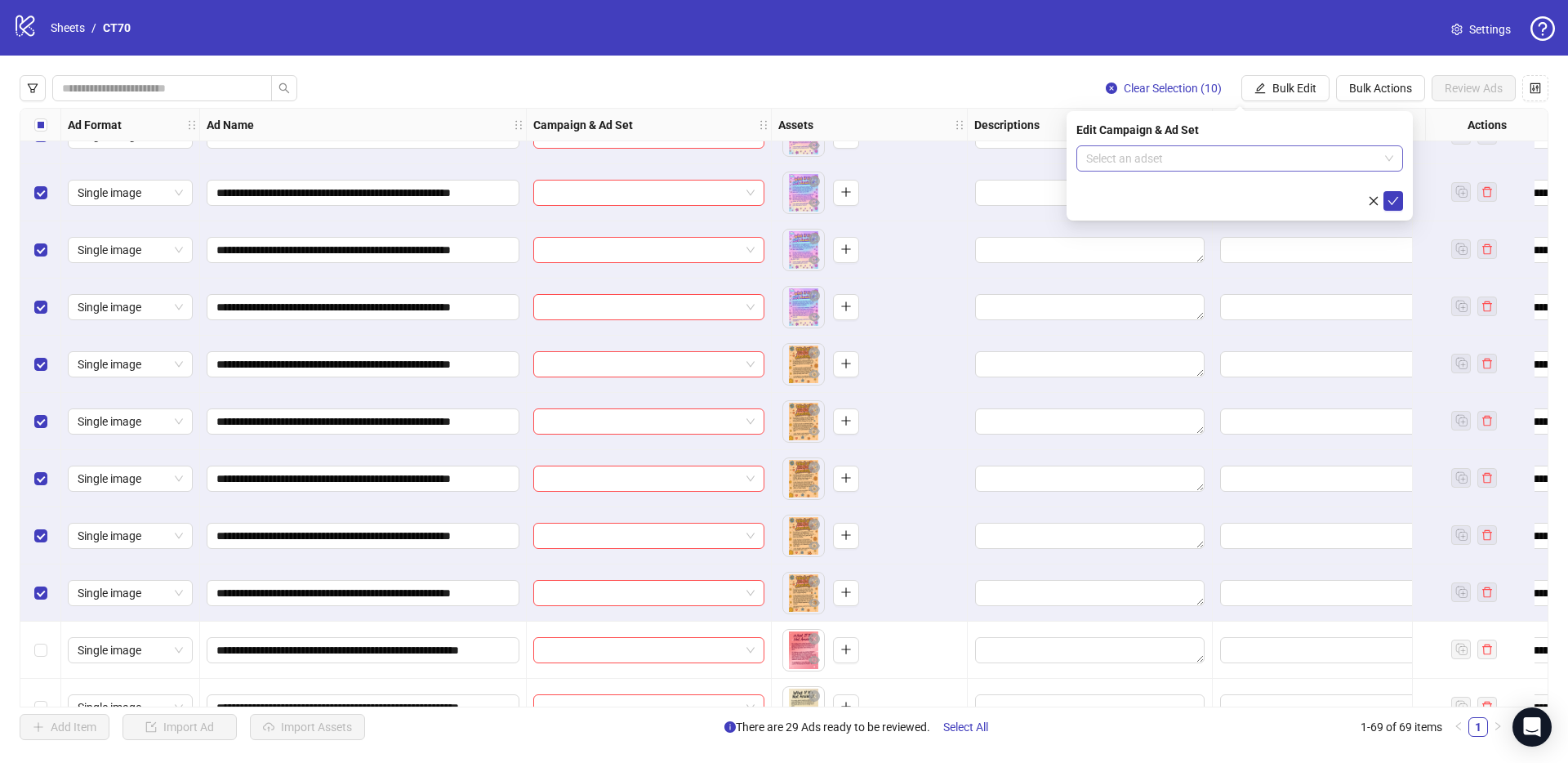
click at [1186, 159] on input "search" at bounding box center [1233, 159] width 293 height 25
type input "*****"
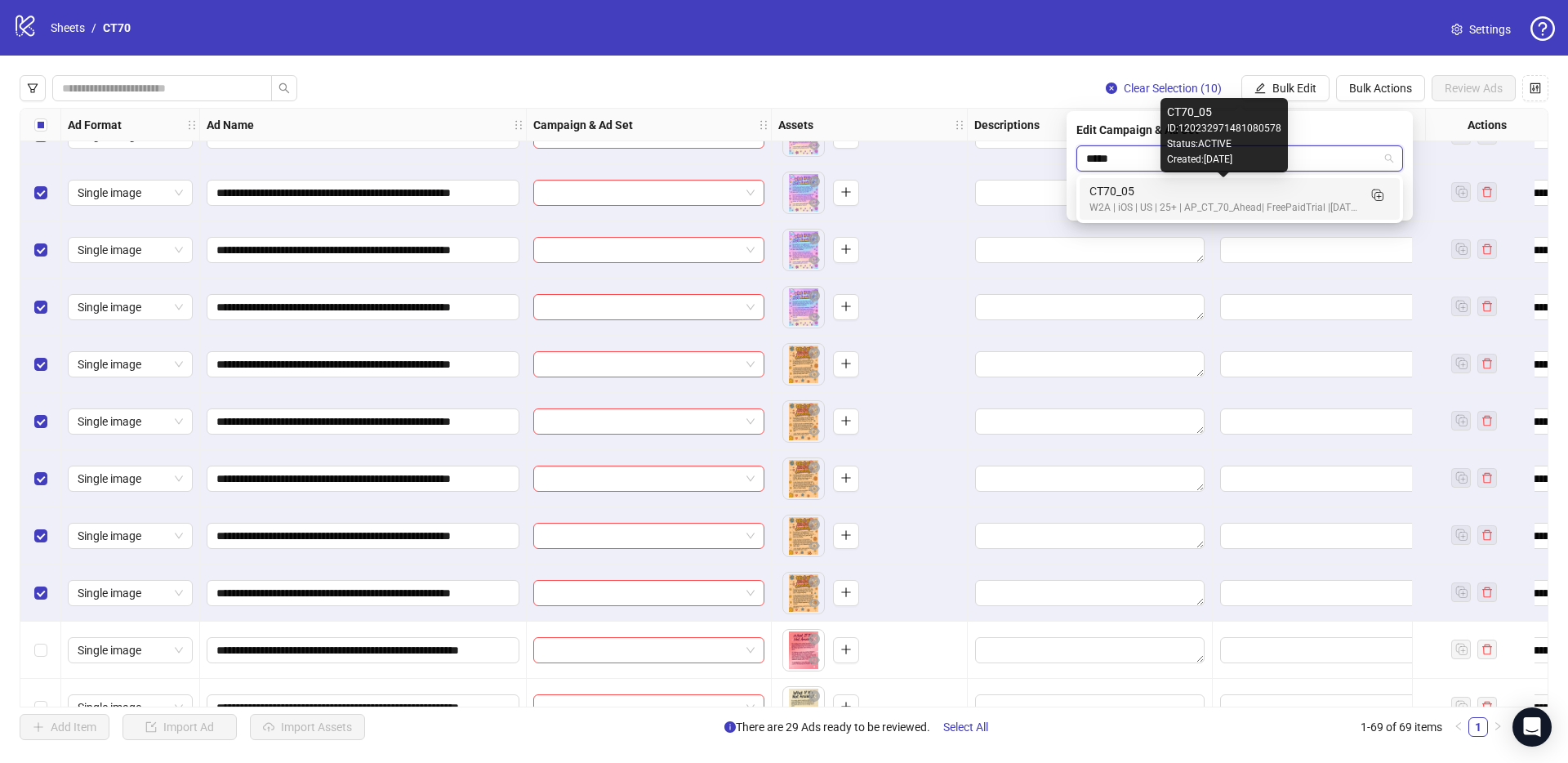
click at [1253, 185] on div "CT70_05" at bounding box center [1224, 191] width 268 height 18
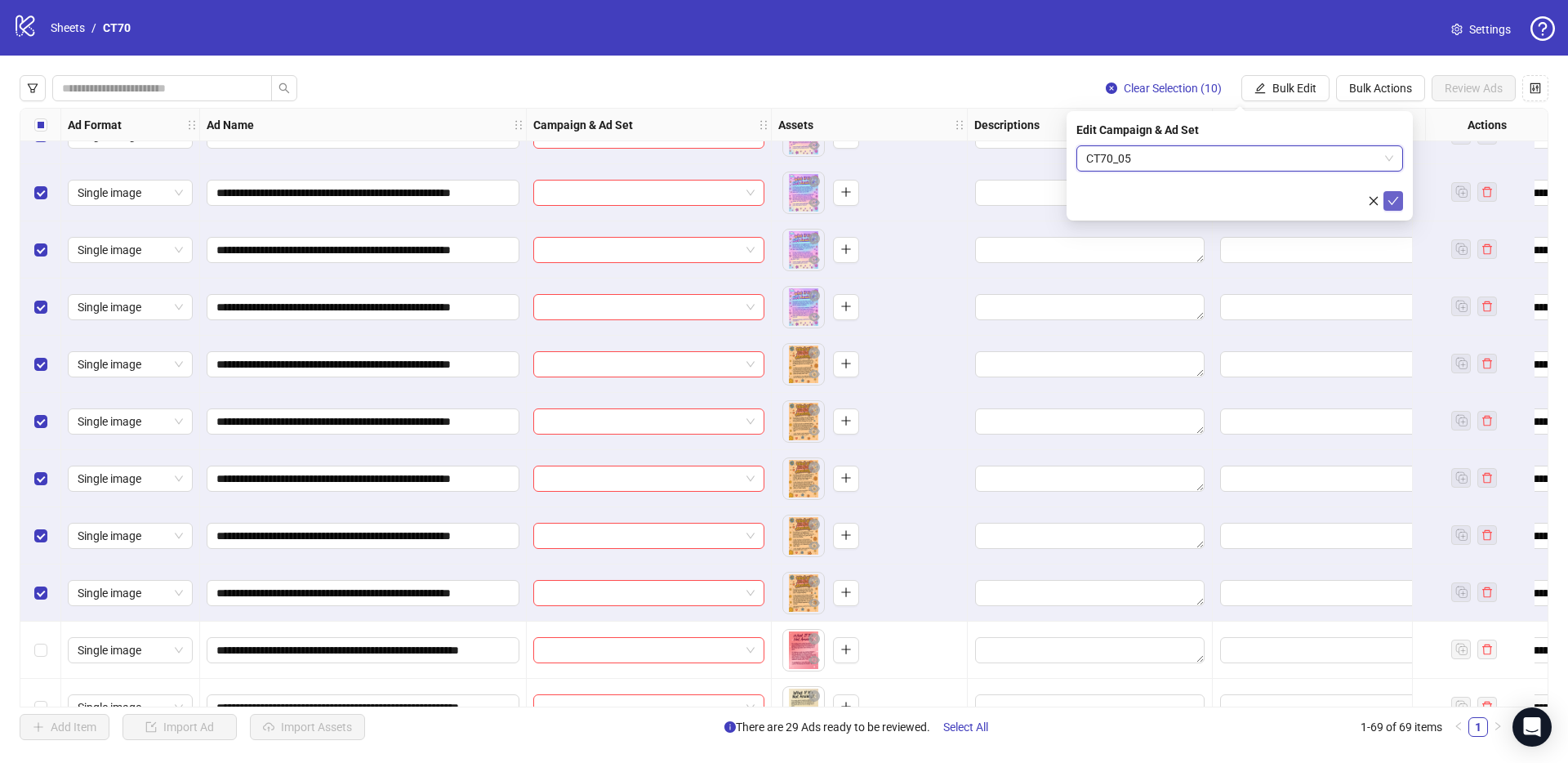
click at [1400, 195] on button "submit" at bounding box center [1393, 200] width 20 height 20
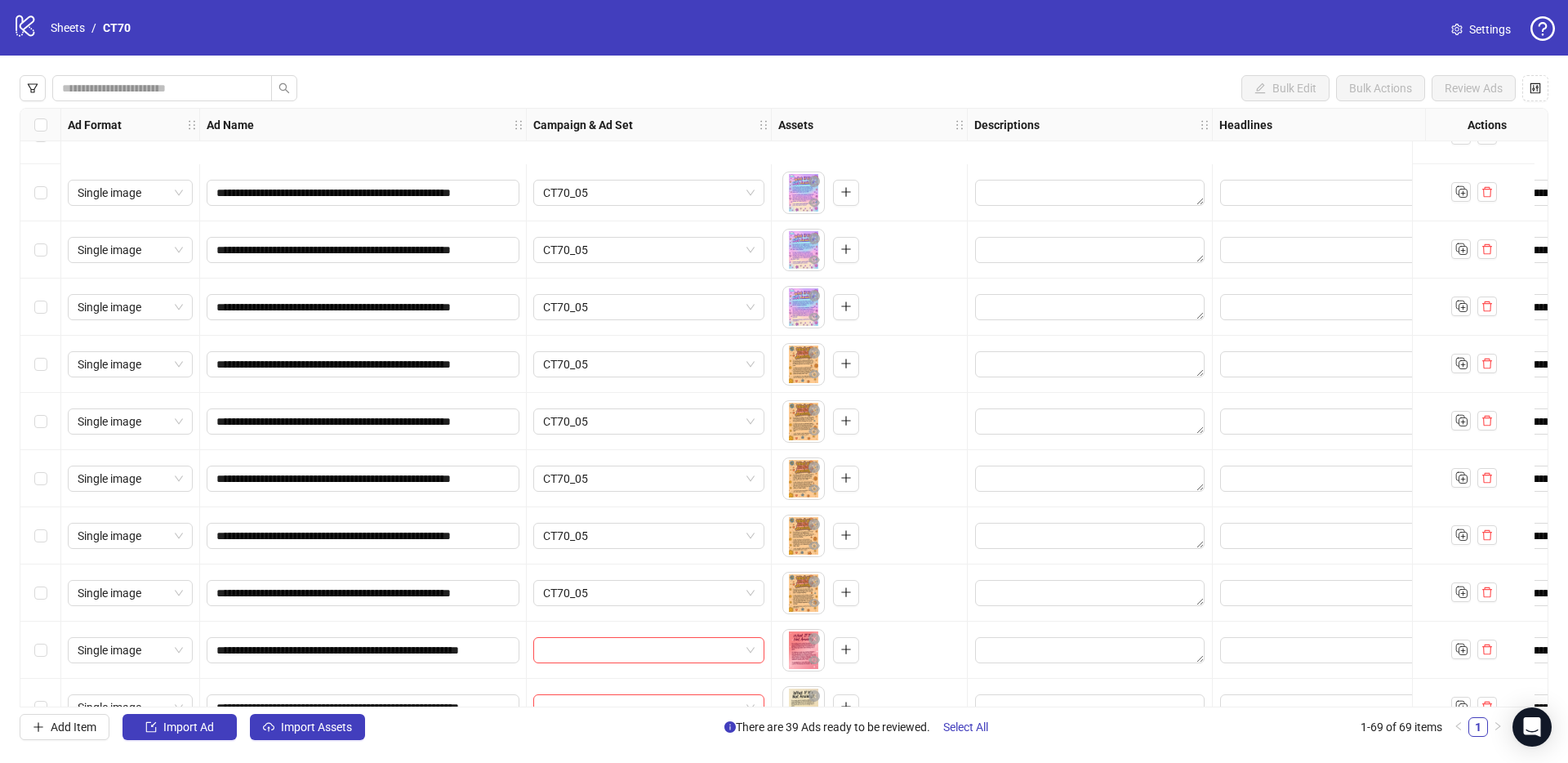
scroll to position [1917, 0]
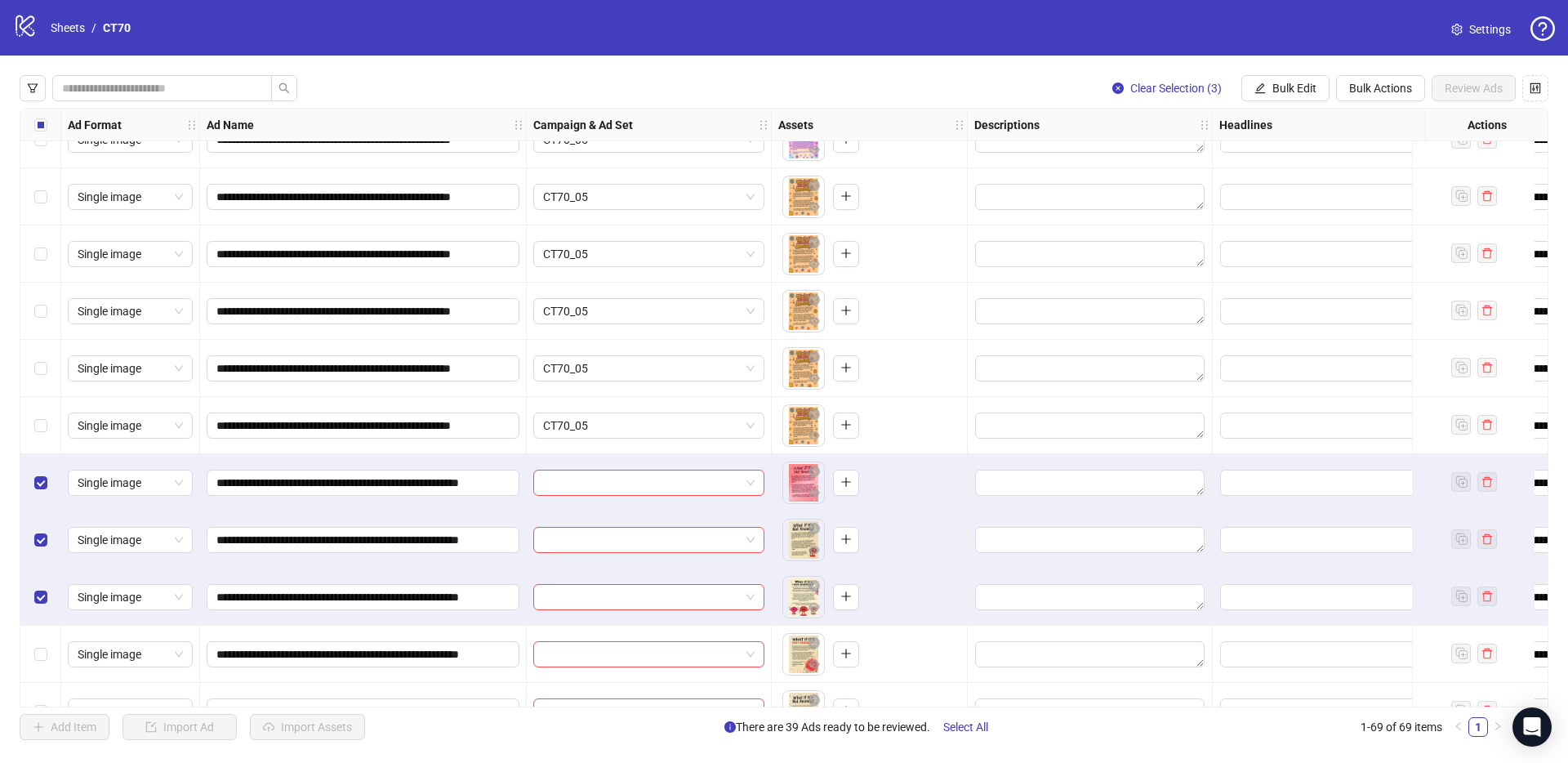
click at [40, 641] on div "Select row 43" at bounding box center [40, 654] width 41 height 57
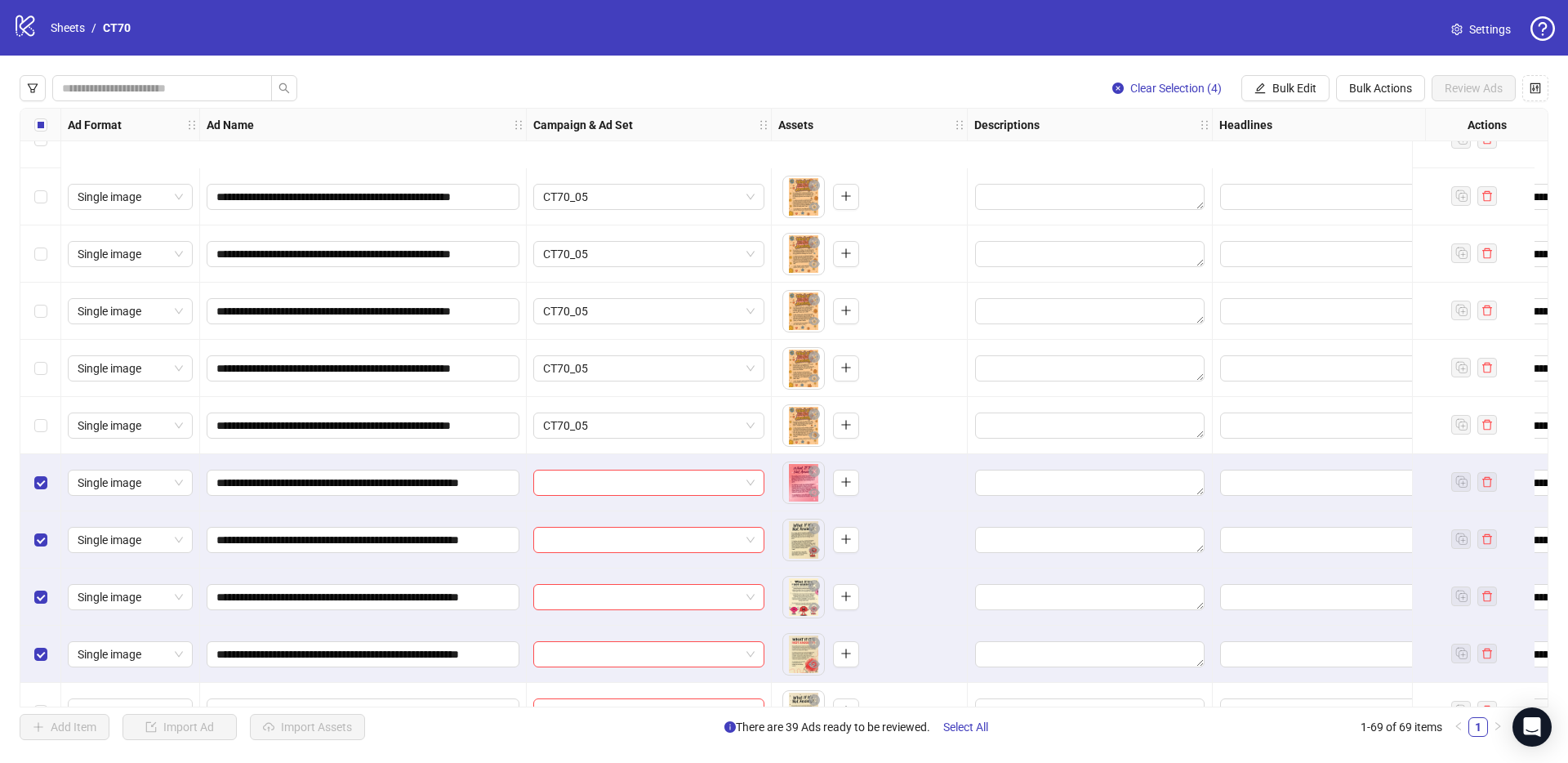
scroll to position [2059, 0]
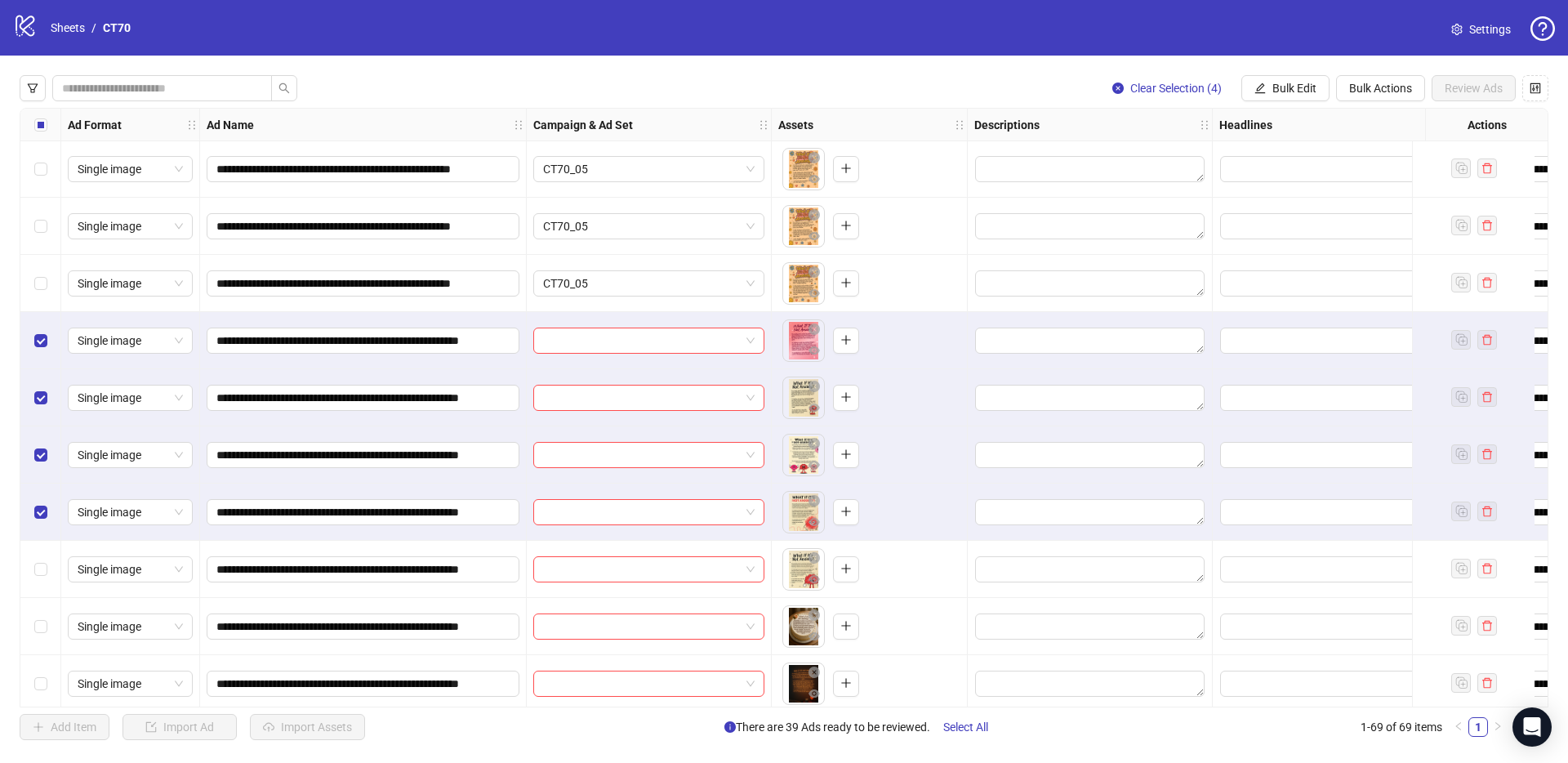
click at [31, 565] on div "Select row 44" at bounding box center [40, 569] width 41 height 57
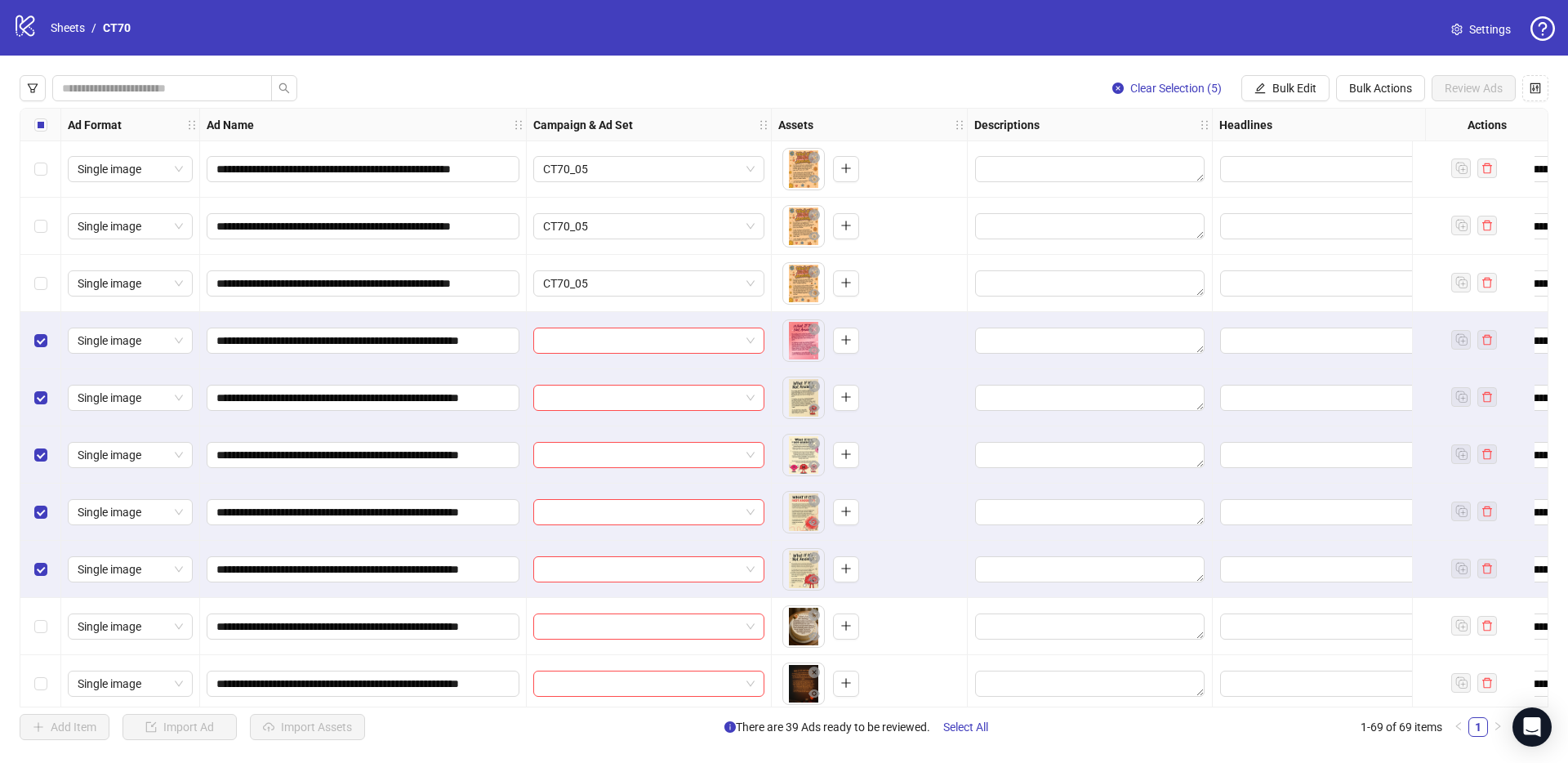
click at [47, 619] on div "Select row 45" at bounding box center [40, 626] width 41 height 57
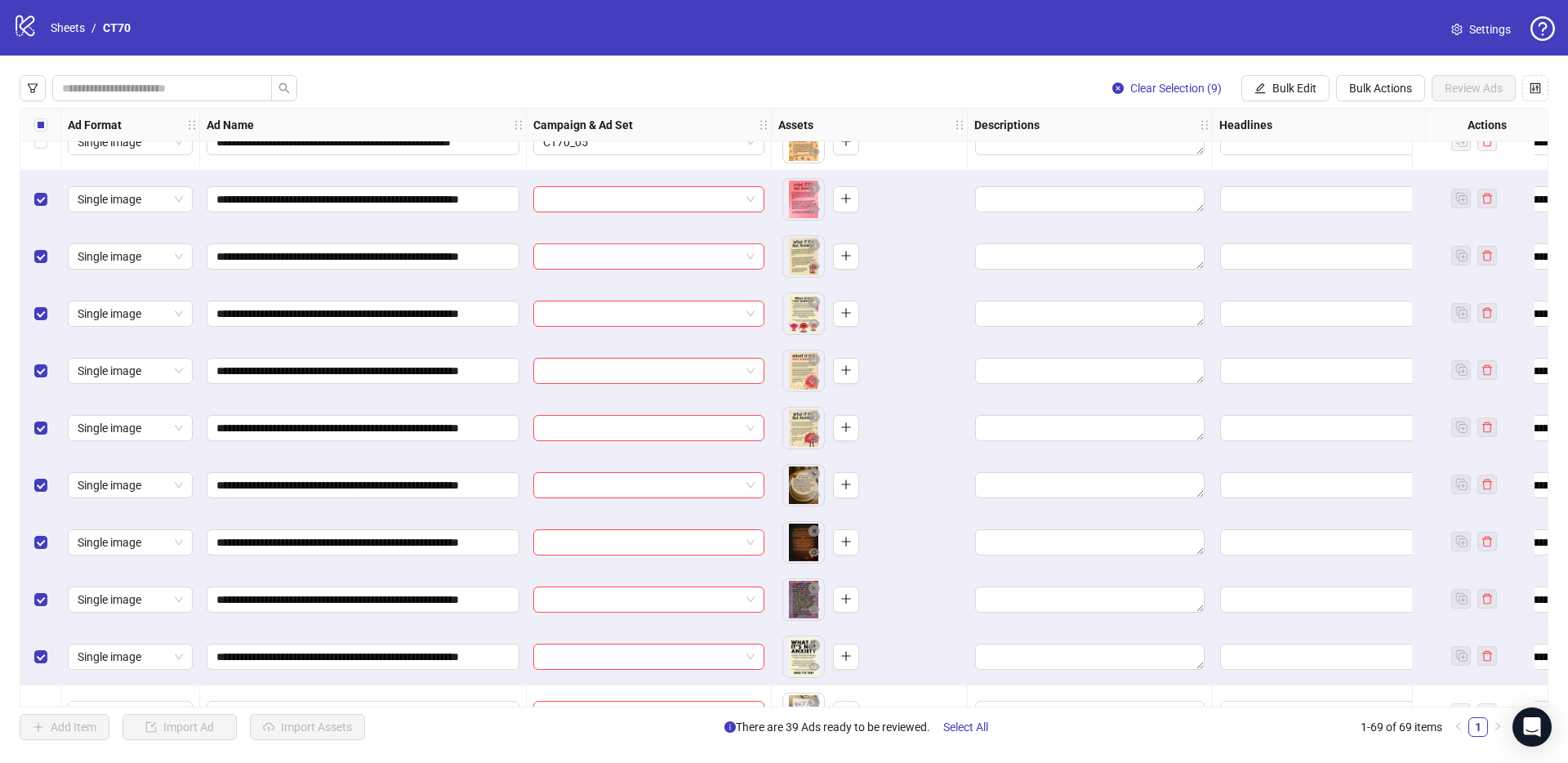
scroll to position [2339, 0]
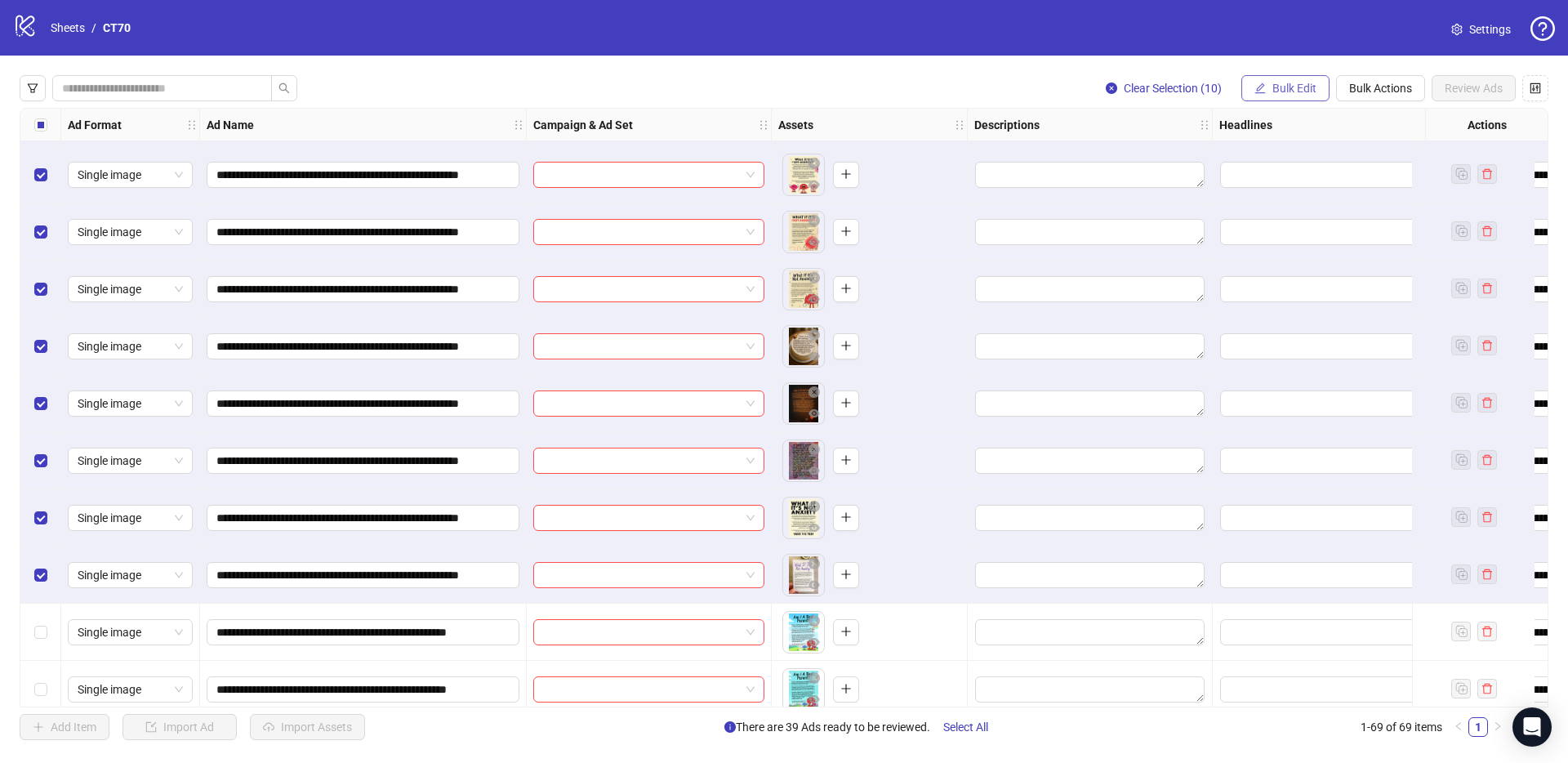
click at [1308, 95] on button "Bulk Edit" at bounding box center [1286, 88] width 88 height 27
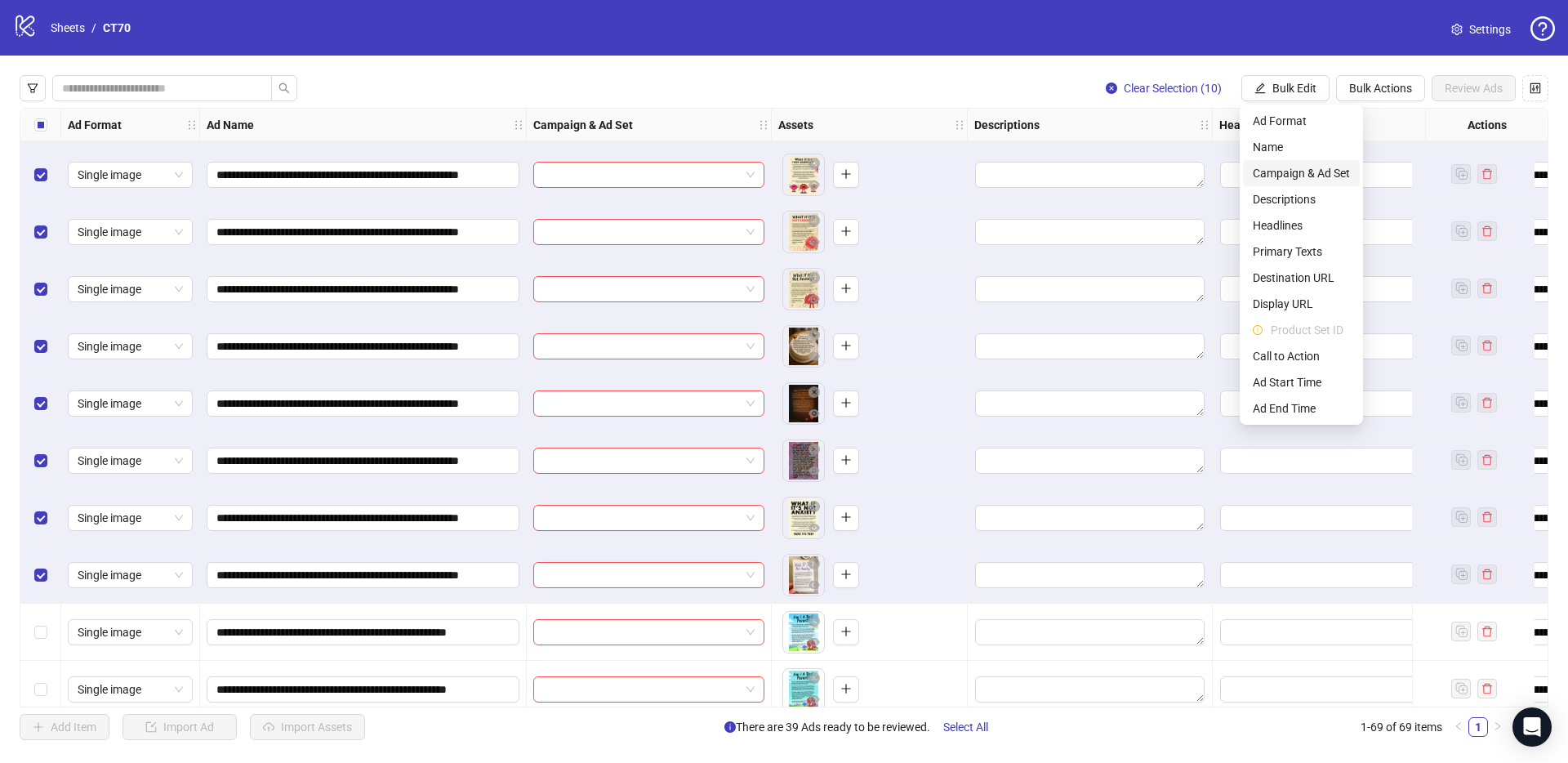
click at [1300, 172] on span "Campaign & Ad Set" at bounding box center [1302, 173] width 97 height 18
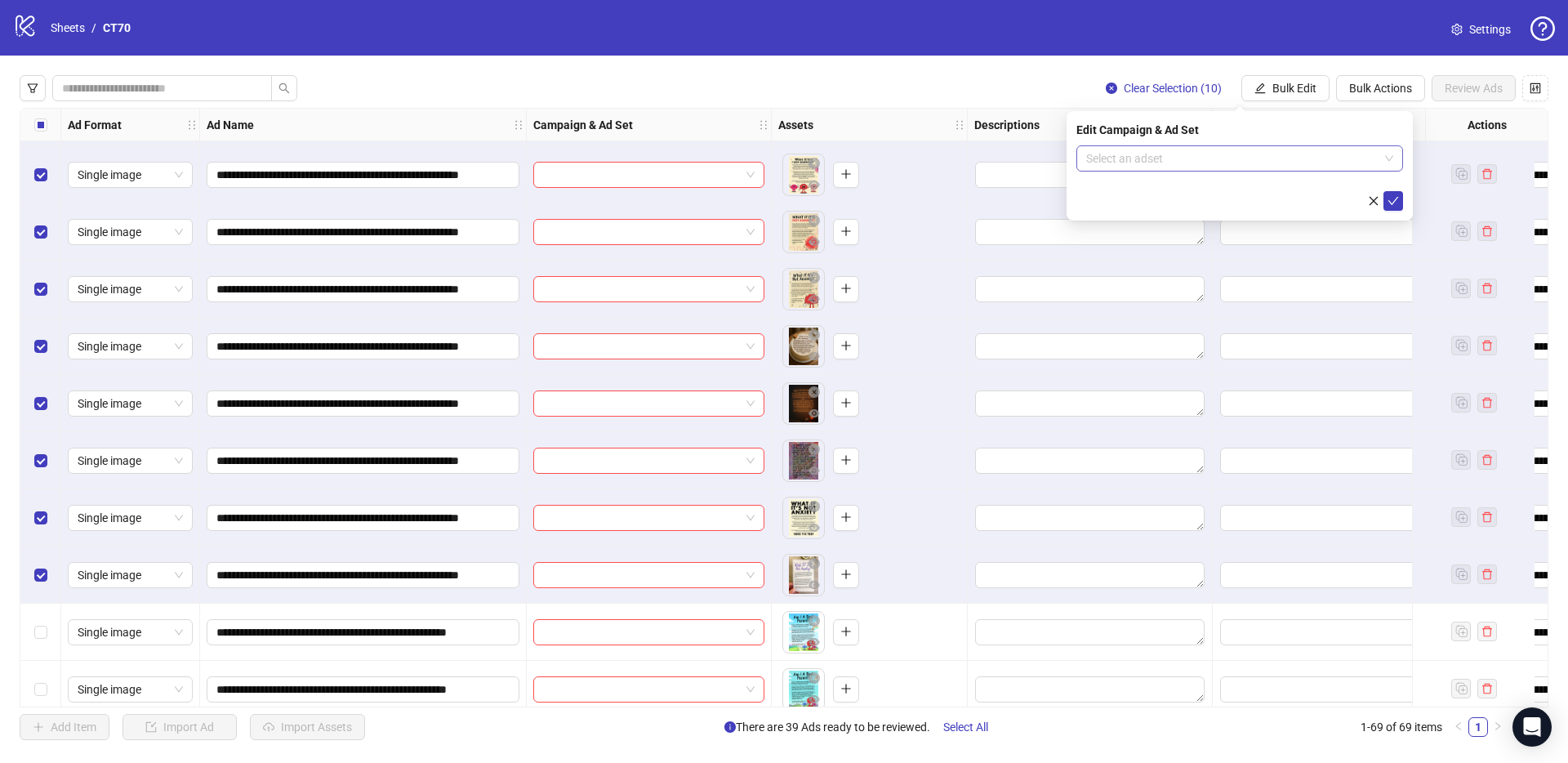
click at [1133, 161] on input "search" at bounding box center [1233, 159] width 293 height 25
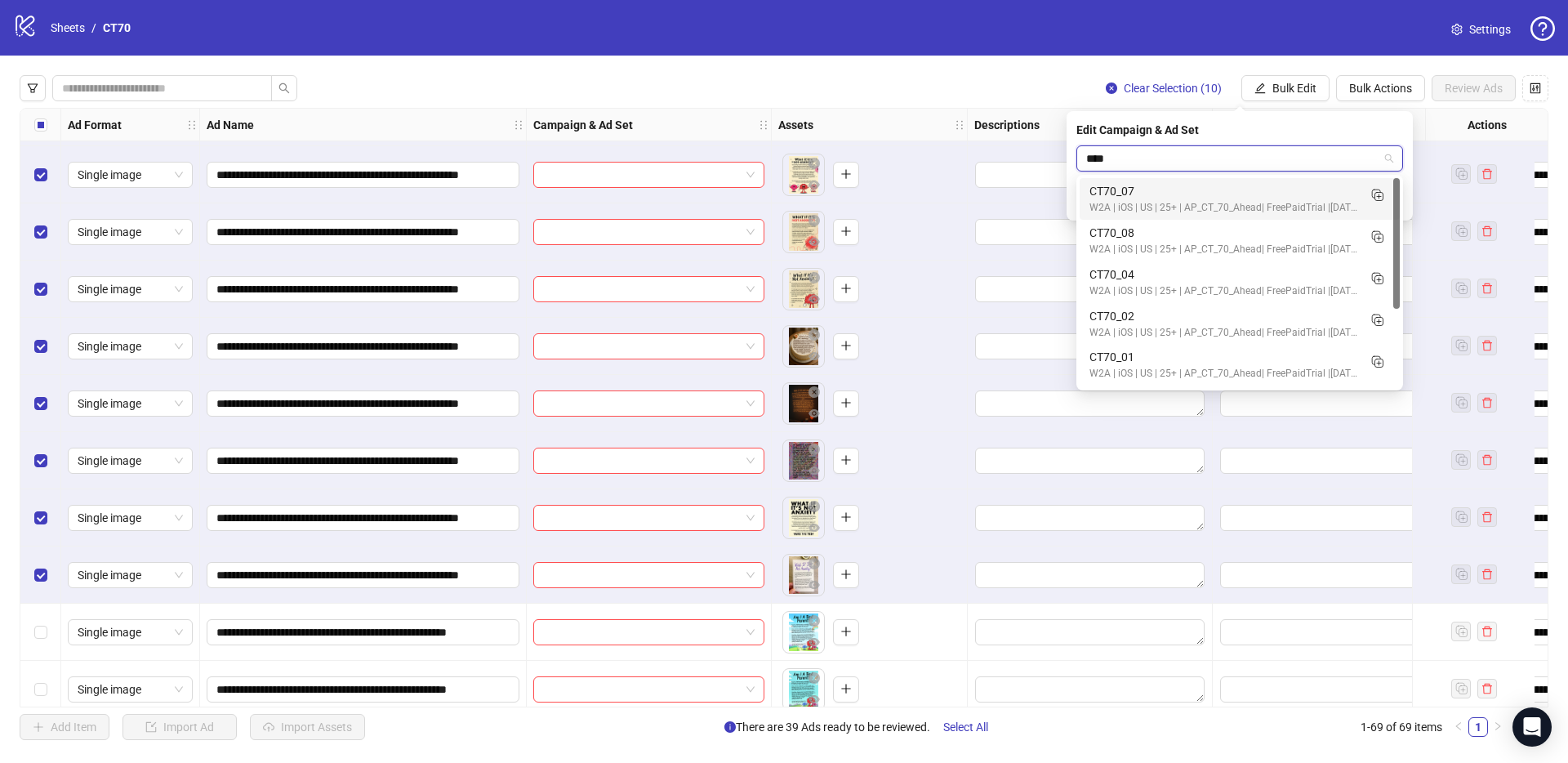
type input "*****"
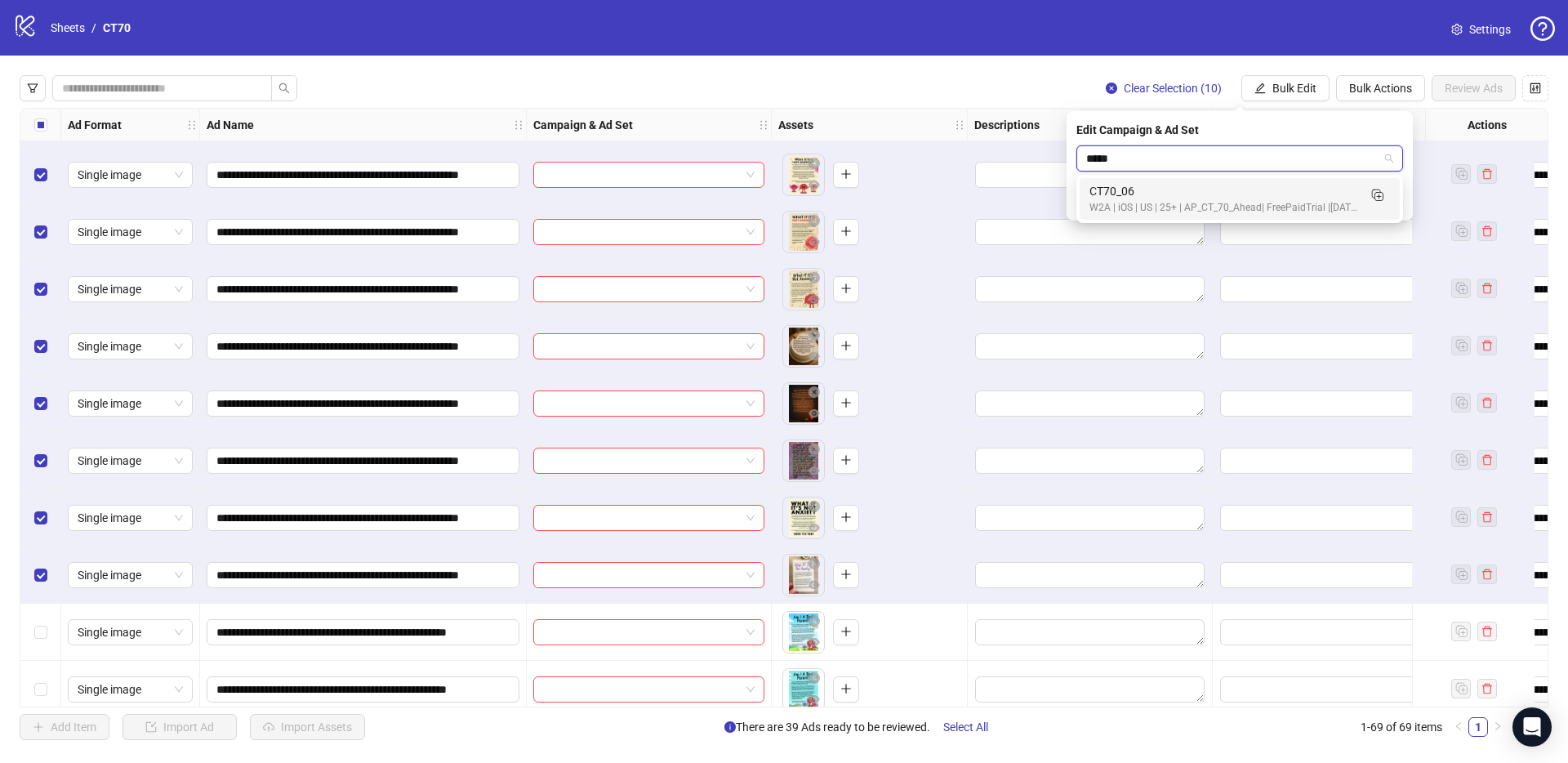
click at [1203, 193] on div "CT70_06" at bounding box center [1224, 191] width 268 height 18
click at [1393, 195] on icon "check" at bounding box center [1393, 200] width 11 height 11
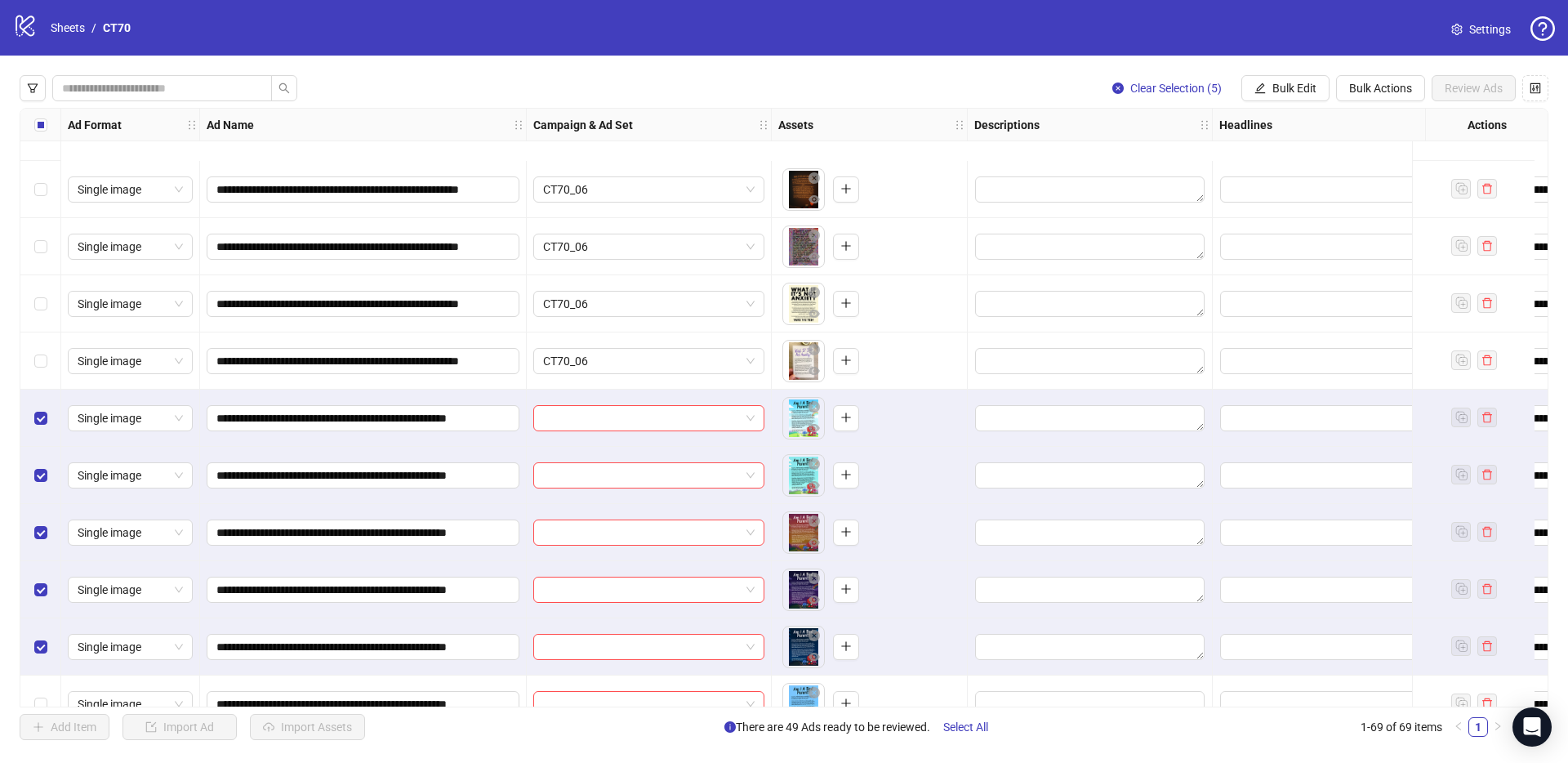
scroll to position [2714, 0]
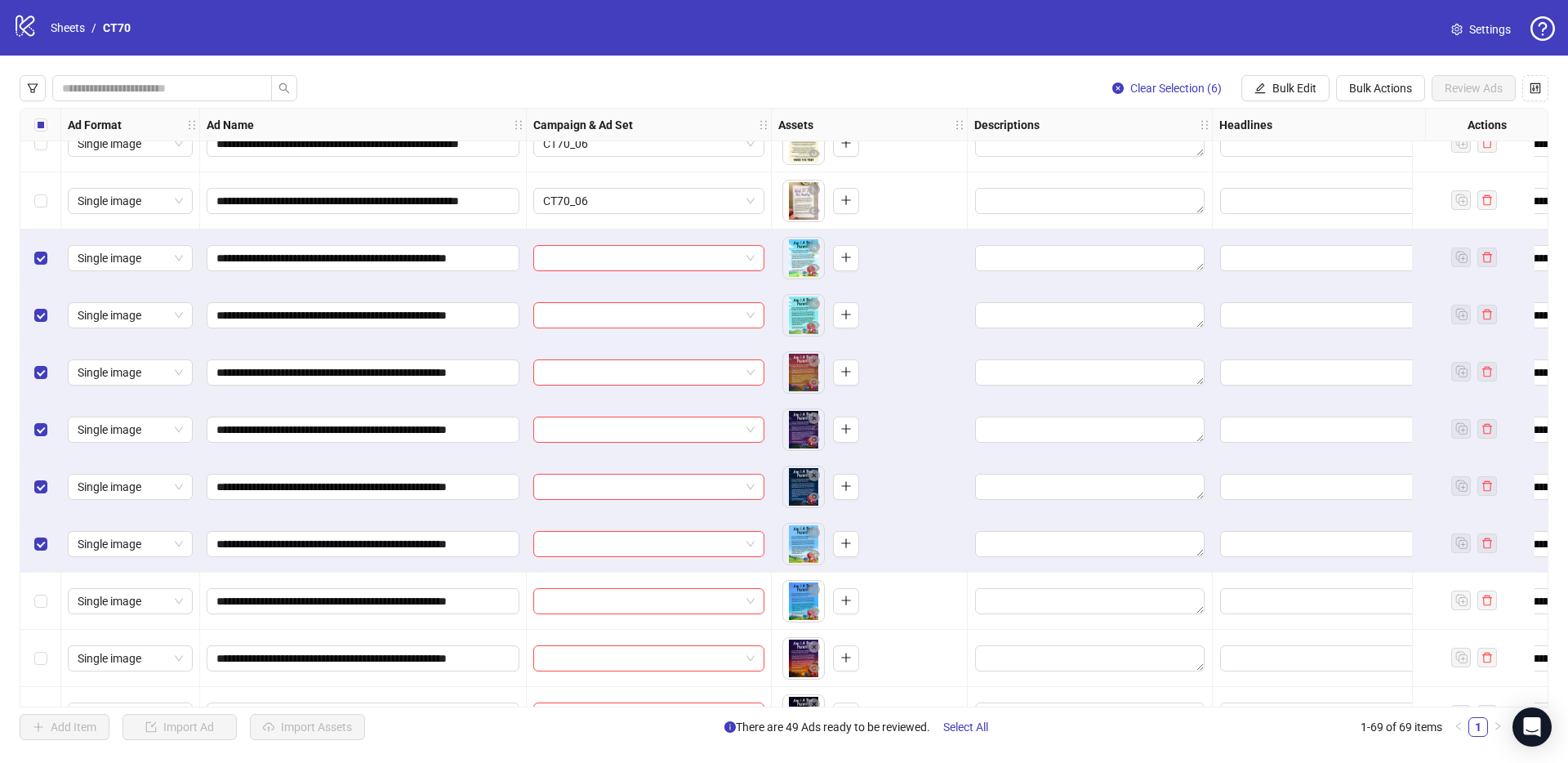
click at [36, 616] on div "Select row 56" at bounding box center [40, 601] width 41 height 57
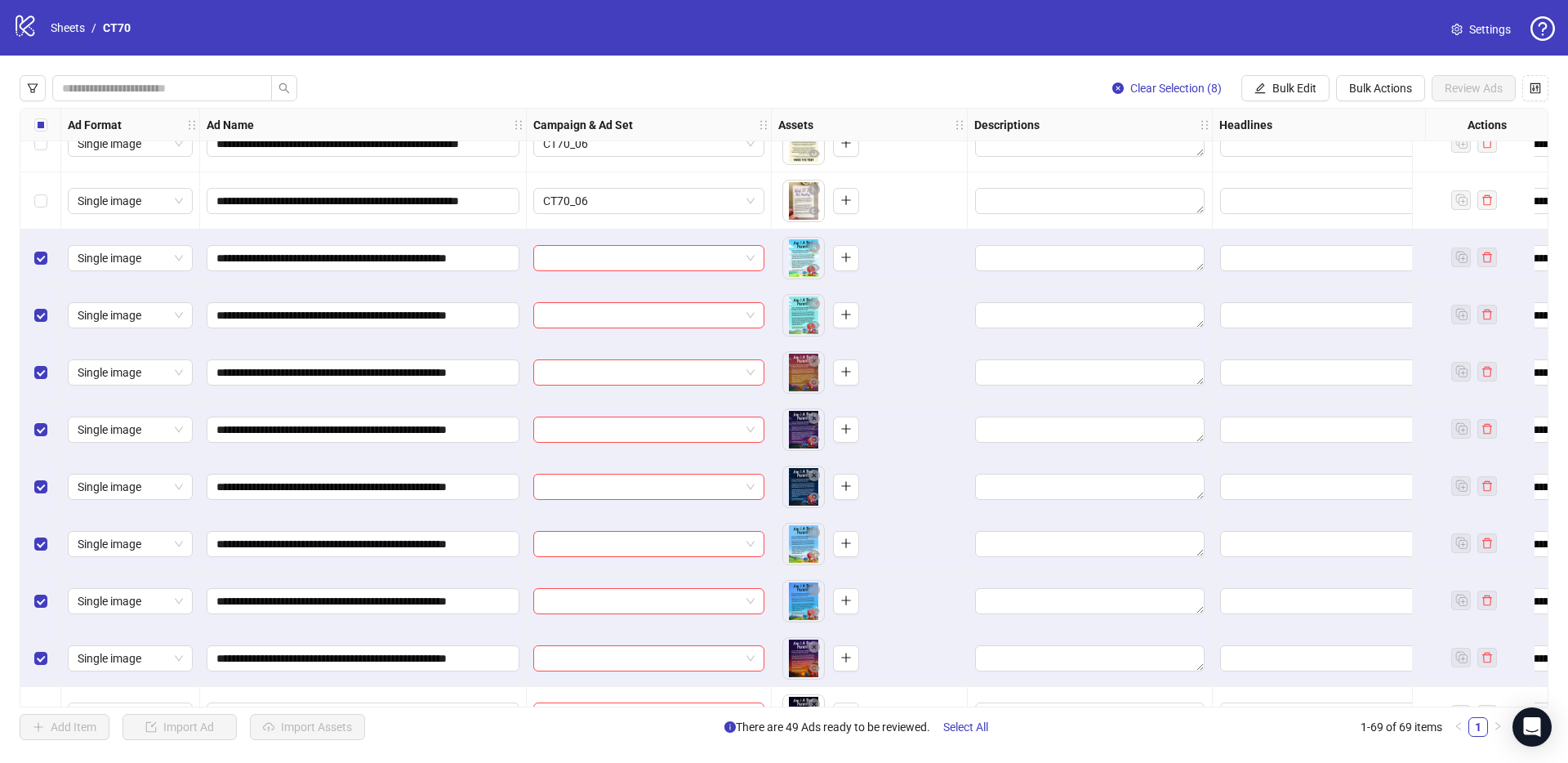
scroll to position [2919, 0]
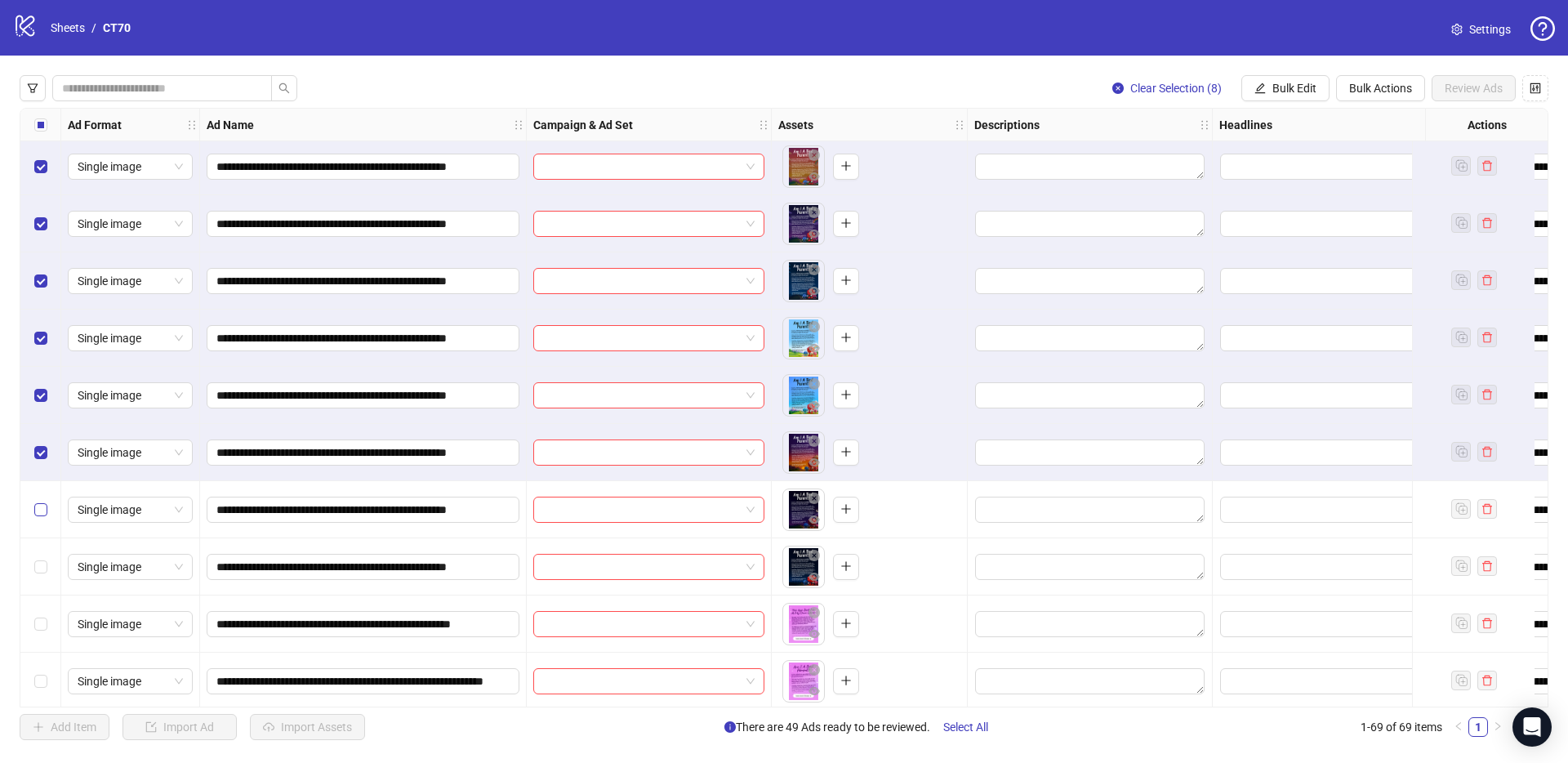
click at [43, 515] on label "Select row 58" at bounding box center [41, 509] width 13 height 18
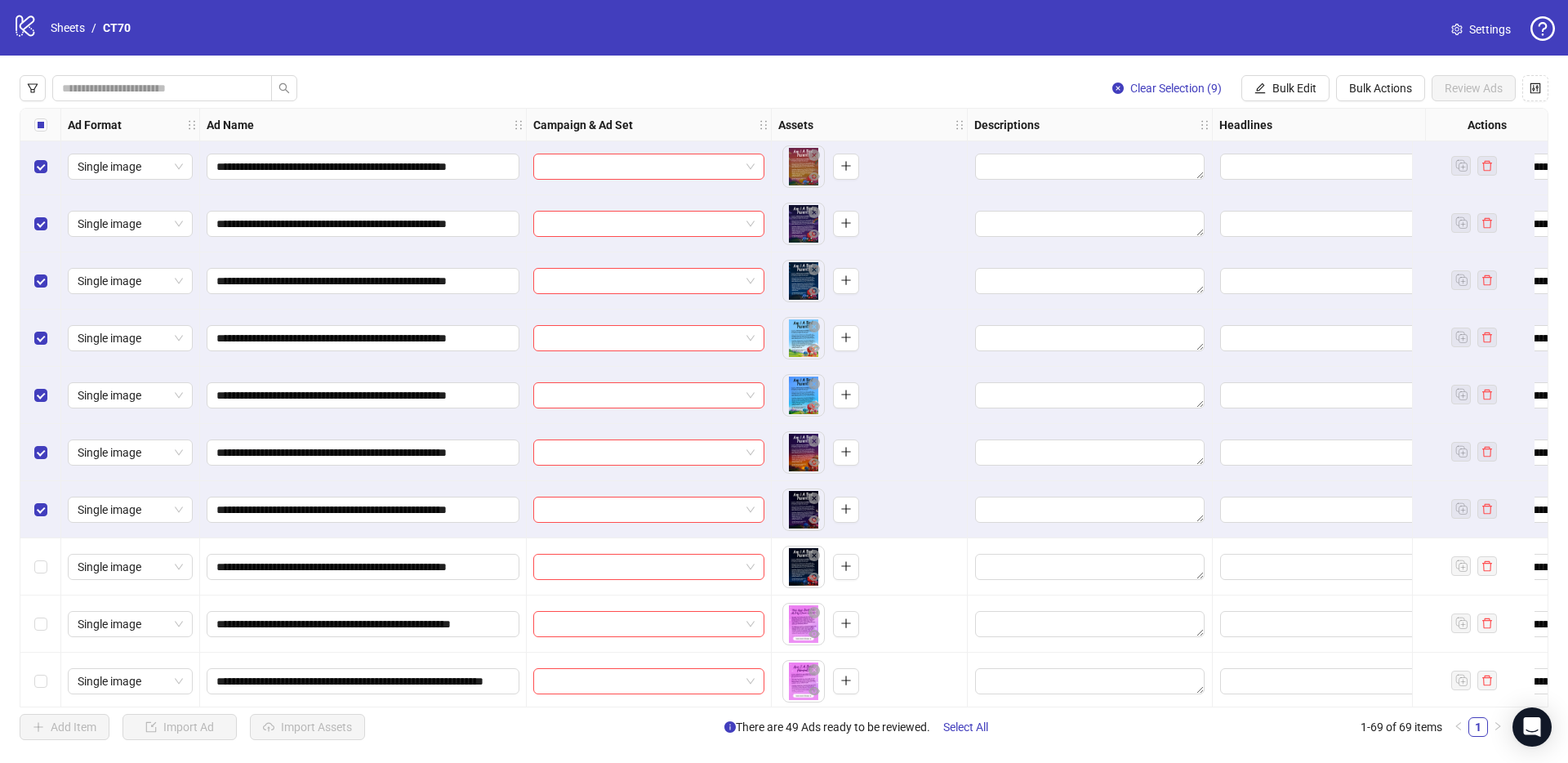
click at [40, 545] on div "Select row 59" at bounding box center [40, 566] width 41 height 57
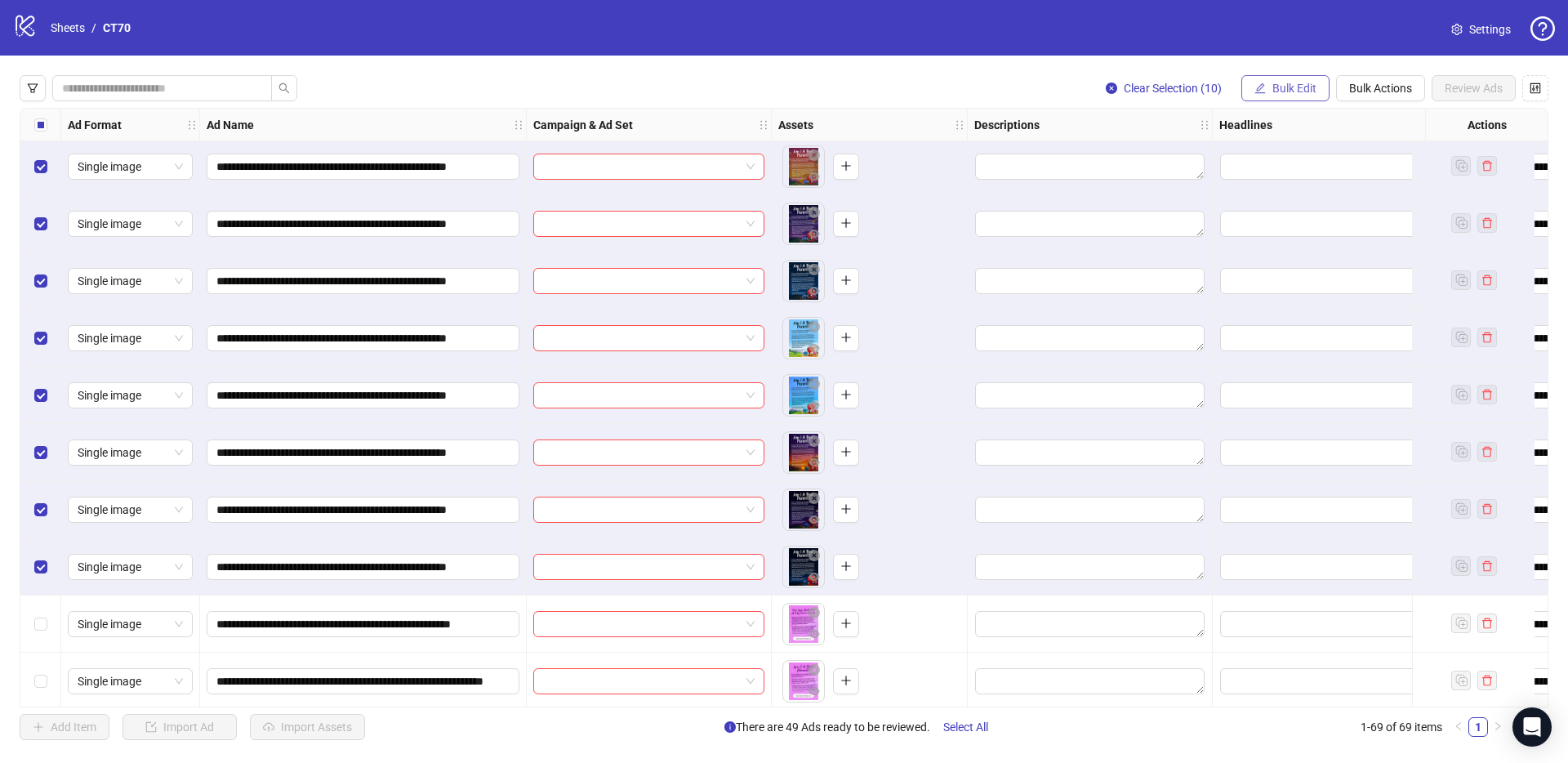
click at [1282, 92] on span "Bulk Edit" at bounding box center [1294, 88] width 44 height 13
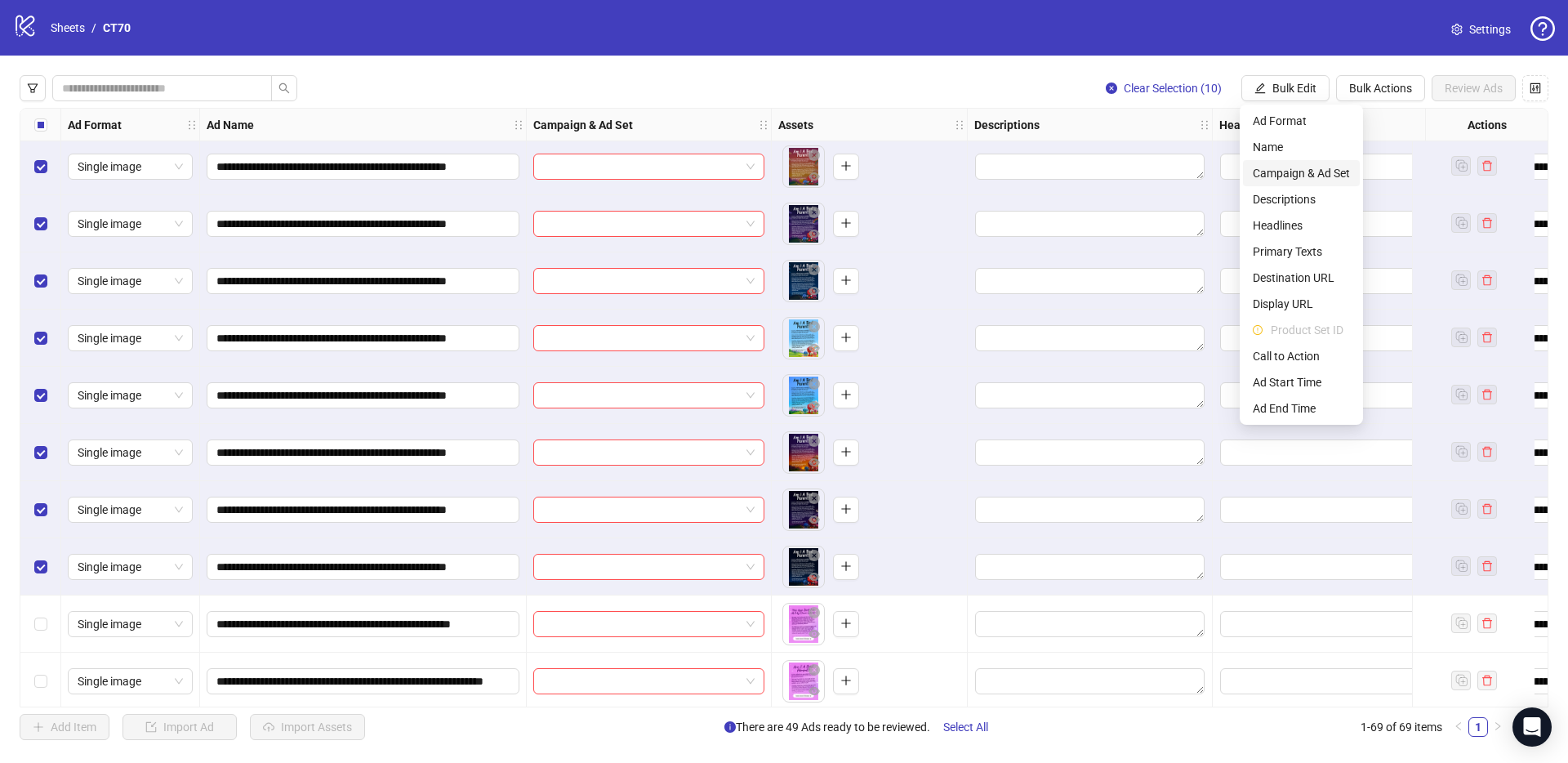
click at [1305, 164] on span "Campaign & Ad Set" at bounding box center [1302, 173] width 97 height 18
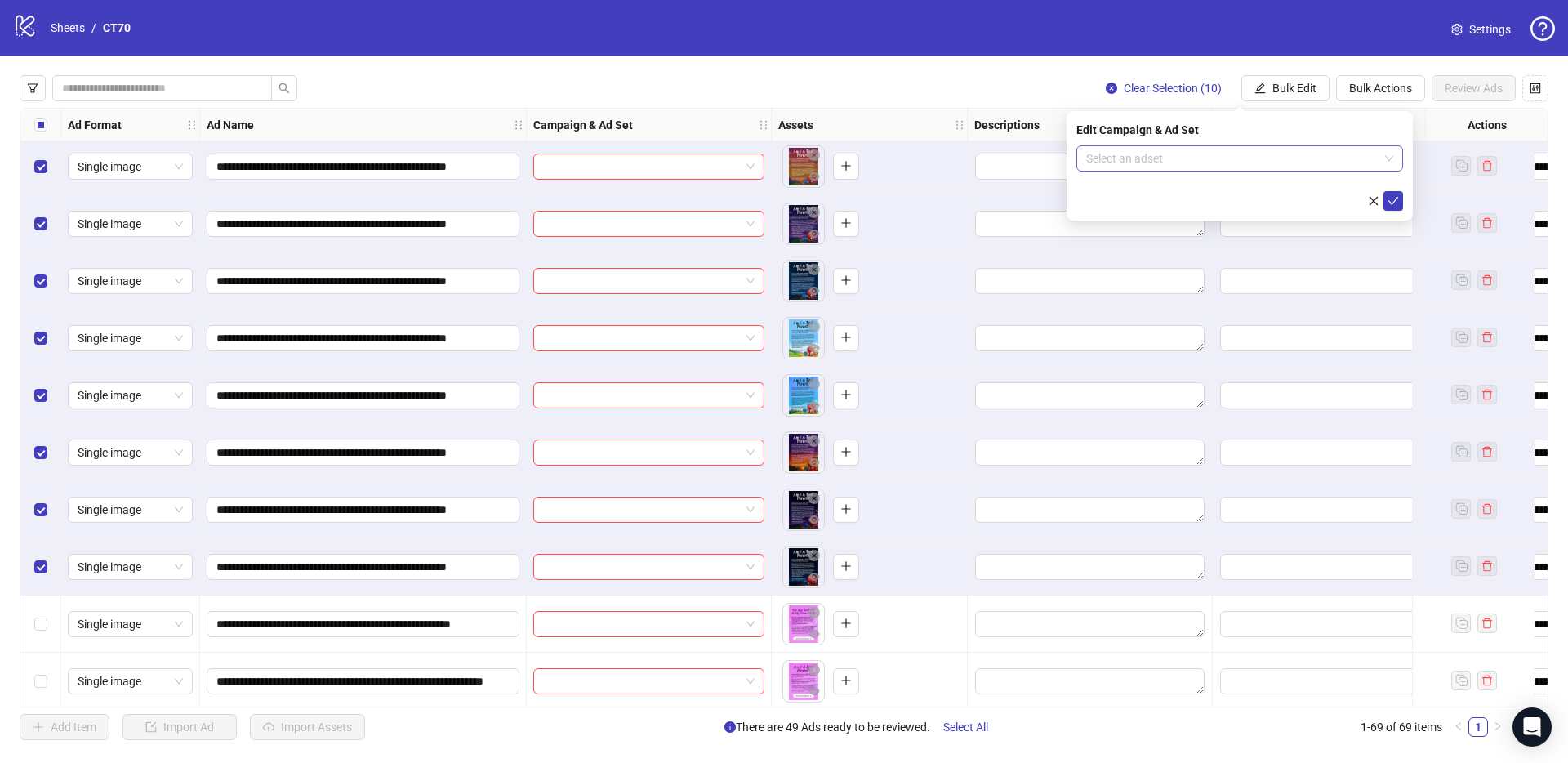
click at [1119, 162] on input "search" at bounding box center [1233, 159] width 293 height 25
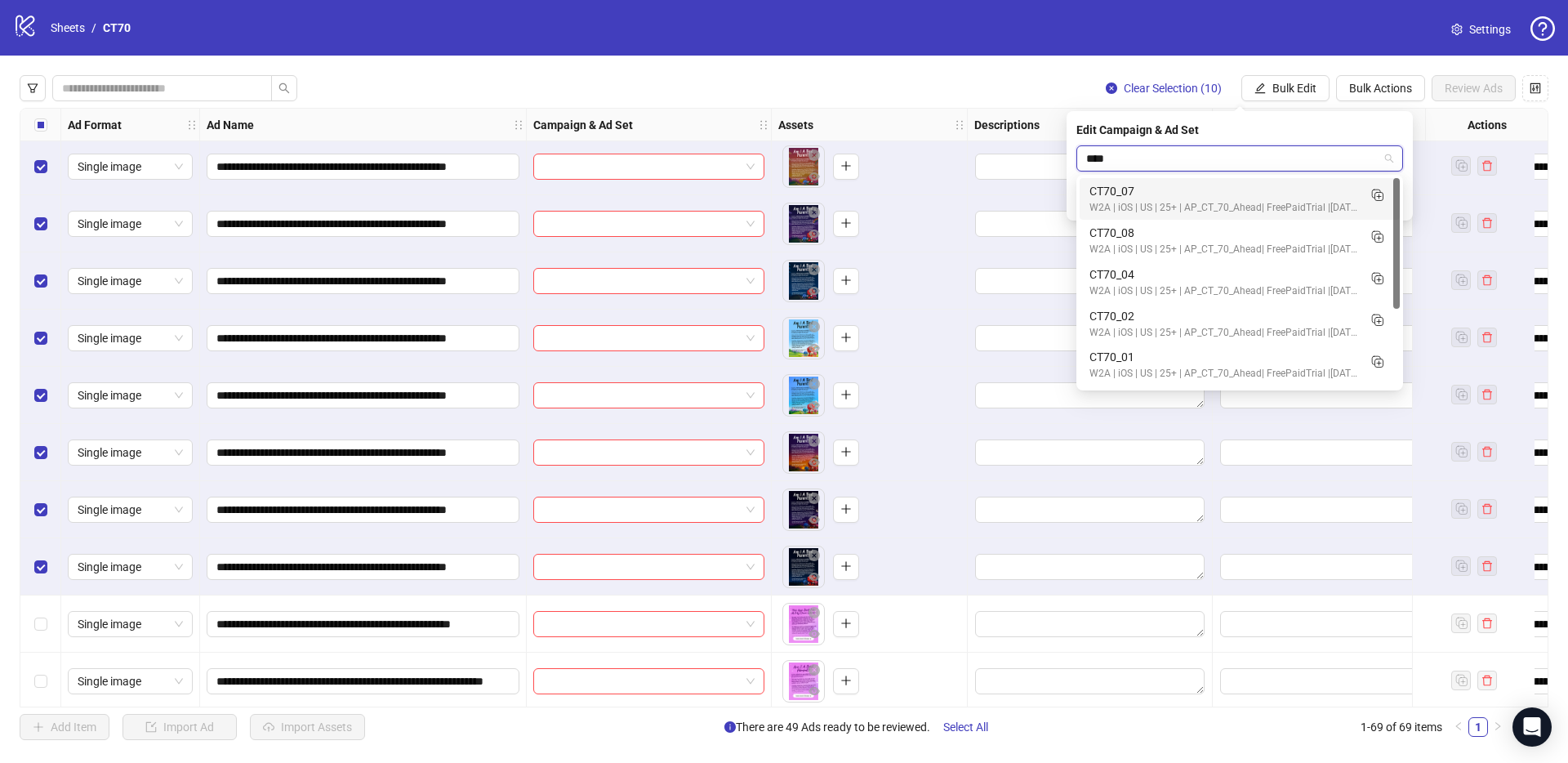
type input "*****"
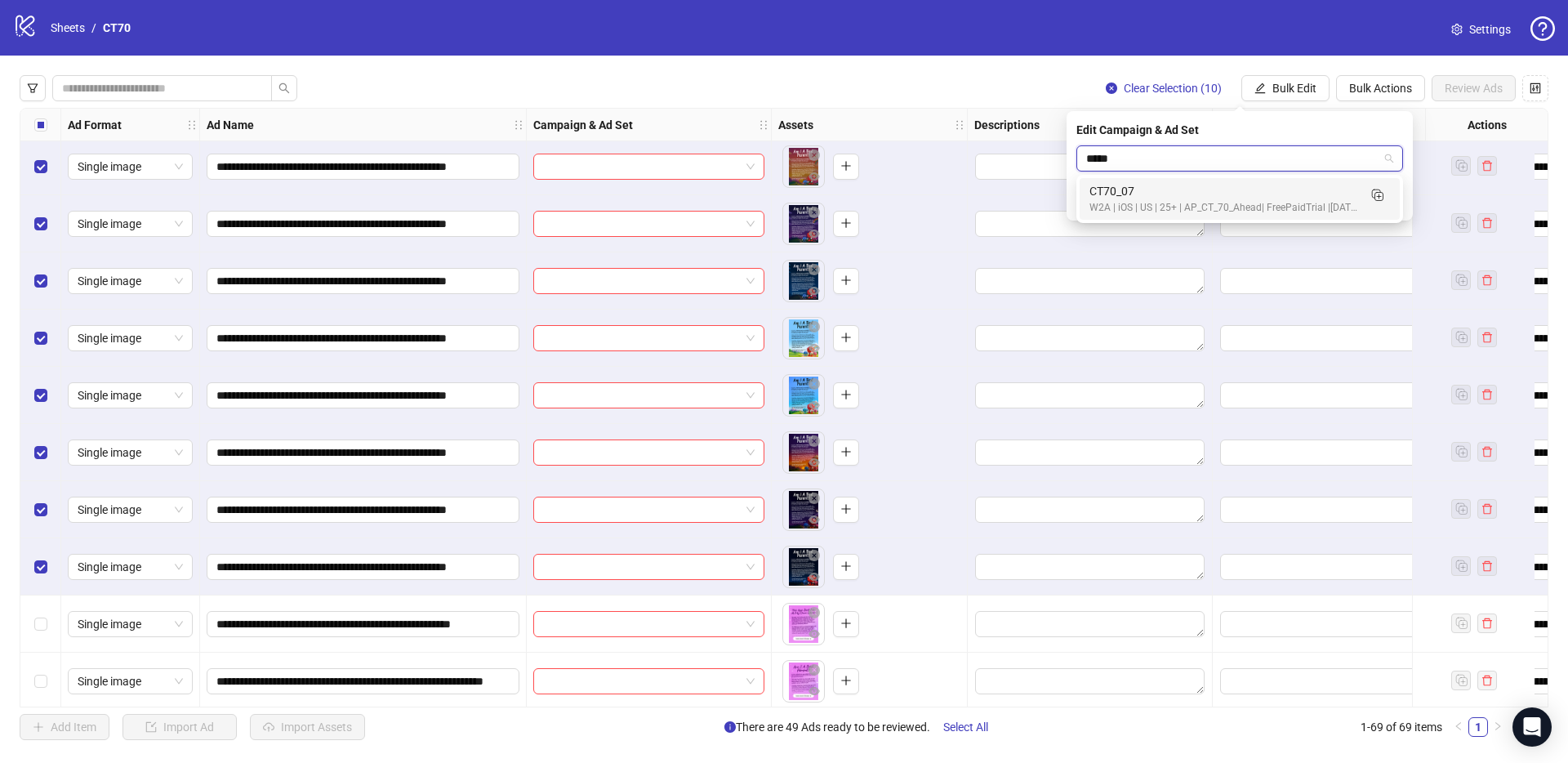
click at [1153, 190] on div "CT70_07" at bounding box center [1224, 191] width 268 height 18
click at [1399, 201] on icon "check" at bounding box center [1393, 200] width 11 height 11
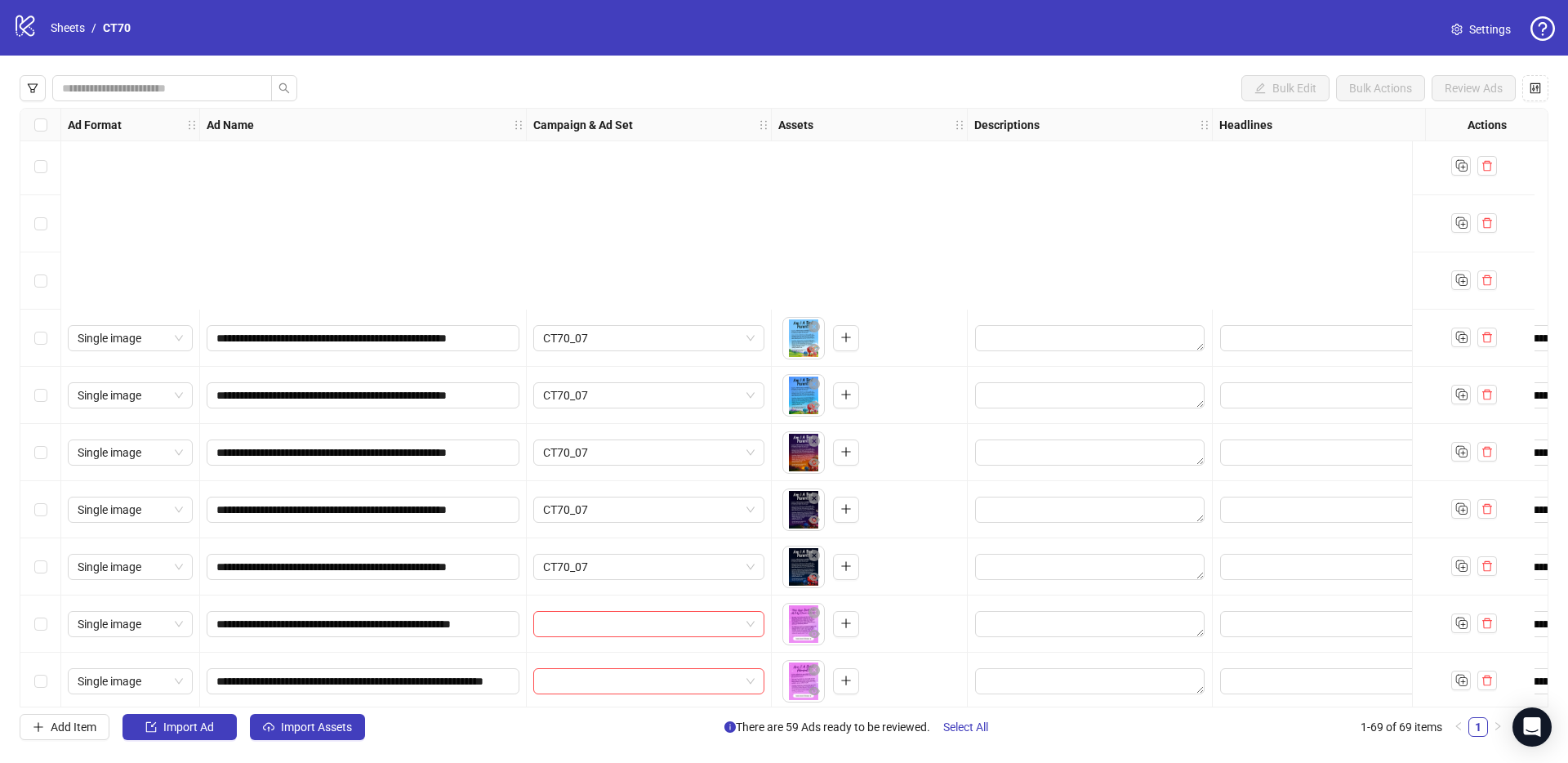
scroll to position [3188, 0]
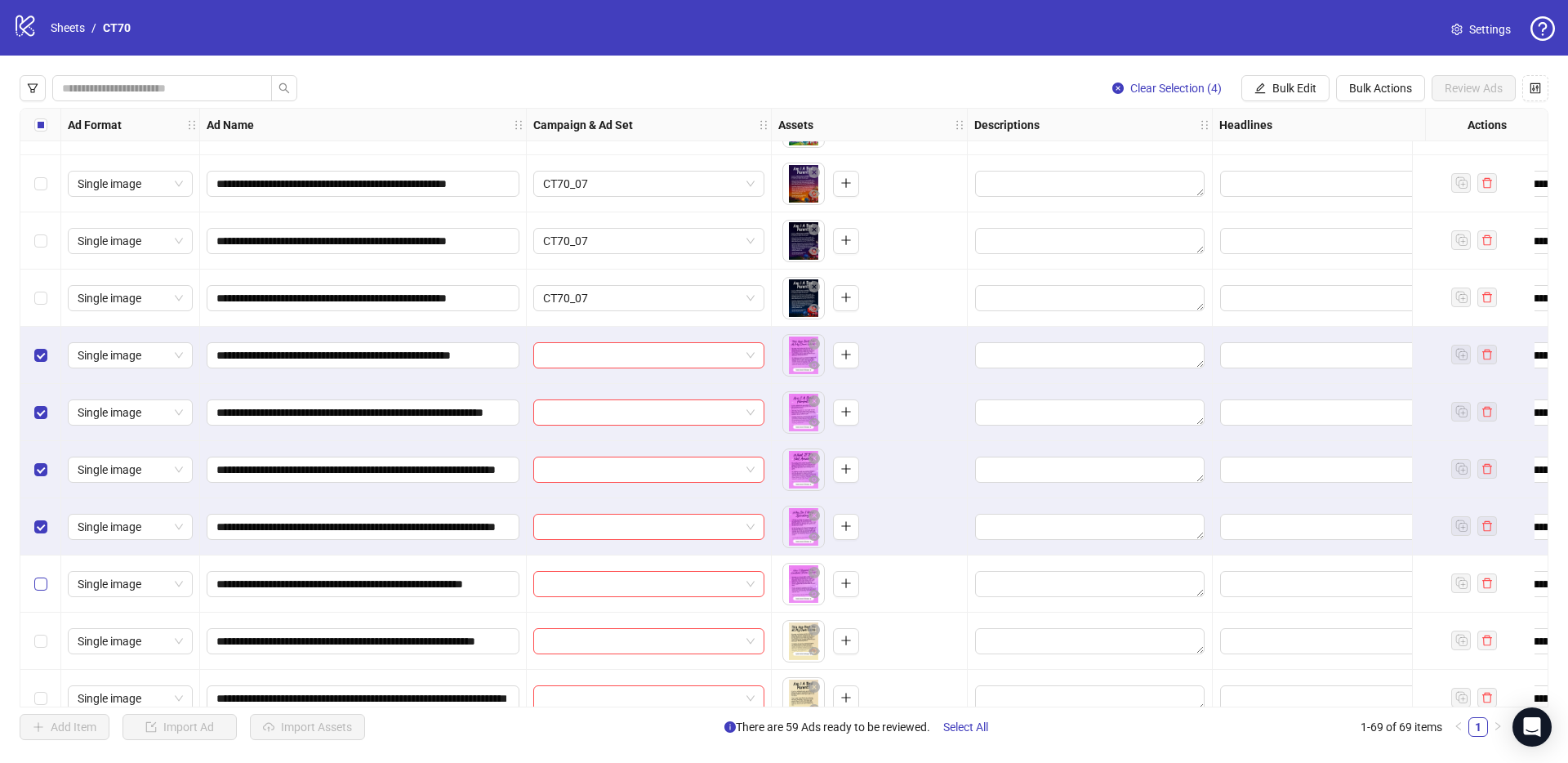
click at [44, 575] on label "Select row 64" at bounding box center [41, 583] width 13 height 18
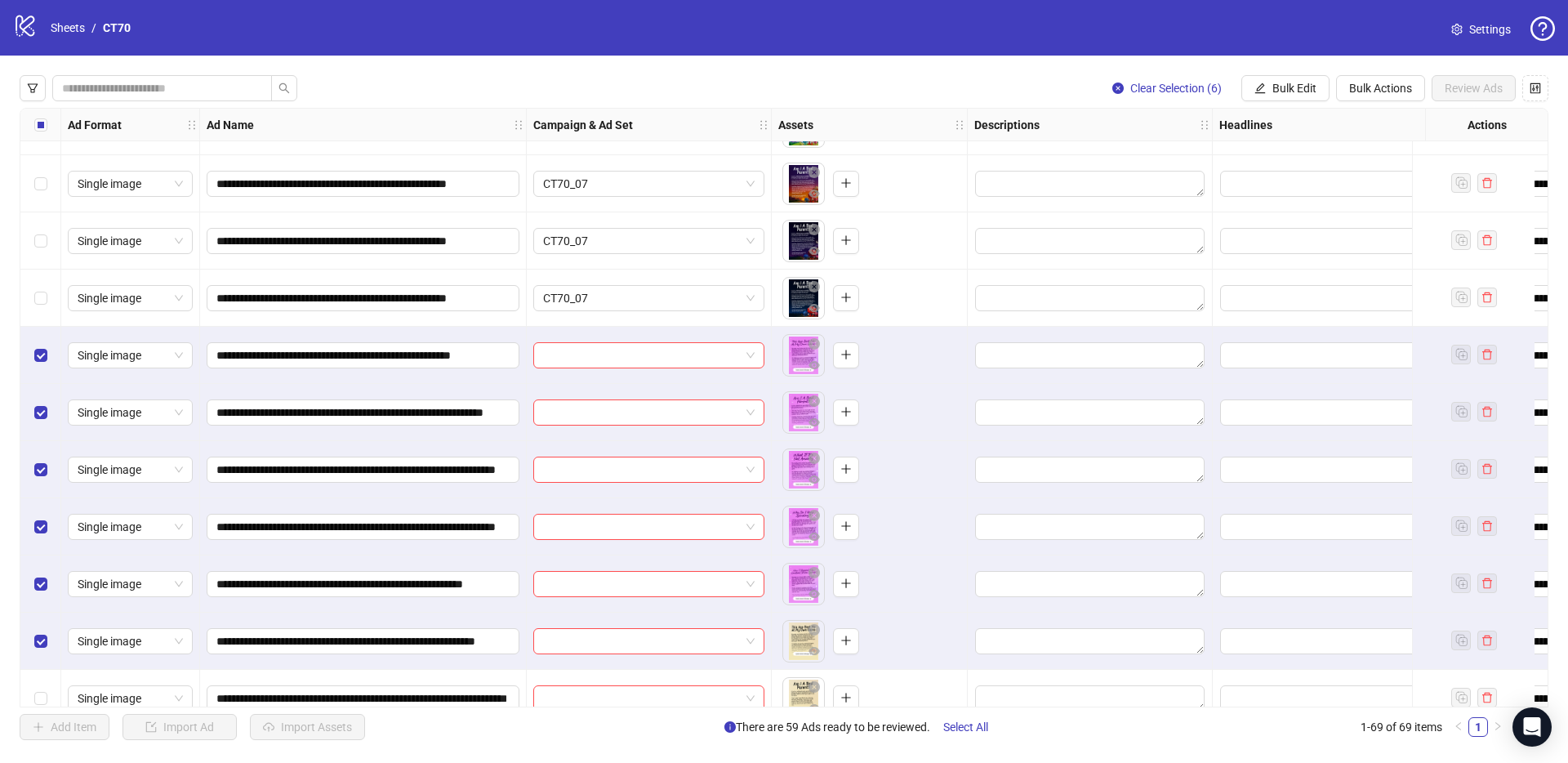
scroll to position [3266, 0]
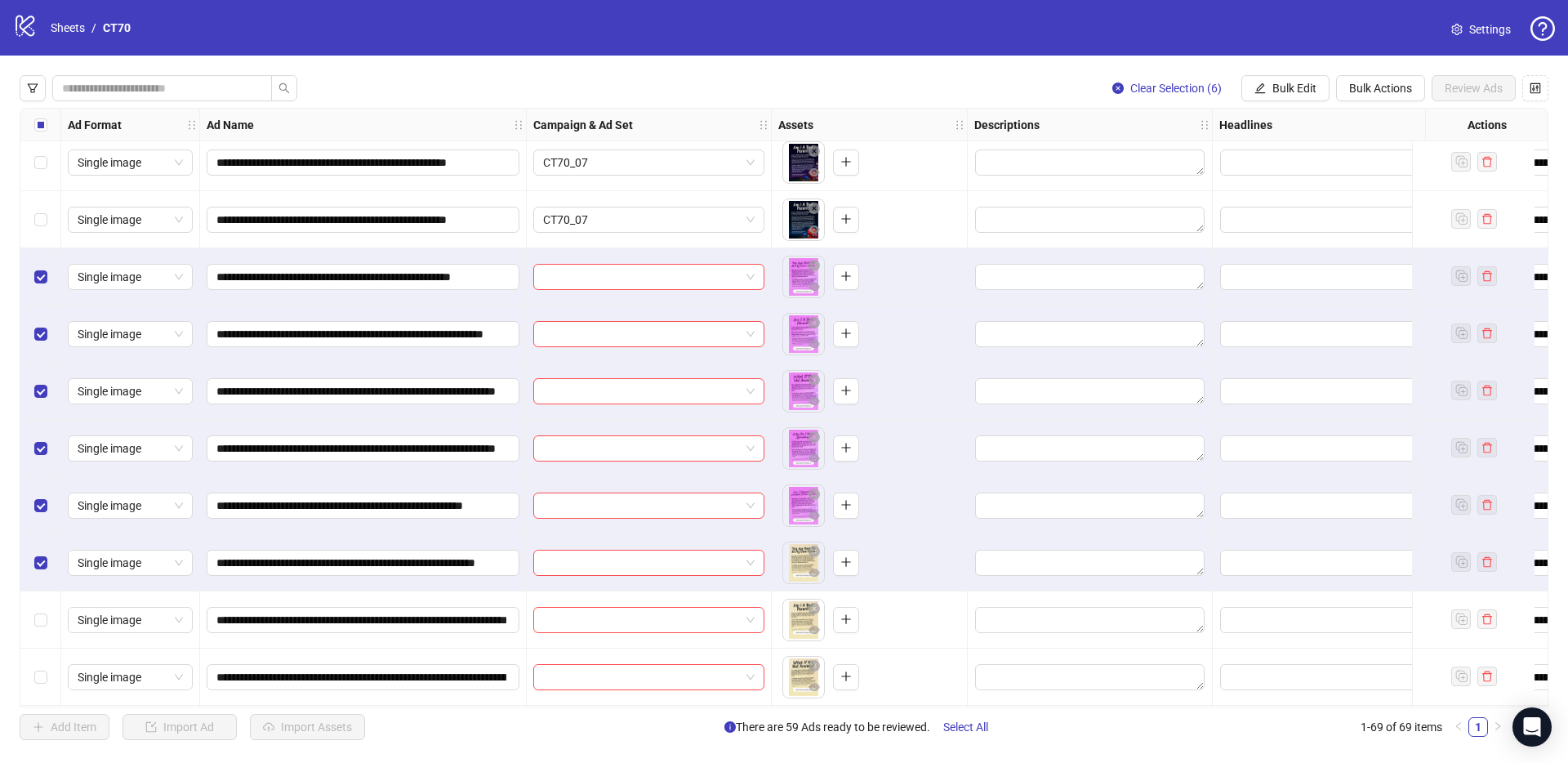
click at [40, 641] on div "Select row 66" at bounding box center [40, 620] width 41 height 57
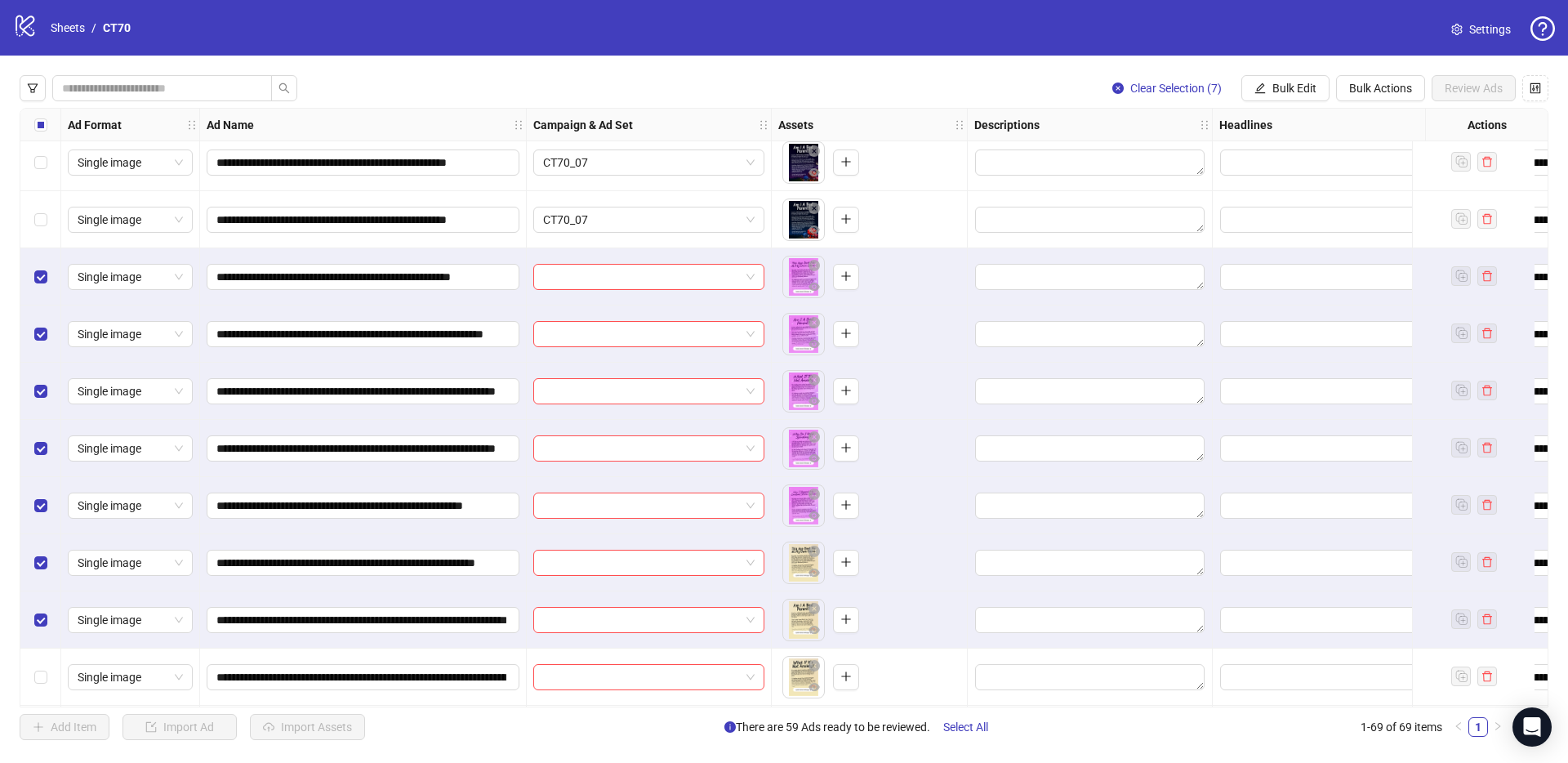
scroll to position [3386, 0]
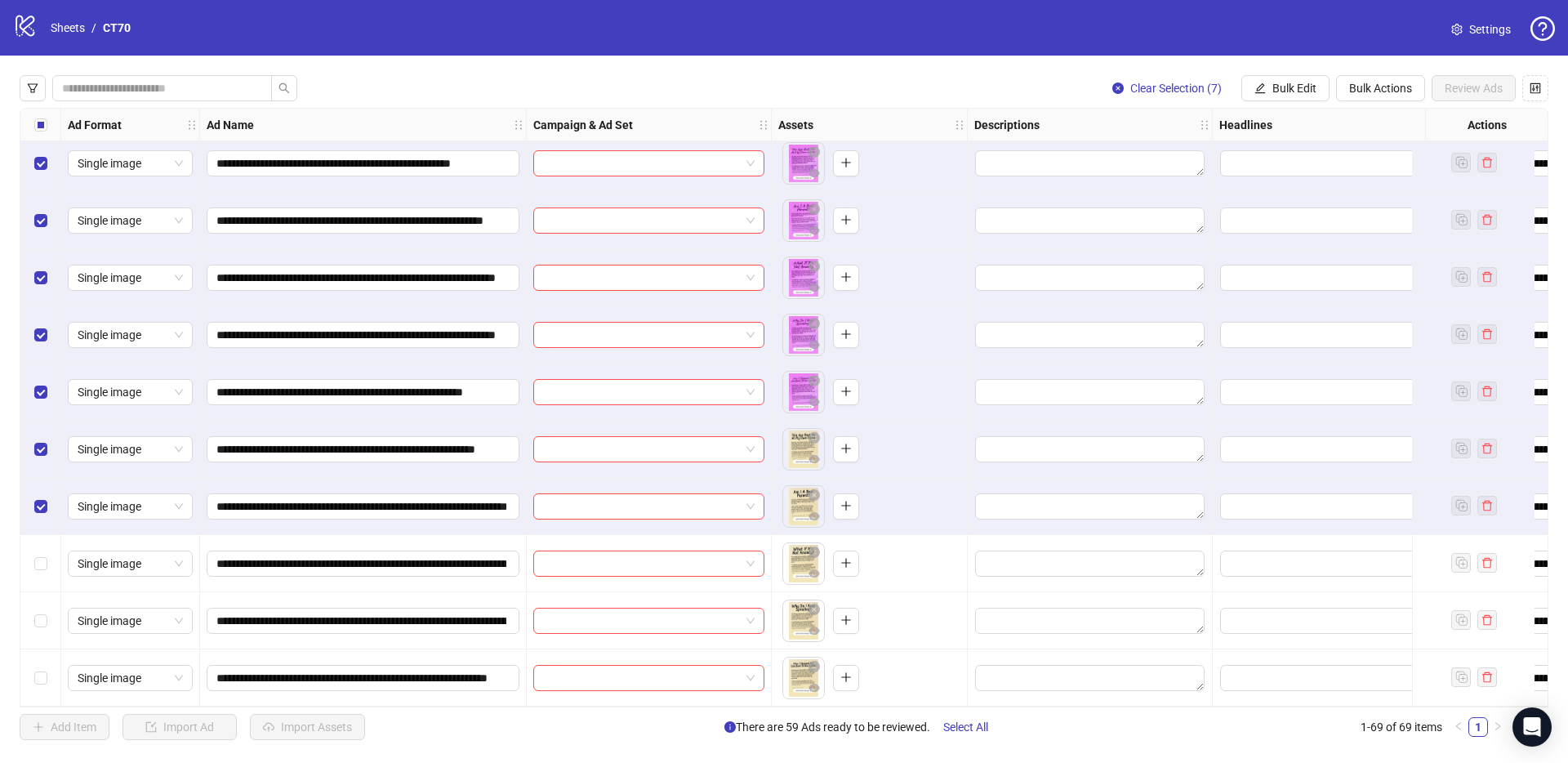
click at [32, 556] on div "Select row 67" at bounding box center [40, 563] width 41 height 57
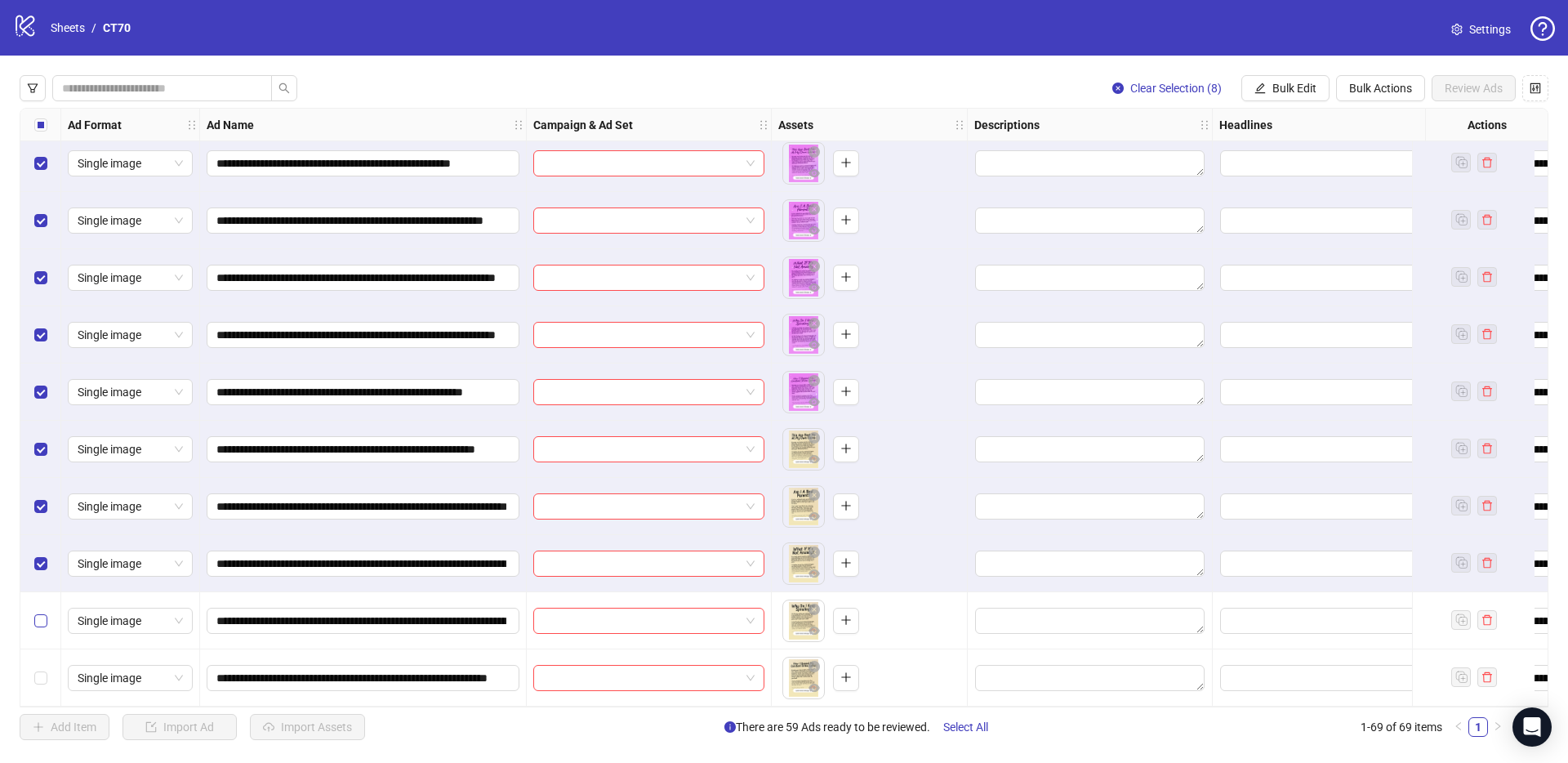
click at [34, 612] on label "Select row 68" at bounding box center [41, 620] width 13 height 18
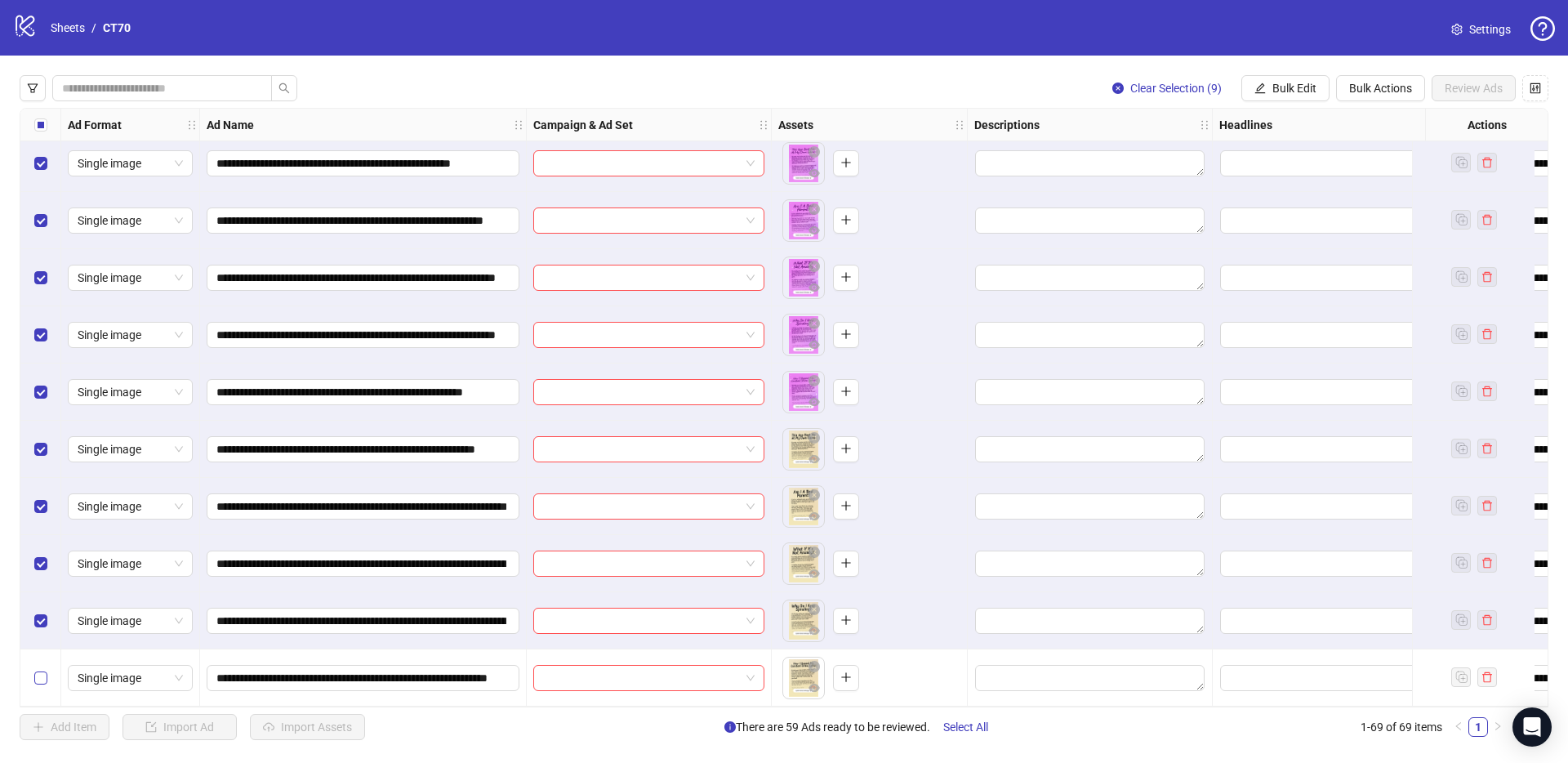
click at [38, 669] on label "Select row 69" at bounding box center [41, 677] width 13 height 18
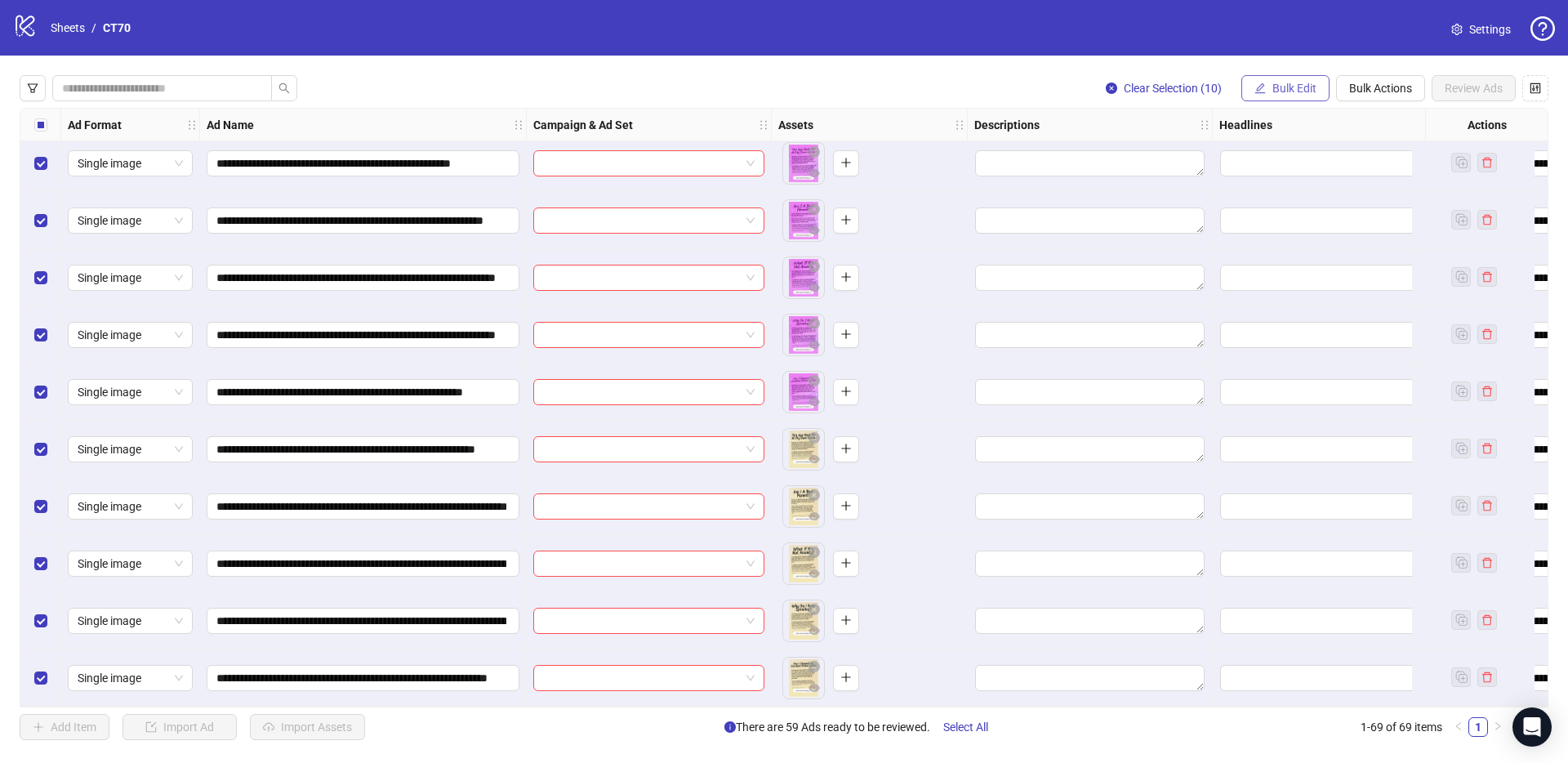
click at [1289, 90] on span "Bulk Edit" at bounding box center [1294, 88] width 44 height 13
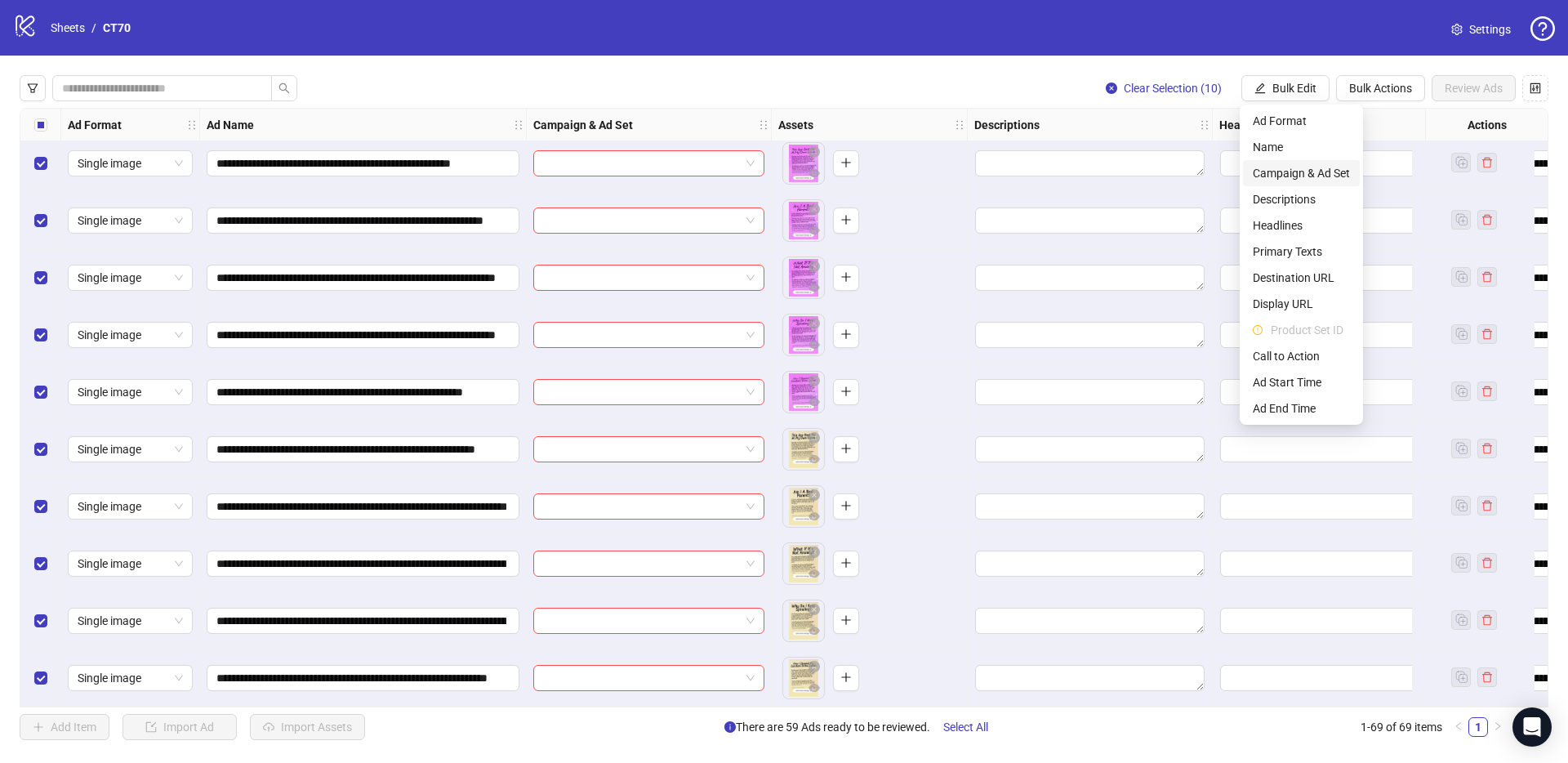
click at [1295, 175] on span "Campaign & Ad Set" at bounding box center [1302, 173] width 97 height 18
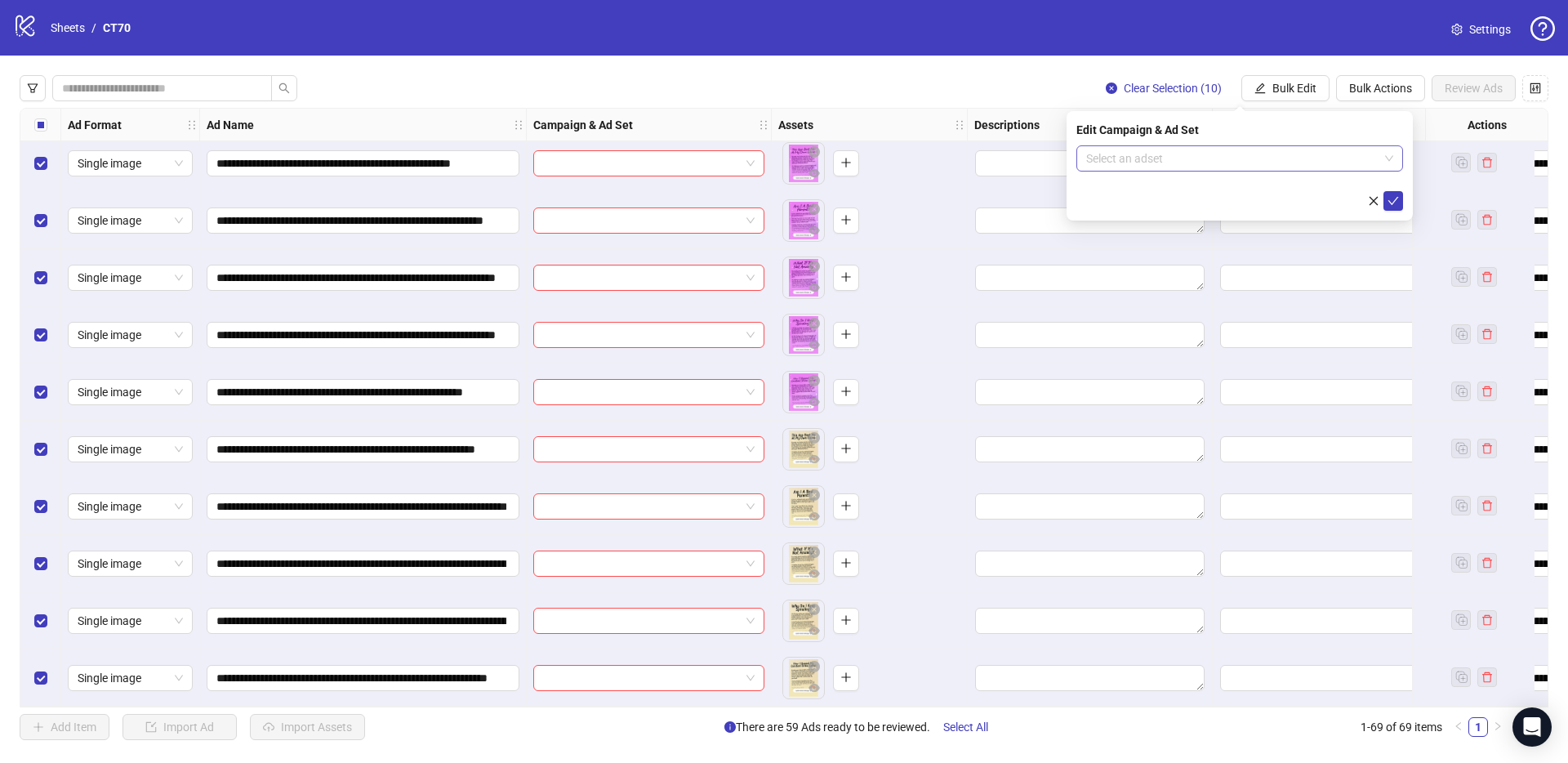
click at [1133, 154] on input "search" at bounding box center [1233, 159] width 293 height 25
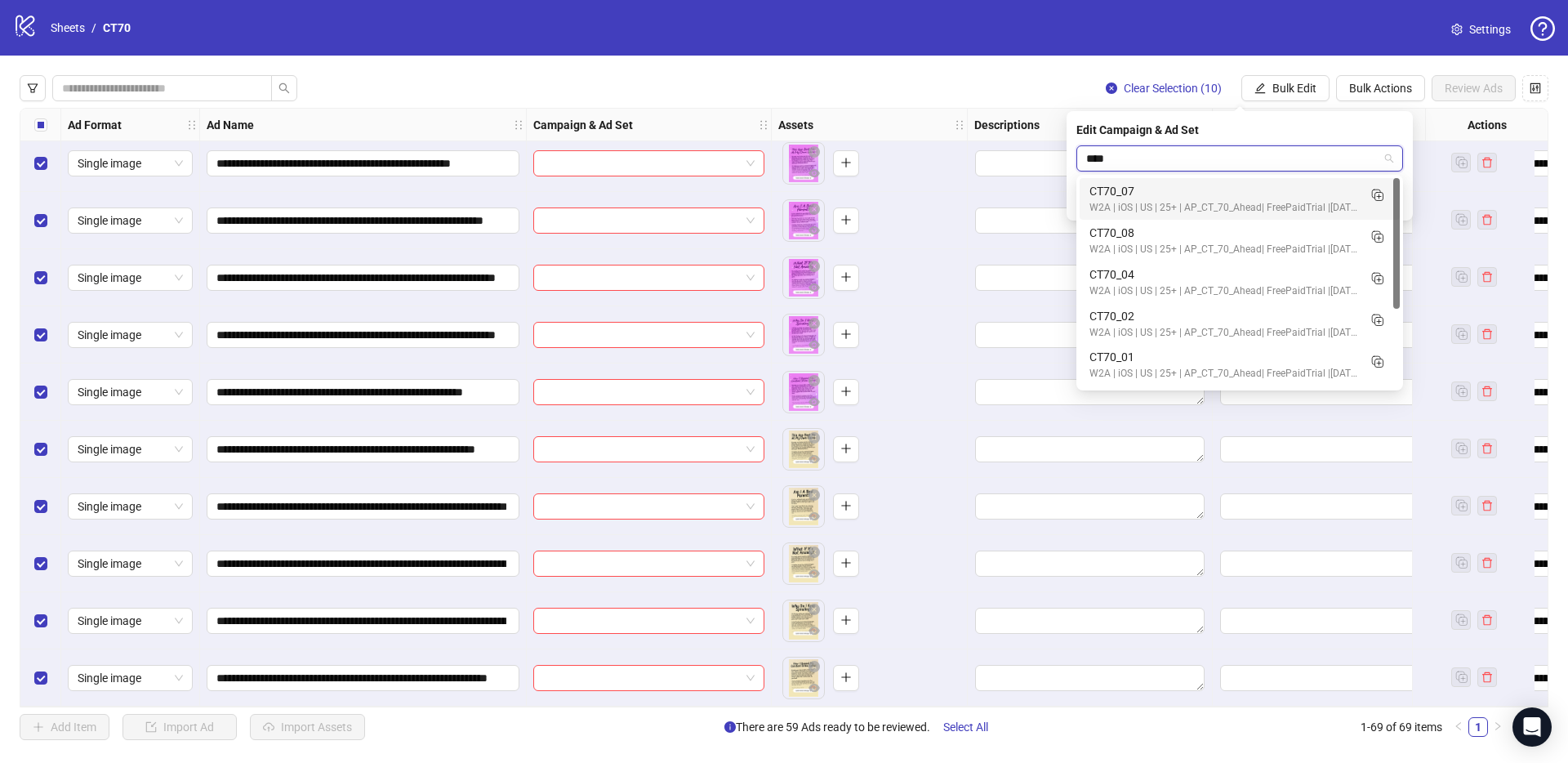
type input "*****"
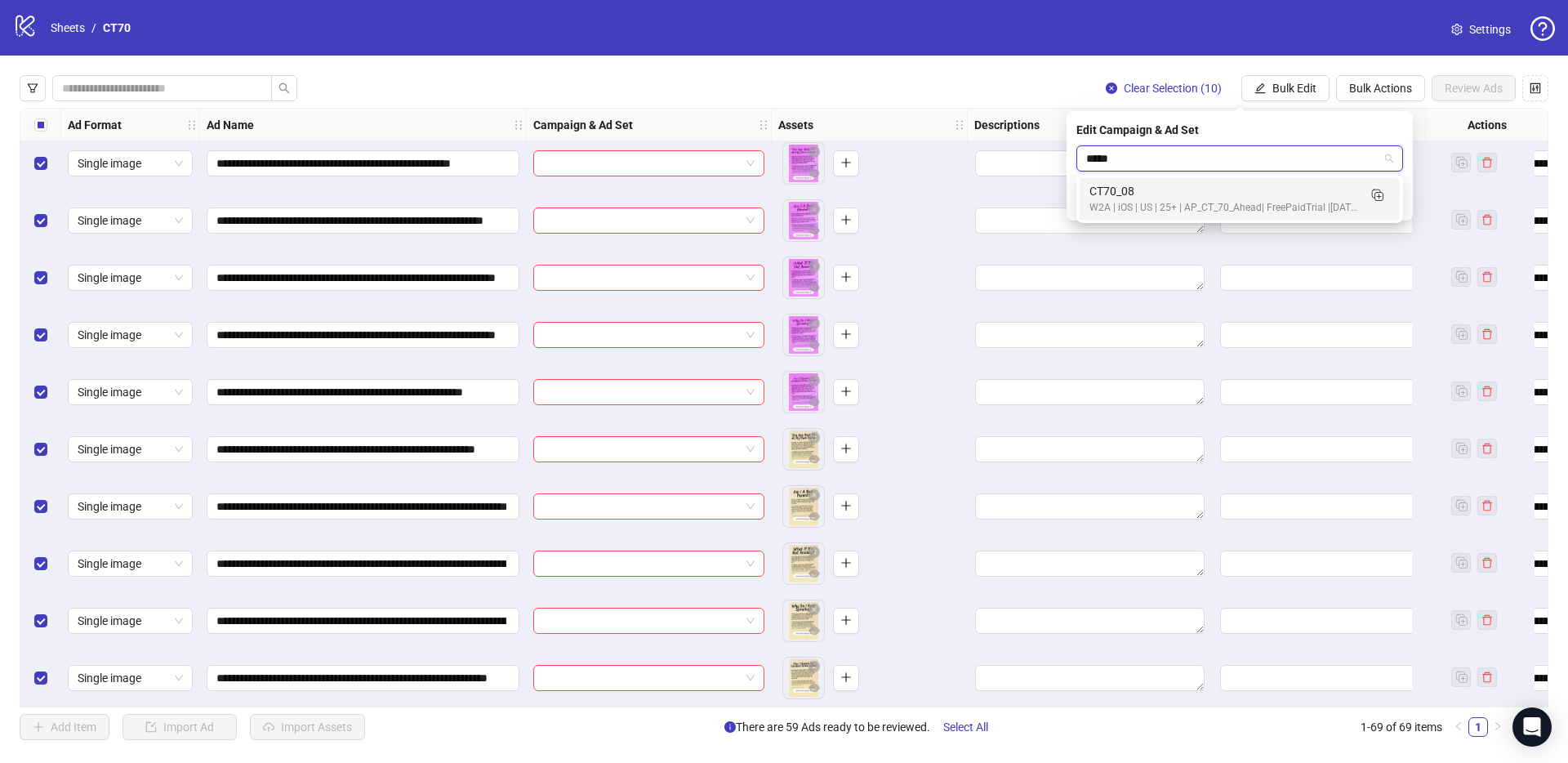
click at [1241, 207] on div "W2A | iOS | US | 25+ | AP_CT_70_Ahead| FreePaidTrial |[DATE]" at bounding box center [1224, 208] width 268 height 15
click at [1393, 209] on button "submit" at bounding box center [1393, 200] width 20 height 20
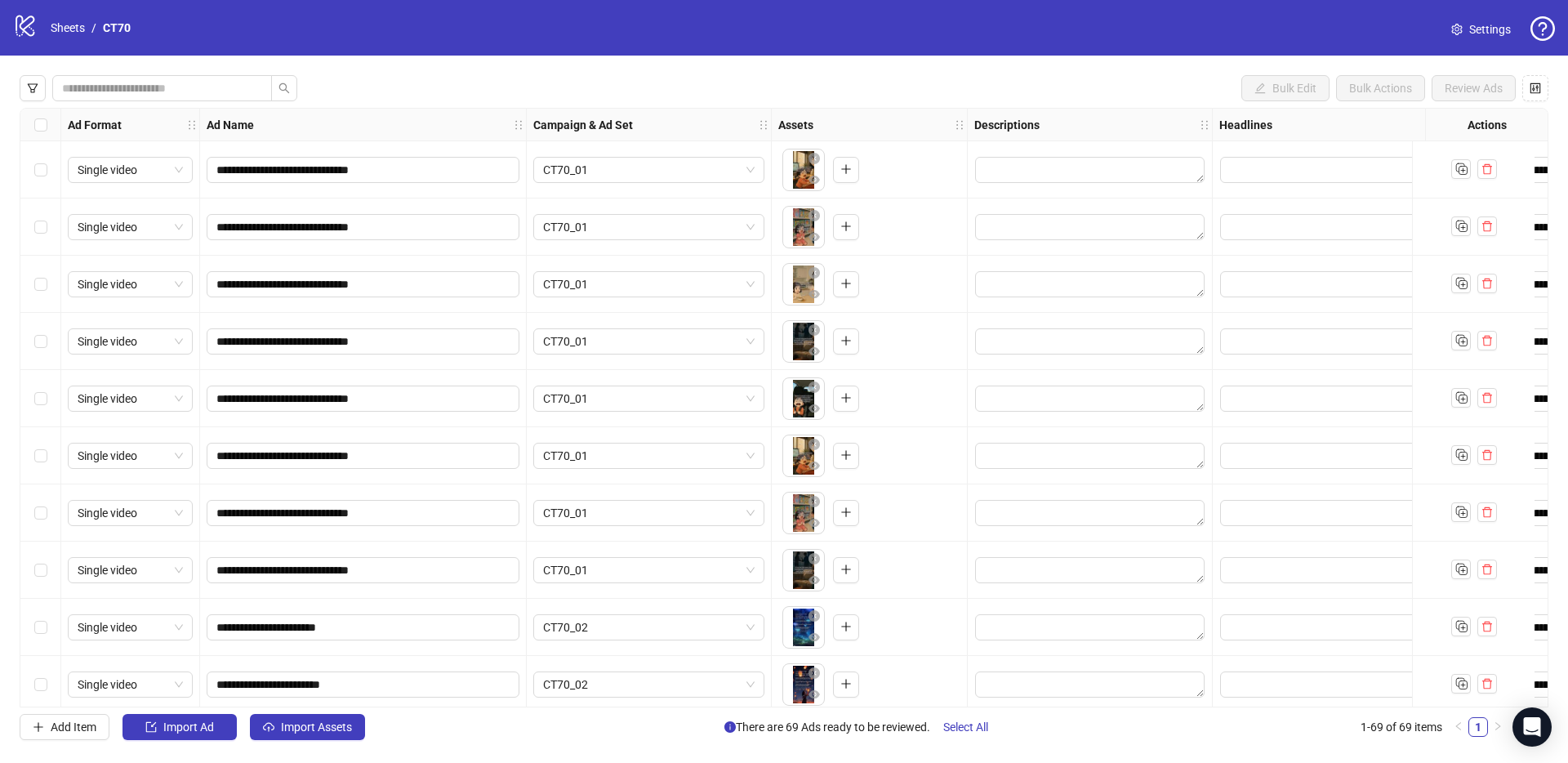
scroll to position [0, 421]
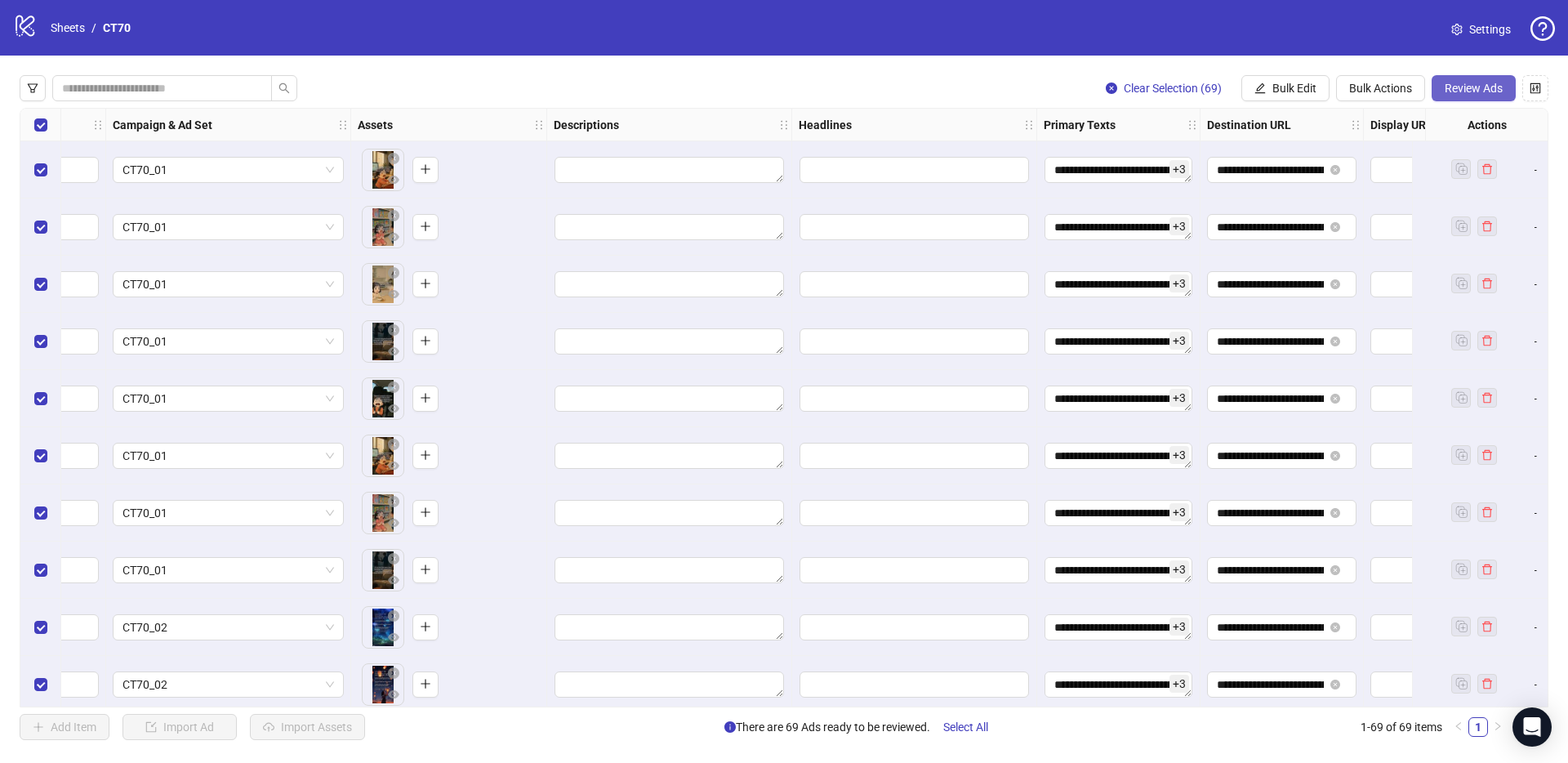
click at [1494, 83] on span "Review Ads" at bounding box center [1474, 88] width 58 height 13
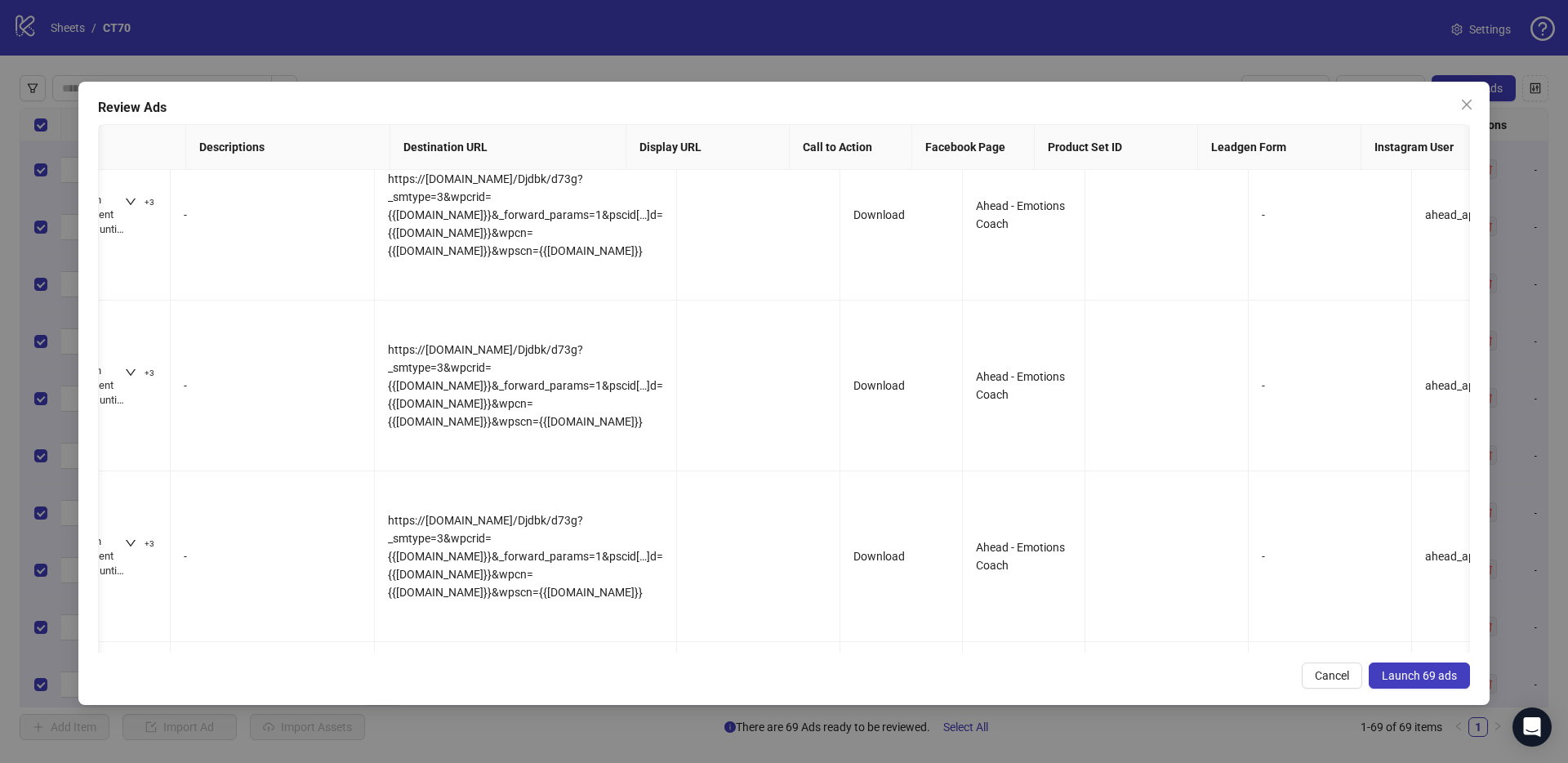
scroll to position [0, 0]
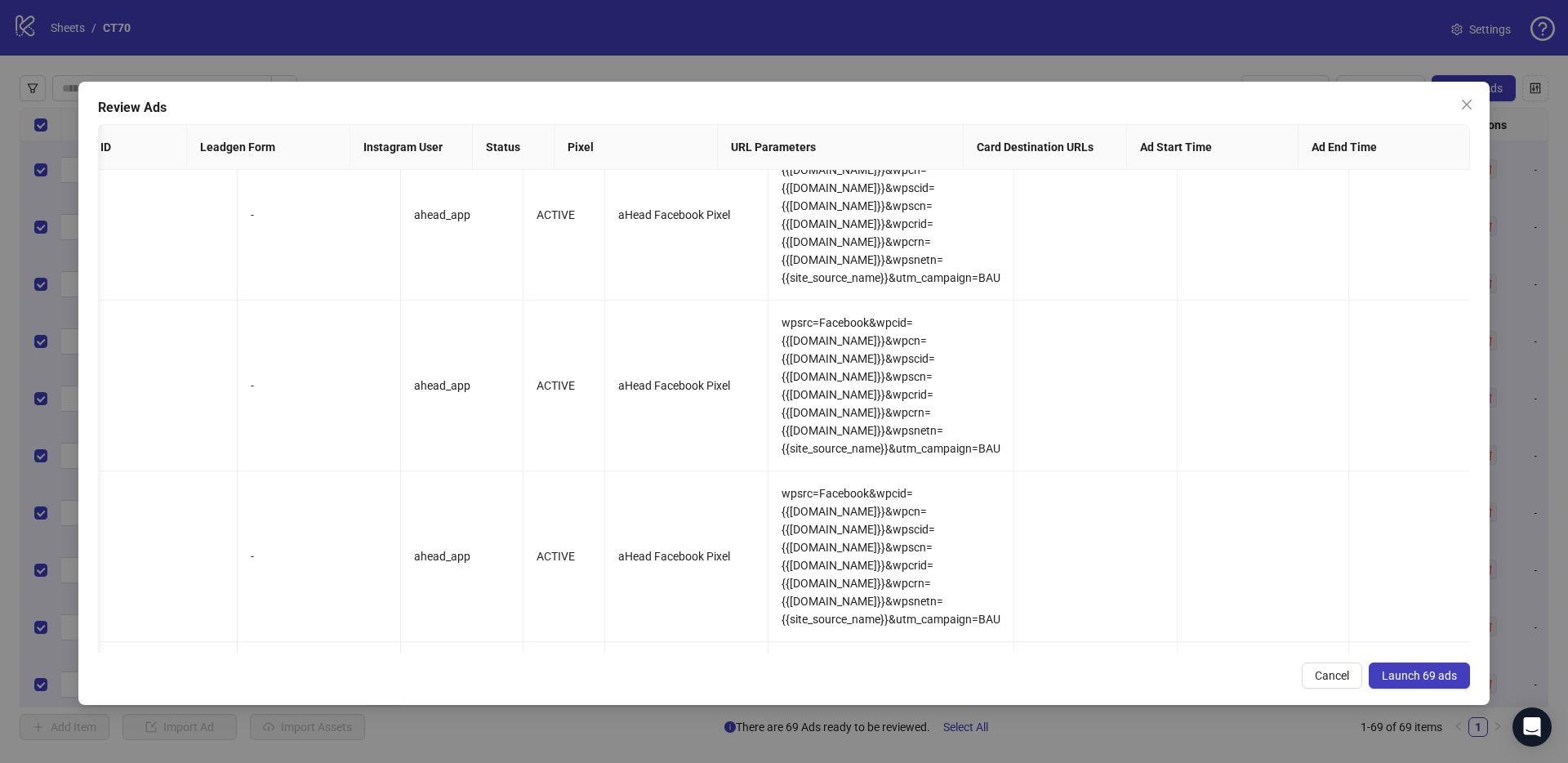
click at [1425, 673] on span "Launch 69 ads" at bounding box center [1419, 676] width 75 height 13
